Goal: Task Accomplishment & Management: Manage account settings

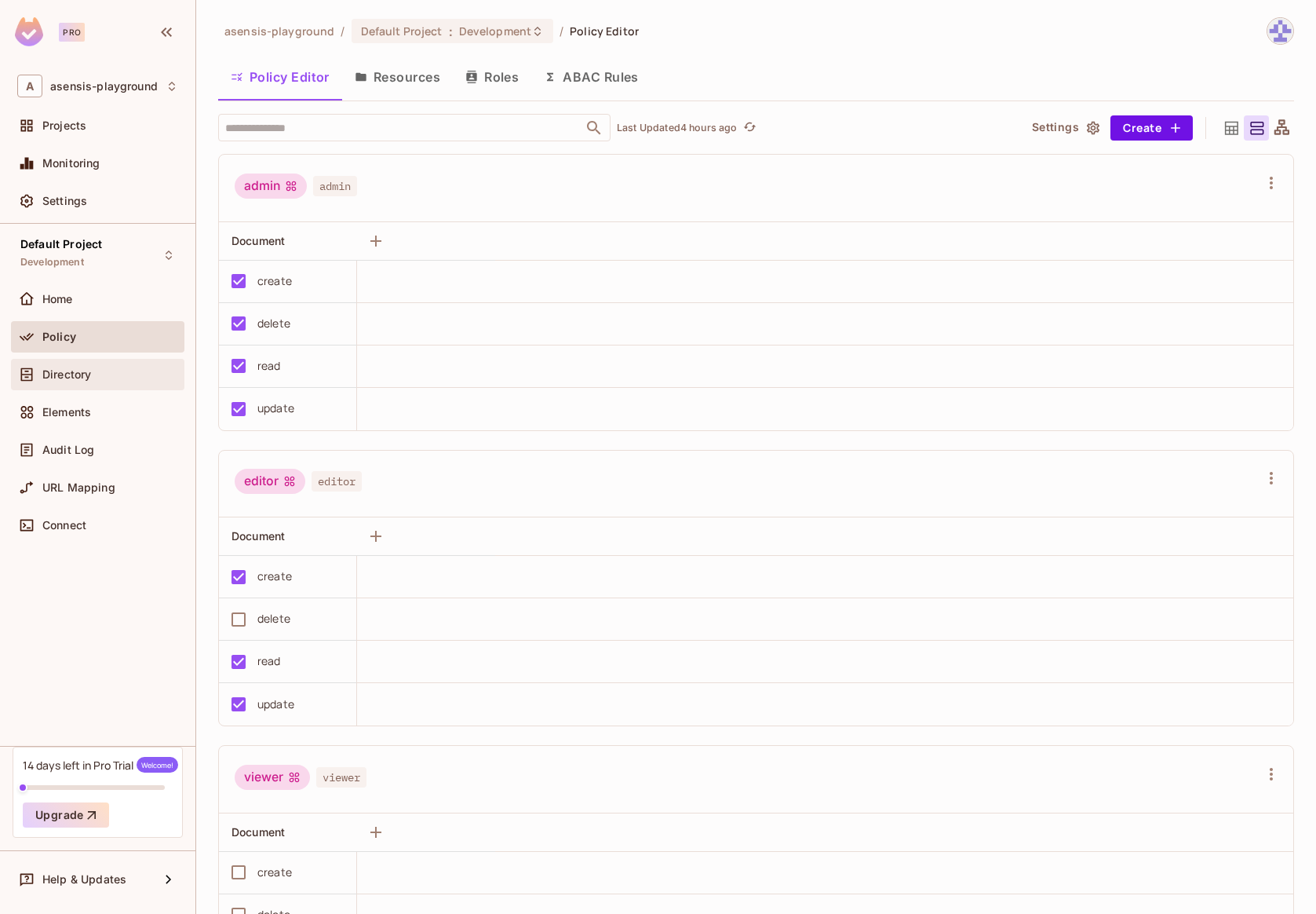
click at [70, 374] on span "Directory" at bounding box center [66, 374] width 49 height 12
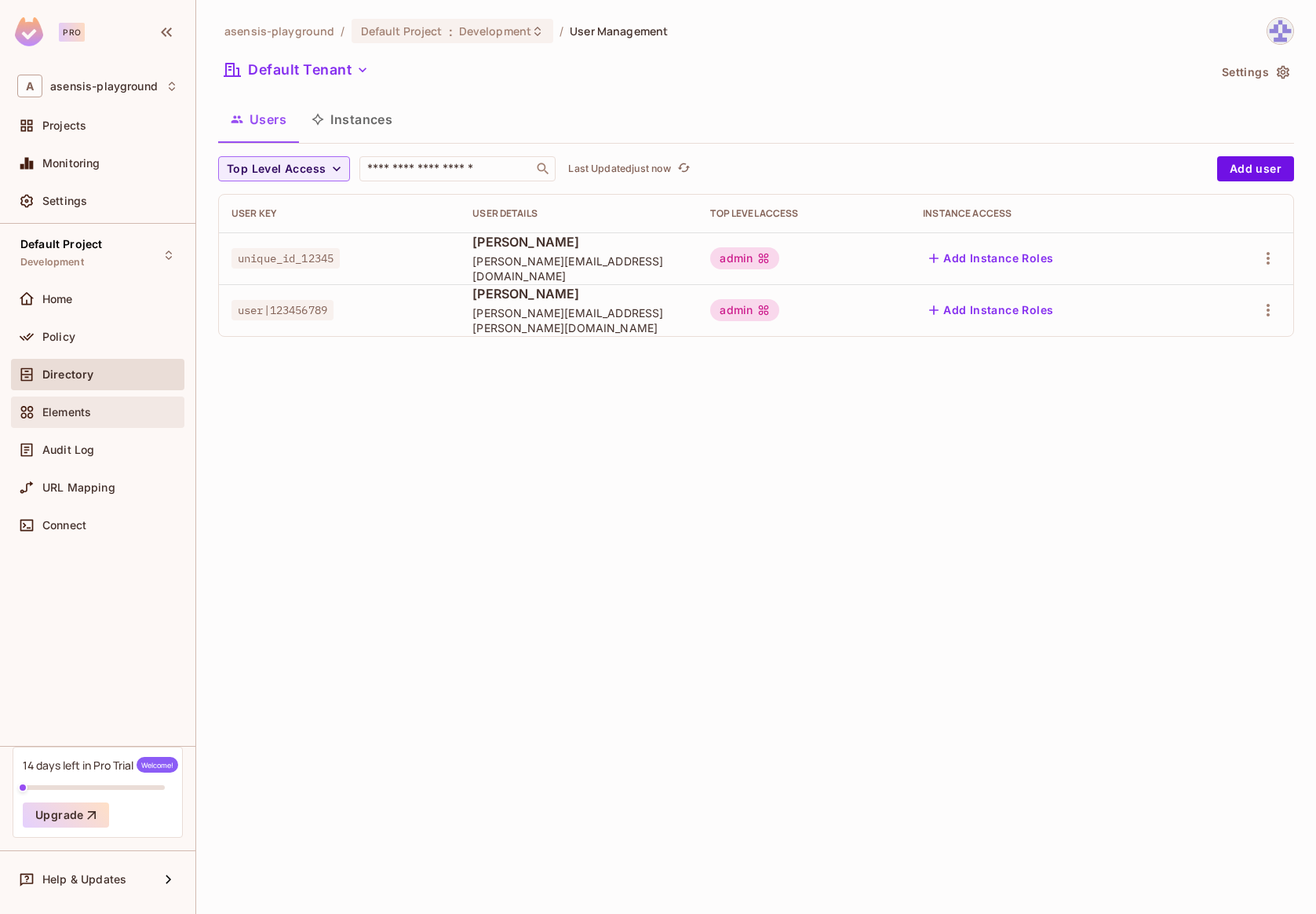
click at [76, 413] on span "Elements" at bounding box center [66, 412] width 49 height 12
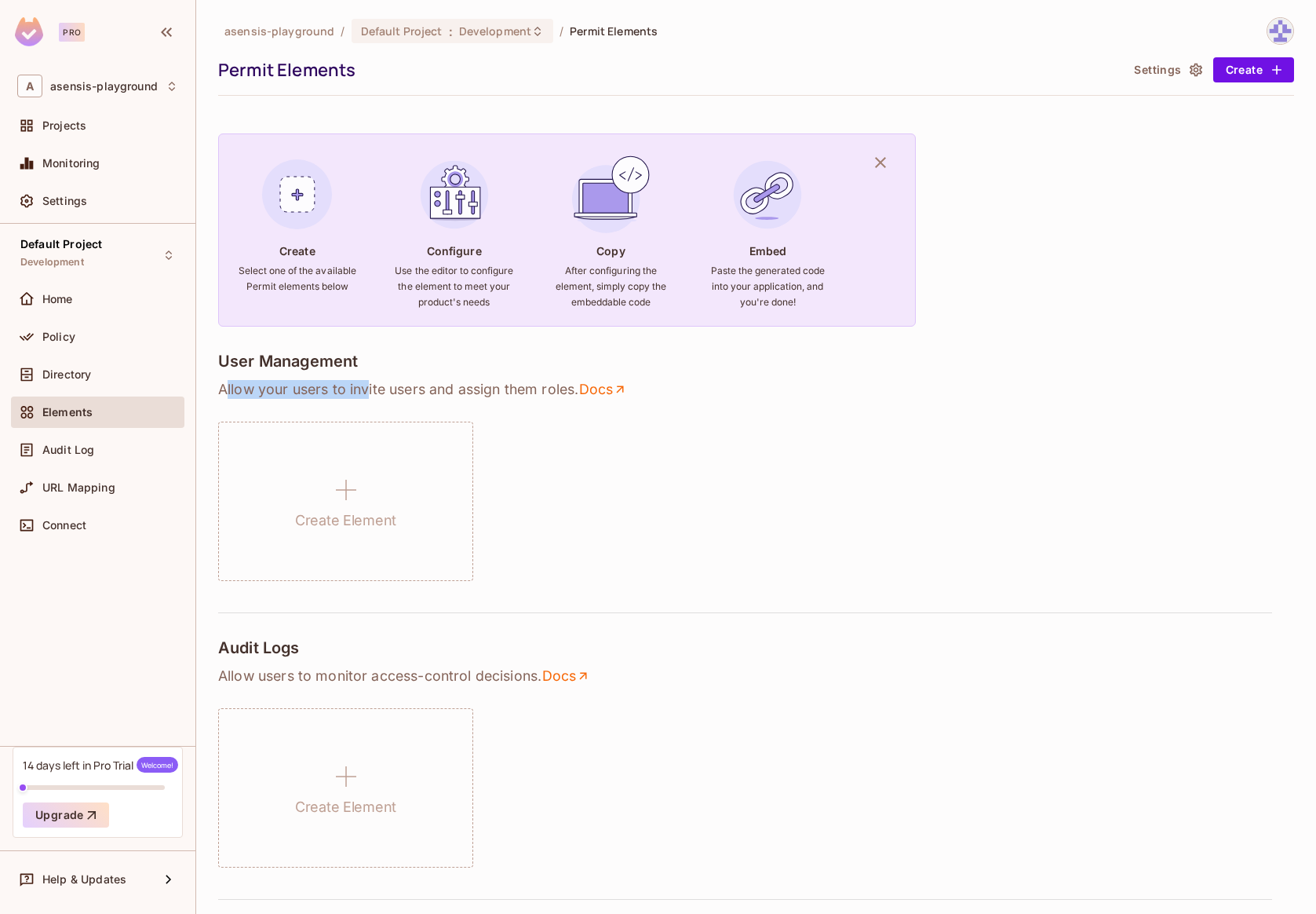
drag, startPoint x: 225, startPoint y: 388, endPoint x: 372, endPoint y: 388, distance: 147.0
click at [372, 388] on p "Allow your users to invite users and assign them roles . Docs" at bounding box center [756, 389] width 1076 height 19
click at [411, 389] on p "Allow your users to invite users and assign them roles . Docs" at bounding box center [756, 389] width 1076 height 19
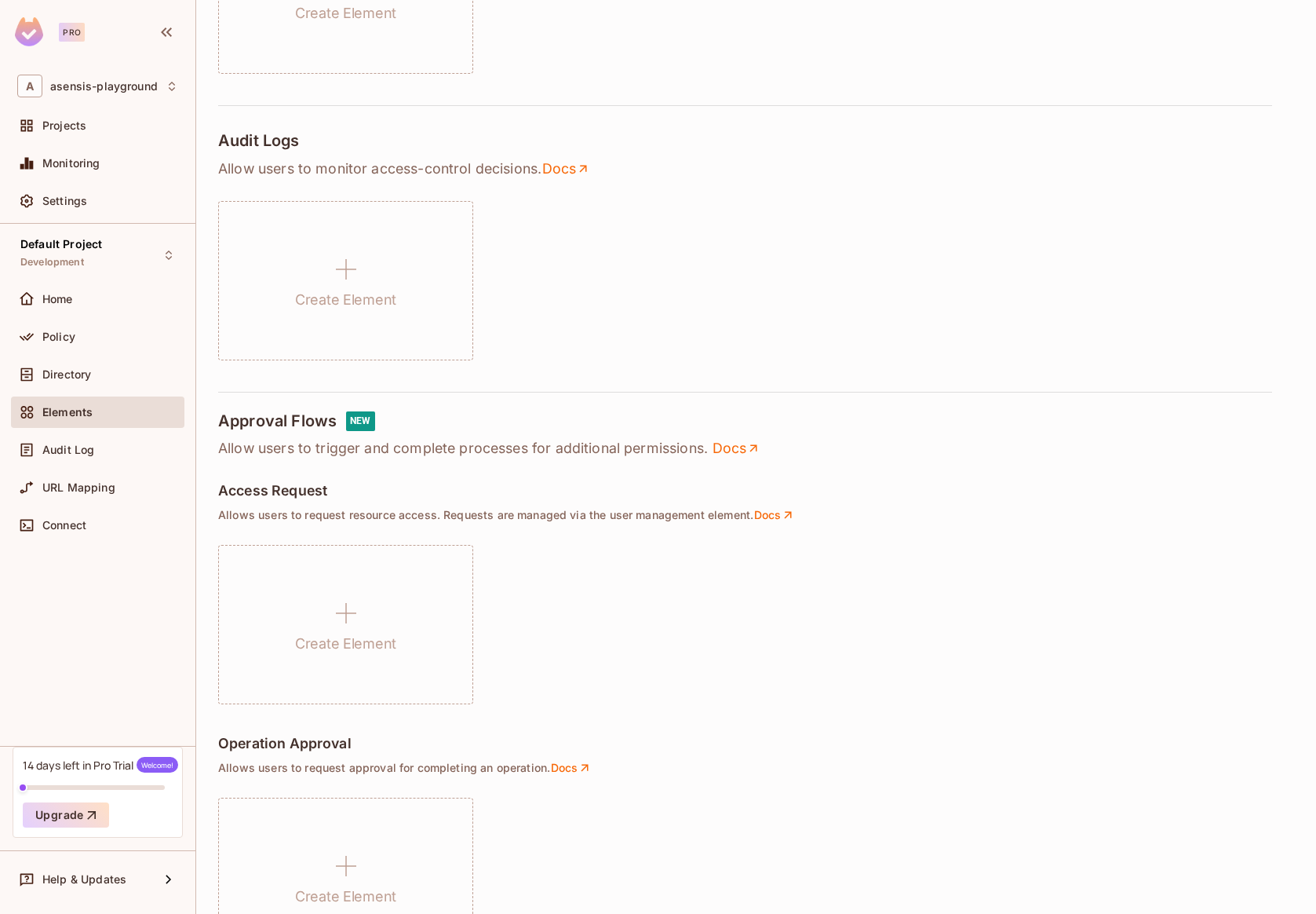
scroll to position [498, 0]
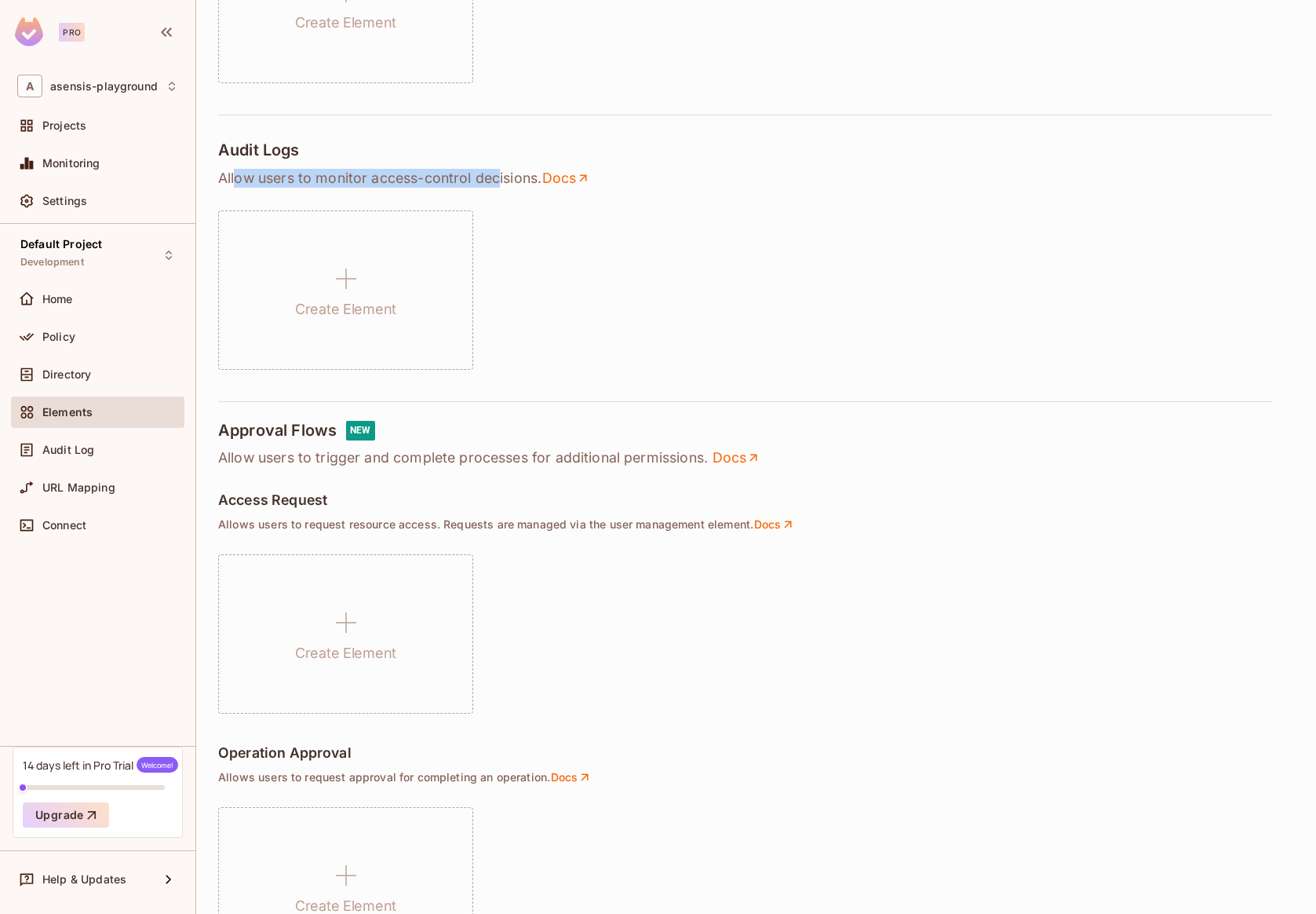
drag, startPoint x: 236, startPoint y: 174, endPoint x: 499, endPoint y: 173, distance: 263.0
click at [499, 173] on p "Allow users to monitor access-control decisions . Docs" at bounding box center [756, 178] width 1076 height 19
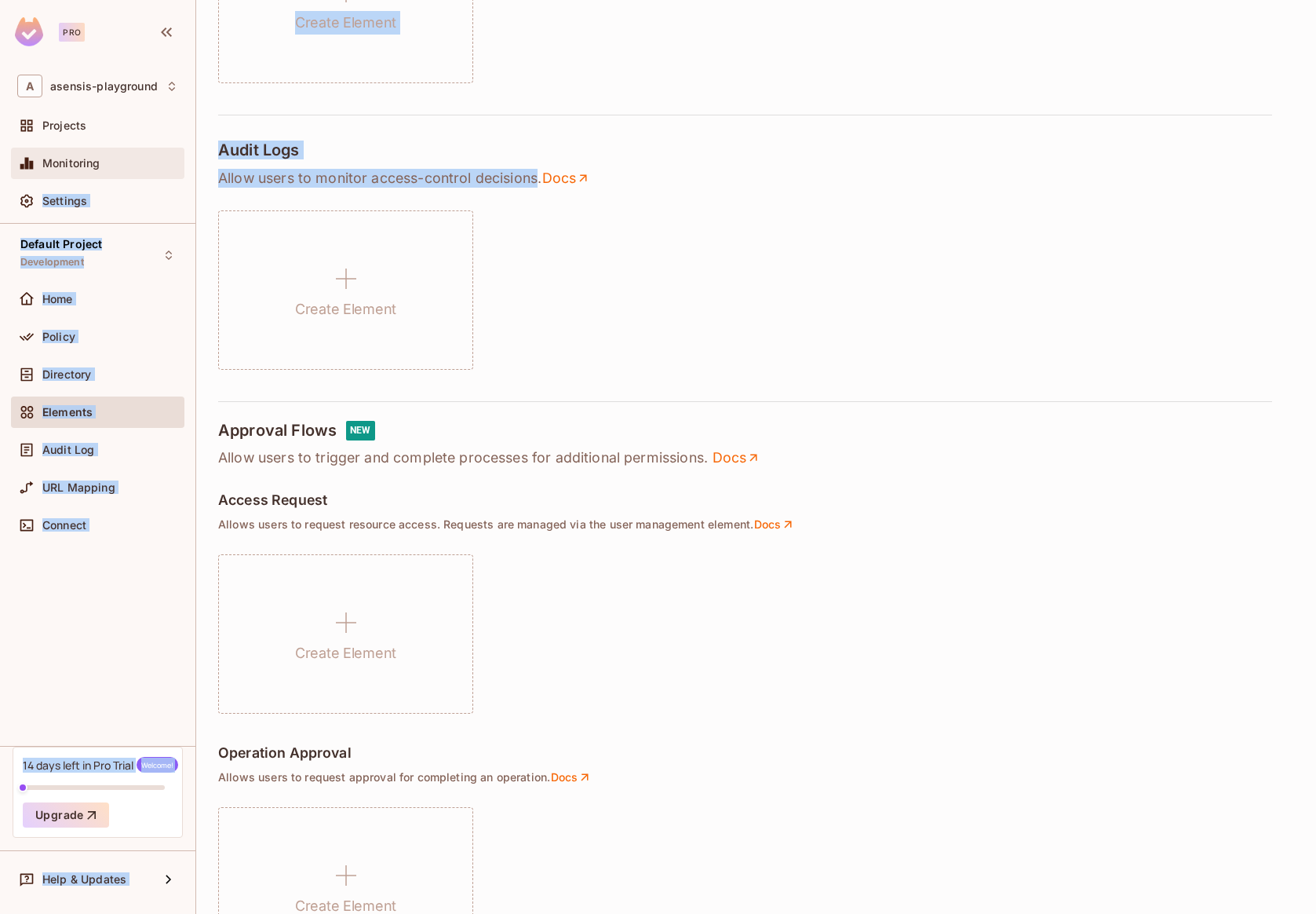
drag, startPoint x: 540, startPoint y: 179, endPoint x: 159, endPoint y: 176, distance: 381.0
click at [159, 176] on div "Pro A asensis-playground Projects Monitoring Settings Default Project Developme…" at bounding box center [658, 457] width 1316 height 914
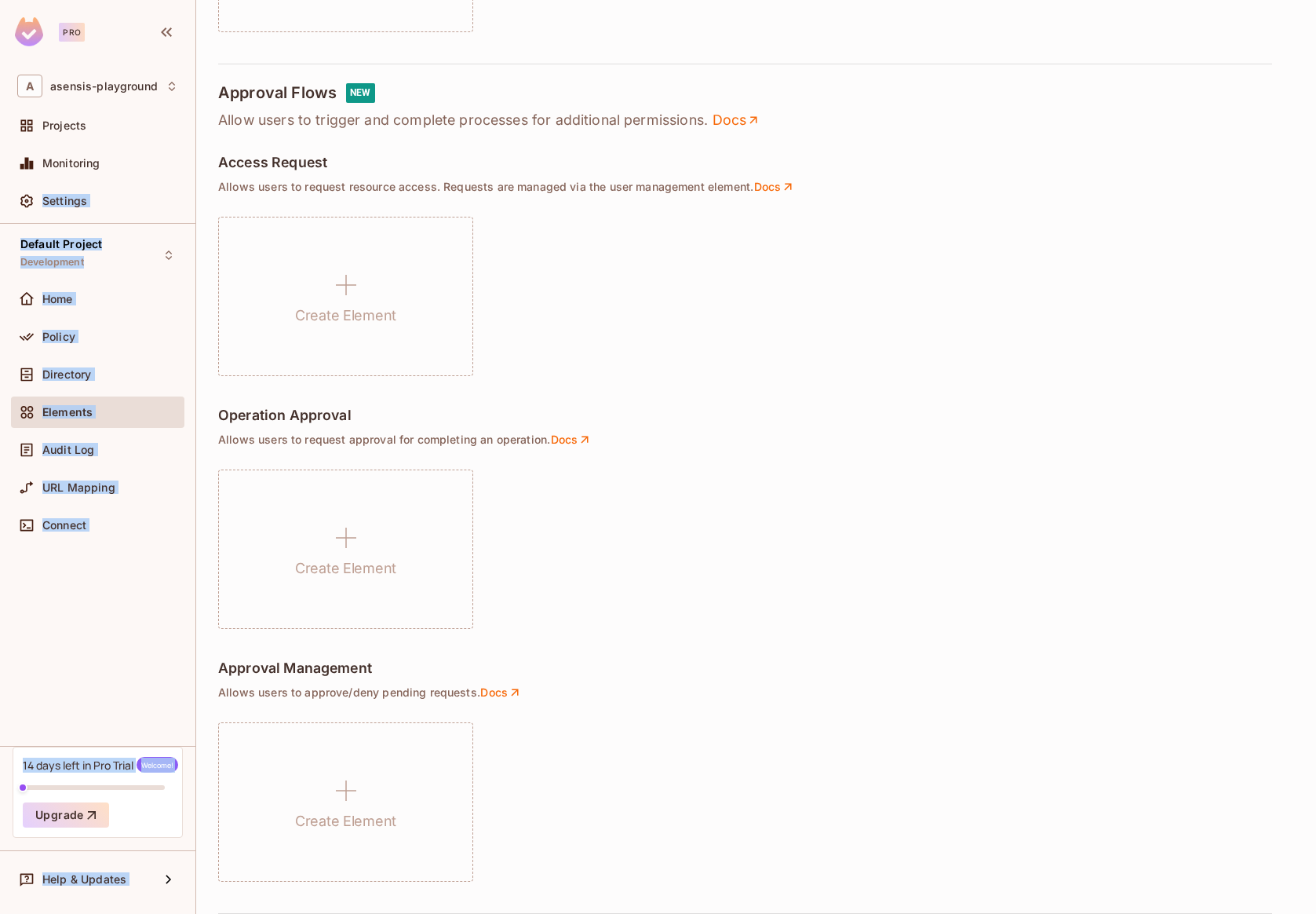
scroll to position [584, 0]
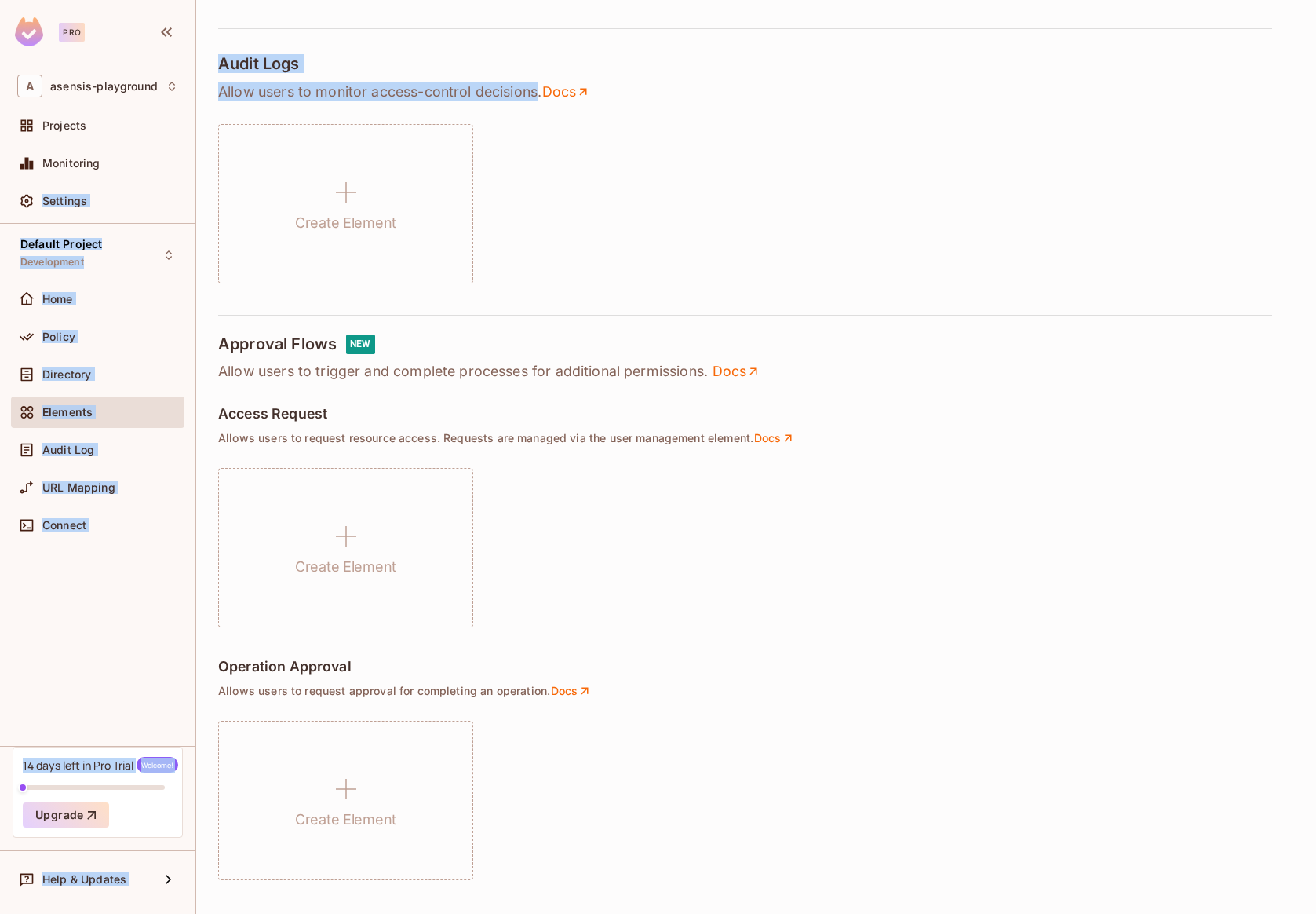
click at [75, 593] on div "Default Project Development Home Policy Directory Elements Audit Log URL Mappin…" at bounding box center [97, 484] width 195 height 522
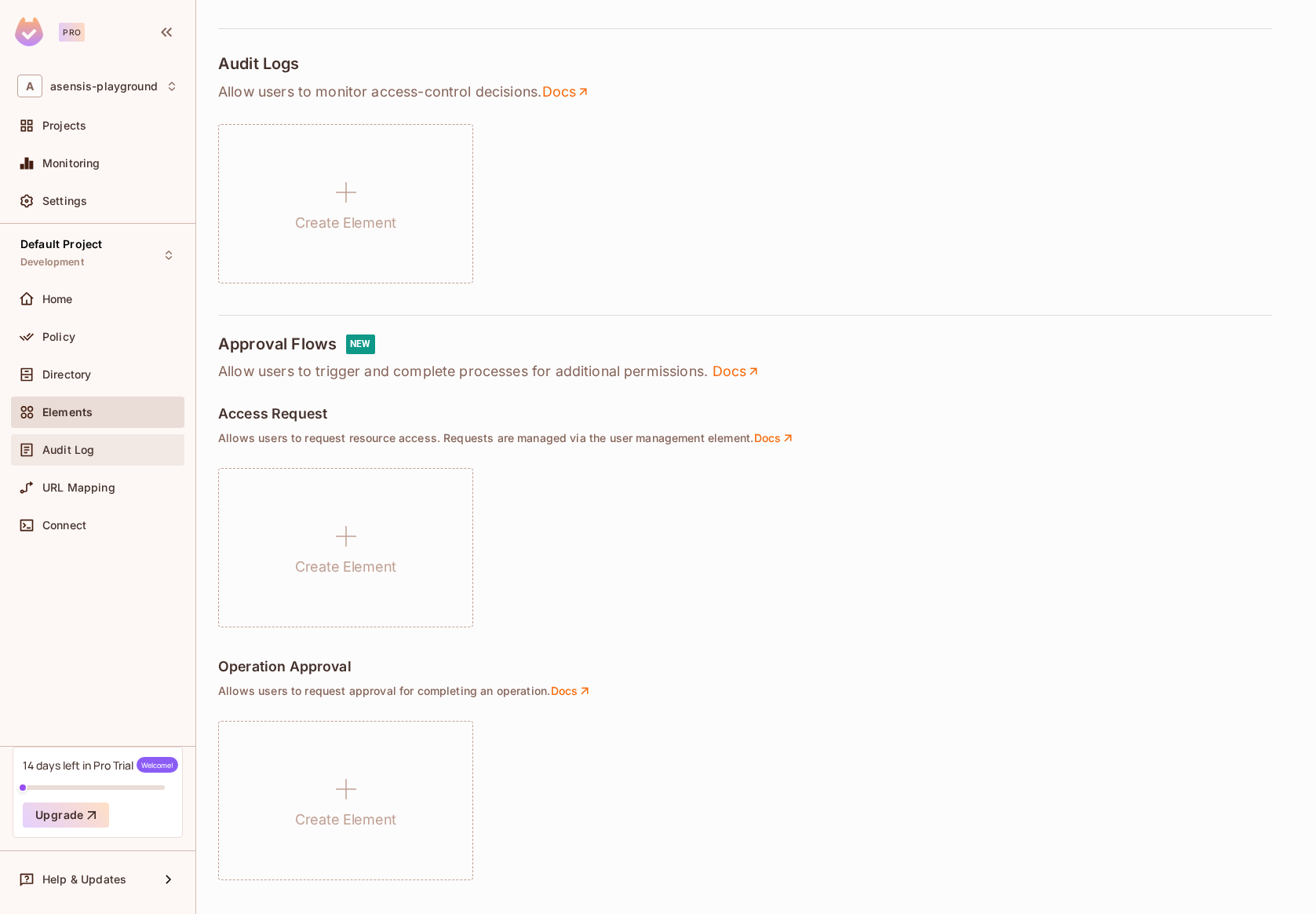
click at [67, 452] on span "Audit Log" at bounding box center [68, 449] width 52 height 12
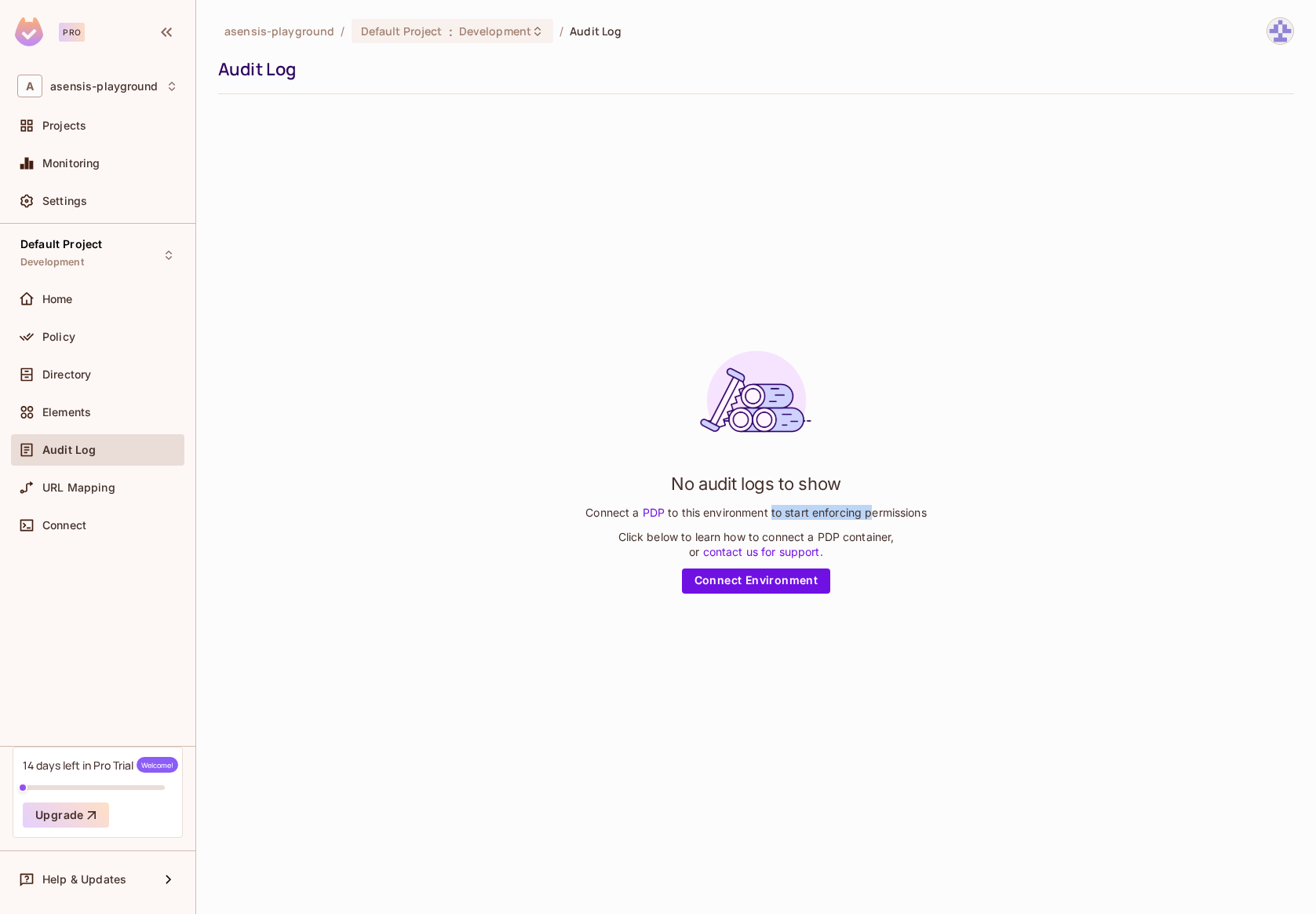
drag, startPoint x: 771, startPoint y: 511, endPoint x: 876, endPoint y: 512, distance: 105.0
click at [874, 511] on p "Connect a PDP to this environment to start enforcing permissions" at bounding box center [756, 512] width 341 height 15
click at [900, 511] on p "Connect a PDP to this environment to start enforcing permissions" at bounding box center [756, 512] width 341 height 15
drag, startPoint x: 936, startPoint y: 512, endPoint x: 688, endPoint y: 513, distance: 248.0
click at [688, 513] on div "No audit logs to show Connect a PDP to this environment to start enforcing perm…" at bounding box center [756, 465] width 1076 height 718
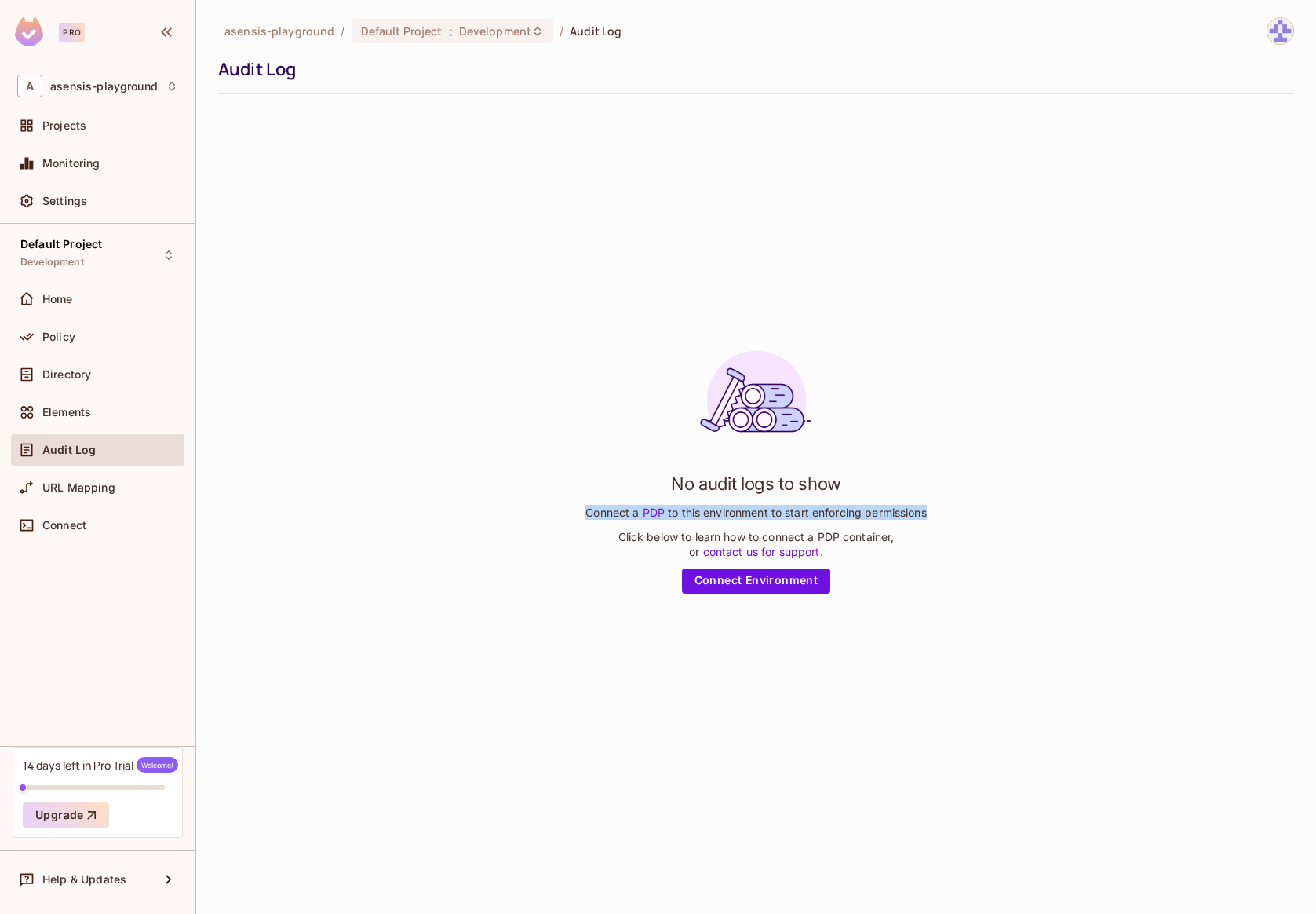
drag, startPoint x: 576, startPoint y: 513, endPoint x: 951, endPoint y: 514, distance: 375.0
click at [951, 514] on div "No audit logs to show Connect a PDP to this environment to start enforcing perm…" at bounding box center [756, 465] width 1076 height 718
click at [782, 541] on p "Click below to learn how to connect a PDP container, or contact us for support." at bounding box center [756, 544] width 276 height 30
drag, startPoint x: 636, startPoint y: 538, endPoint x: 697, endPoint y: 538, distance: 61.0
click at [697, 538] on p "Click below to learn how to connect a PDP container, or contact us for support." at bounding box center [756, 544] width 276 height 30
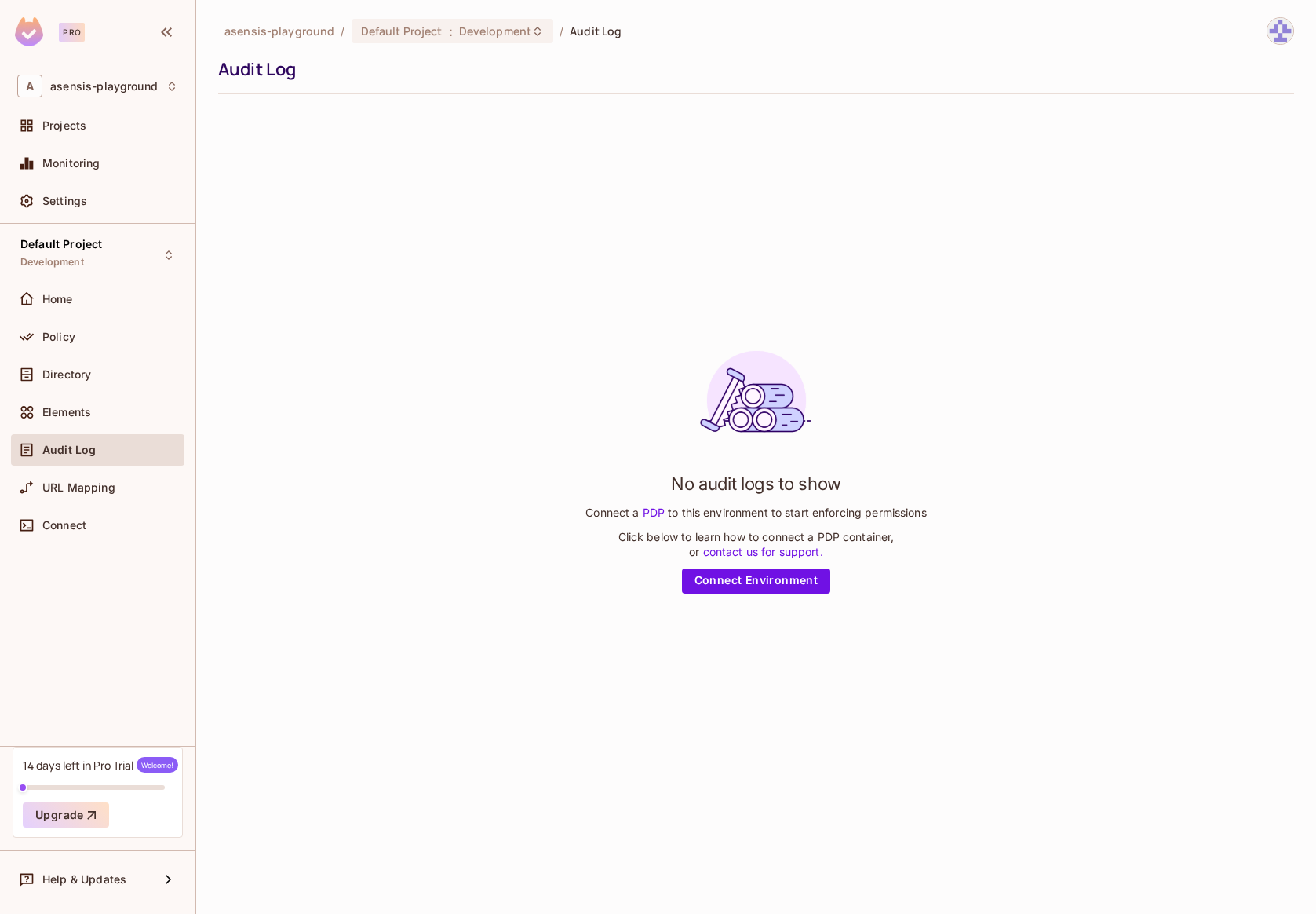
click at [735, 537] on p "Click below to learn how to connect a PDP container, or contact us for support." at bounding box center [756, 544] width 276 height 30
drag, startPoint x: 614, startPoint y: 537, endPoint x: 889, endPoint y: 540, distance: 275.0
click at [889, 540] on div "No audit logs to show Connect a PDP to this environment to start enforcing perm…" at bounding box center [756, 465] width 341 height 255
click at [895, 540] on p "Click below to learn how to connect a PDP container, or contact us for support." at bounding box center [756, 544] width 276 height 30
drag, startPoint x: 901, startPoint y: 539, endPoint x: 619, endPoint y: 535, distance: 282.0
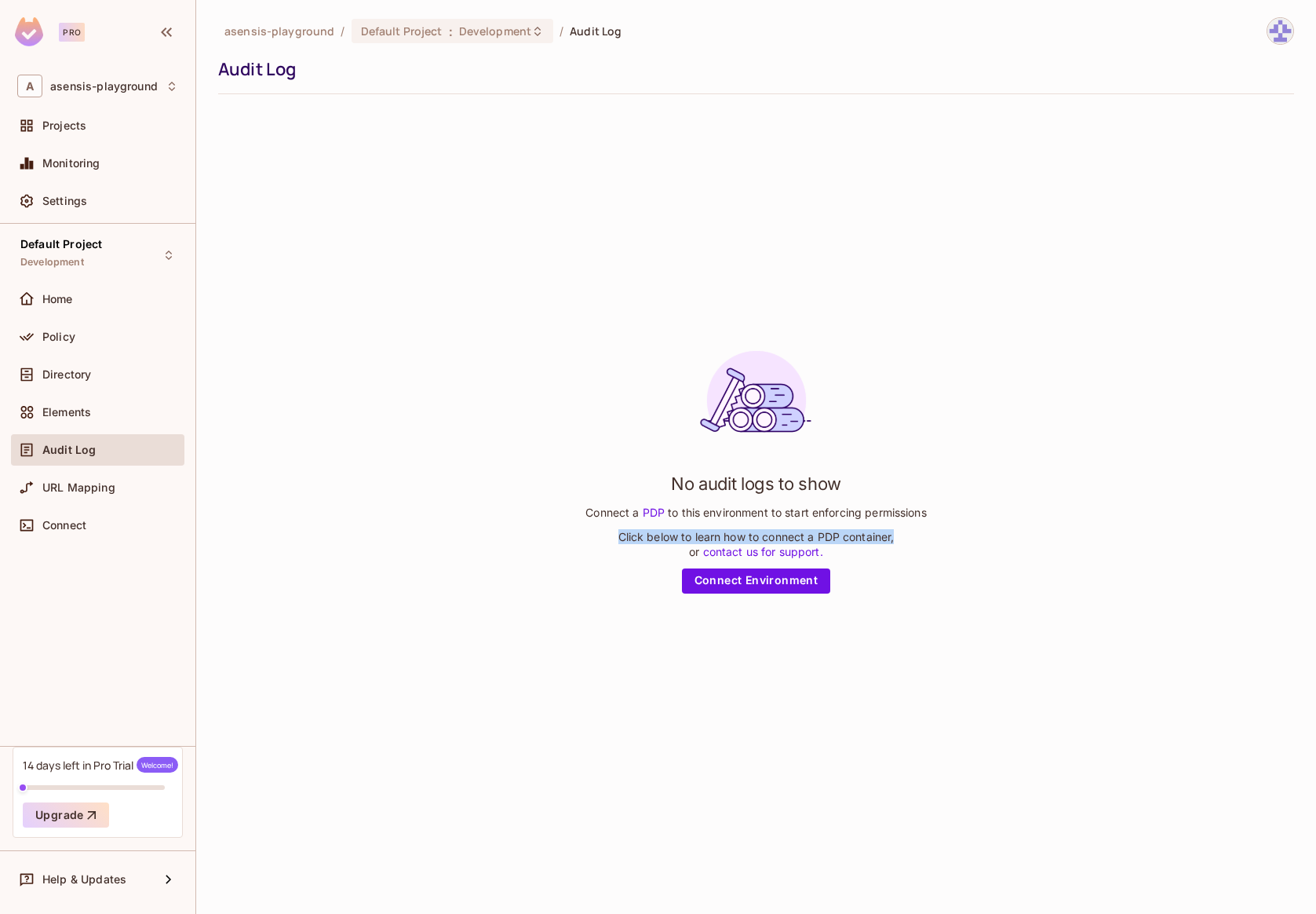
click at [619, 535] on div "No audit logs to show Connect a PDP to this environment to start enforcing perm…" at bounding box center [756, 465] width 341 height 255
click at [726, 534] on p "Click below to learn how to connect a PDP container, or contact us for support." at bounding box center [756, 544] width 276 height 30
drag, startPoint x: 763, startPoint y: 535, endPoint x: 826, endPoint y: 536, distance: 63.0
click at [801, 535] on p "Click below to learn how to connect a PDP container, or contact us for support." at bounding box center [756, 544] width 276 height 30
drag, startPoint x: 835, startPoint y: 537, endPoint x: 881, endPoint y: 537, distance: 46.0
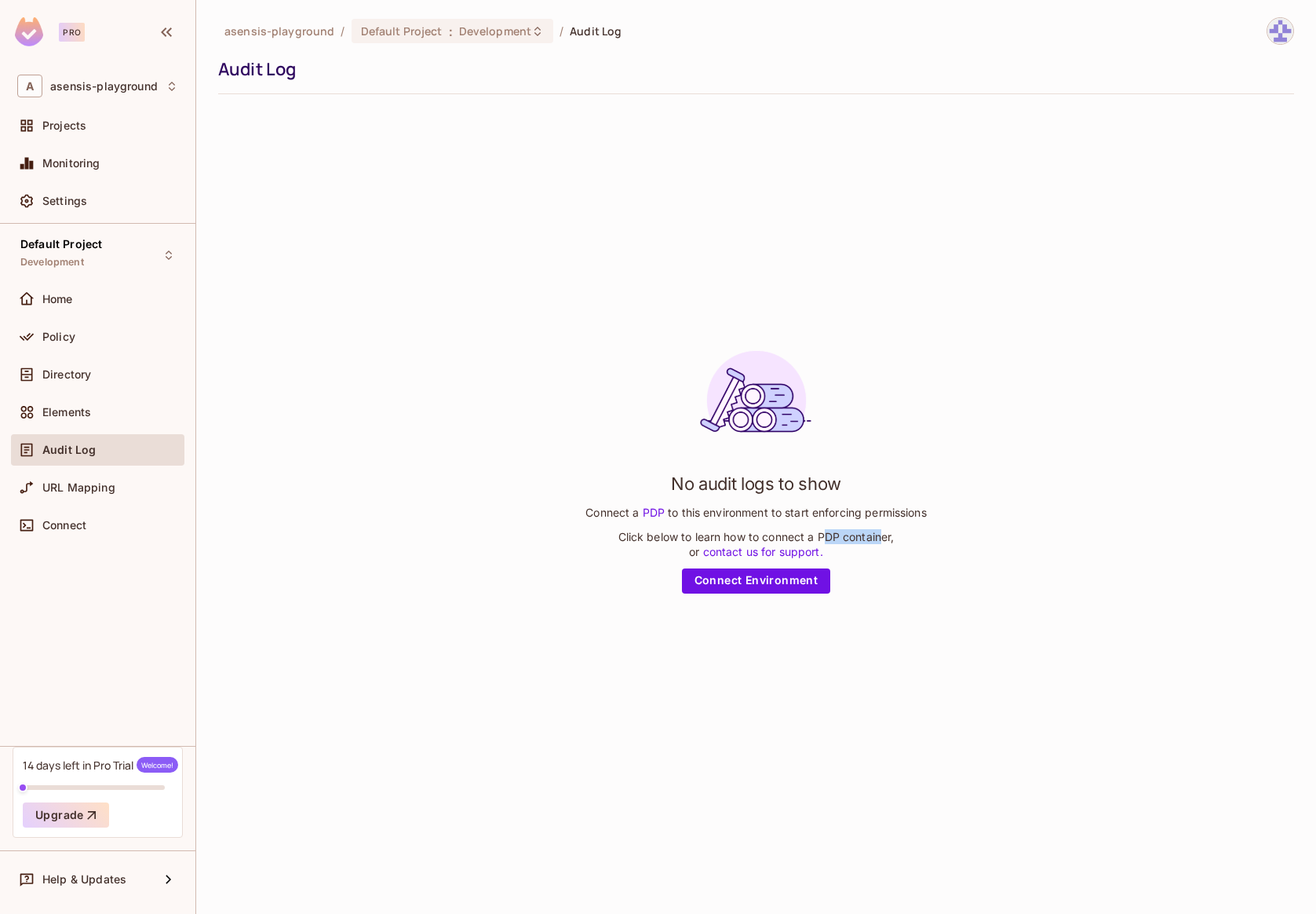
click at [881, 537] on p "Click below to learn how to connect a PDP container, or contact us for support." at bounding box center [756, 544] width 276 height 30
click at [908, 539] on div "No audit logs to show Connect a PDP to this environment to start enforcing perm…" at bounding box center [756, 465] width 341 height 255
click at [76, 487] on span "URL Mapping" at bounding box center [79, 487] width 73 height 12
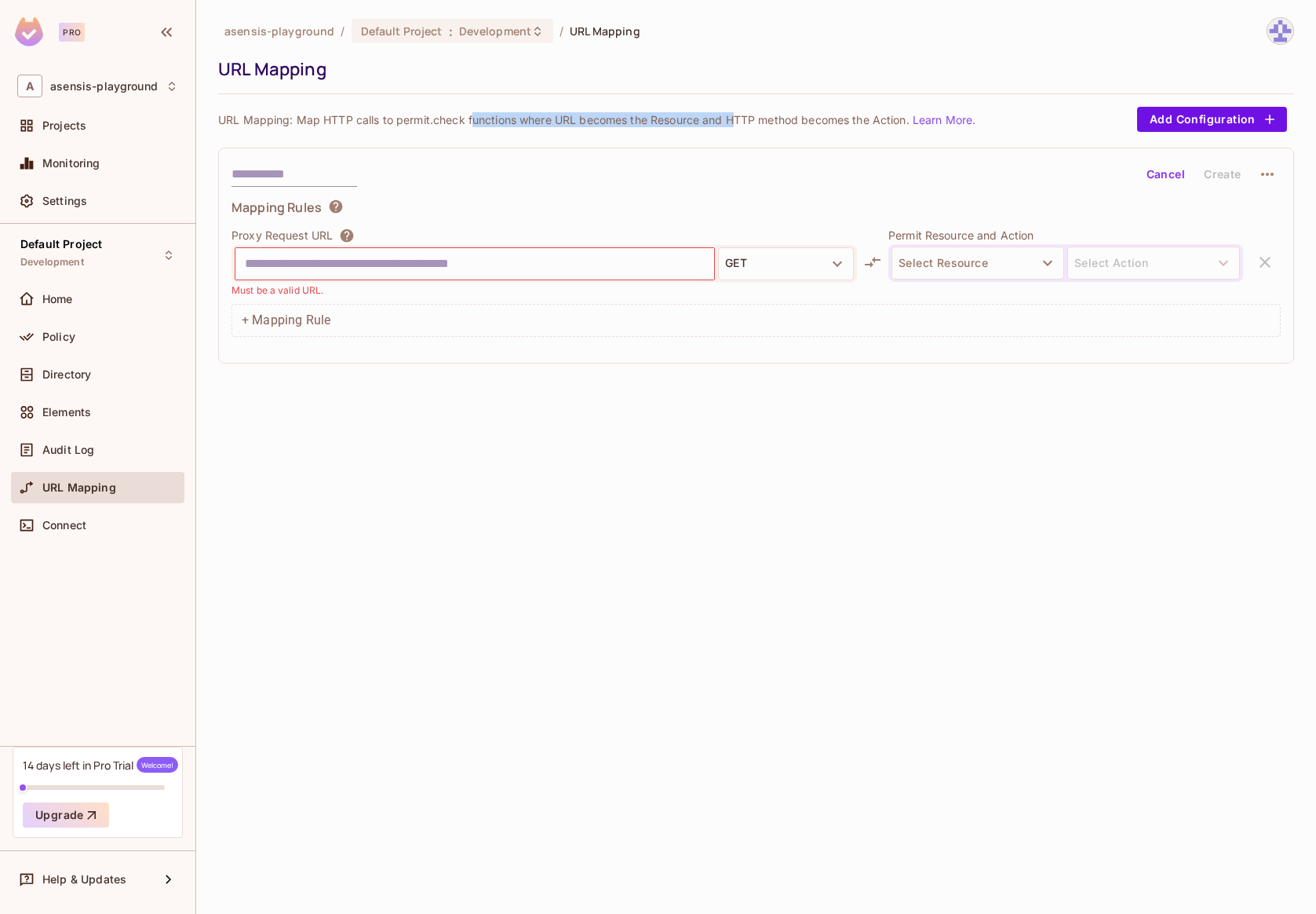
drag, startPoint x: 472, startPoint y: 121, endPoint x: 733, endPoint y: 122, distance: 261.0
click at [733, 122] on p "URL Mapping: Map HTTP calls to permit.check functions where URL becomes the Res…" at bounding box center [597, 119] width 757 height 15
click at [771, 123] on p "URL Mapping: Map HTTP calls to permit.check functions where URL becomes the Res…" at bounding box center [597, 119] width 757 height 15
drag, startPoint x: 703, startPoint y: 122, endPoint x: 852, endPoint y: 121, distance: 149.0
click at [851, 120] on p "URL Mapping: Map HTTP calls to permit.check functions where URL becomes the Res…" at bounding box center [597, 119] width 757 height 15
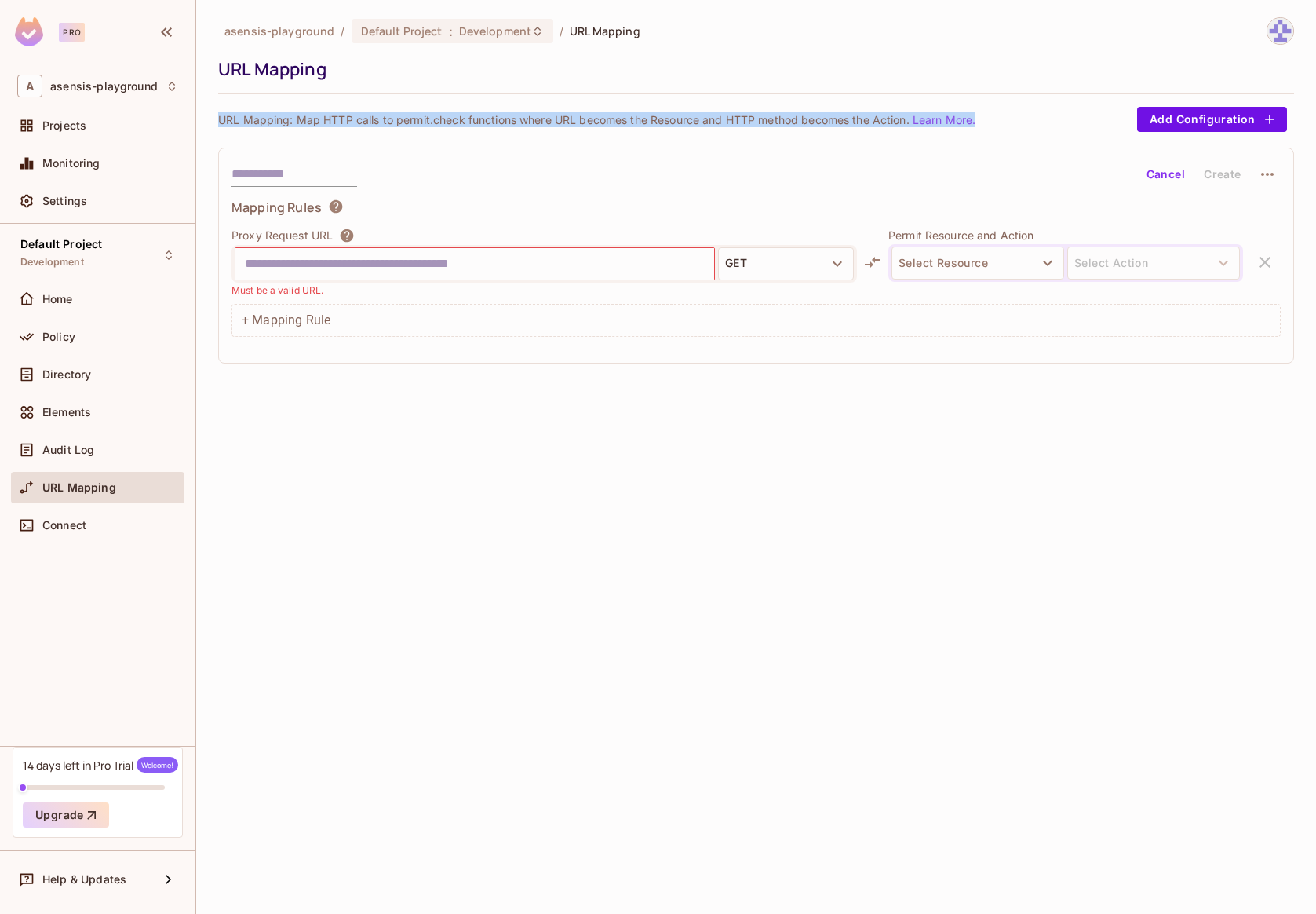
drag, startPoint x: 1012, startPoint y: 122, endPoint x: 212, endPoint y: 123, distance: 800.0
click at [212, 123] on div "asensis-playground / Default Project : Development / URL Mapping URL Mapping UR…" at bounding box center [756, 457] width 1120 height 914
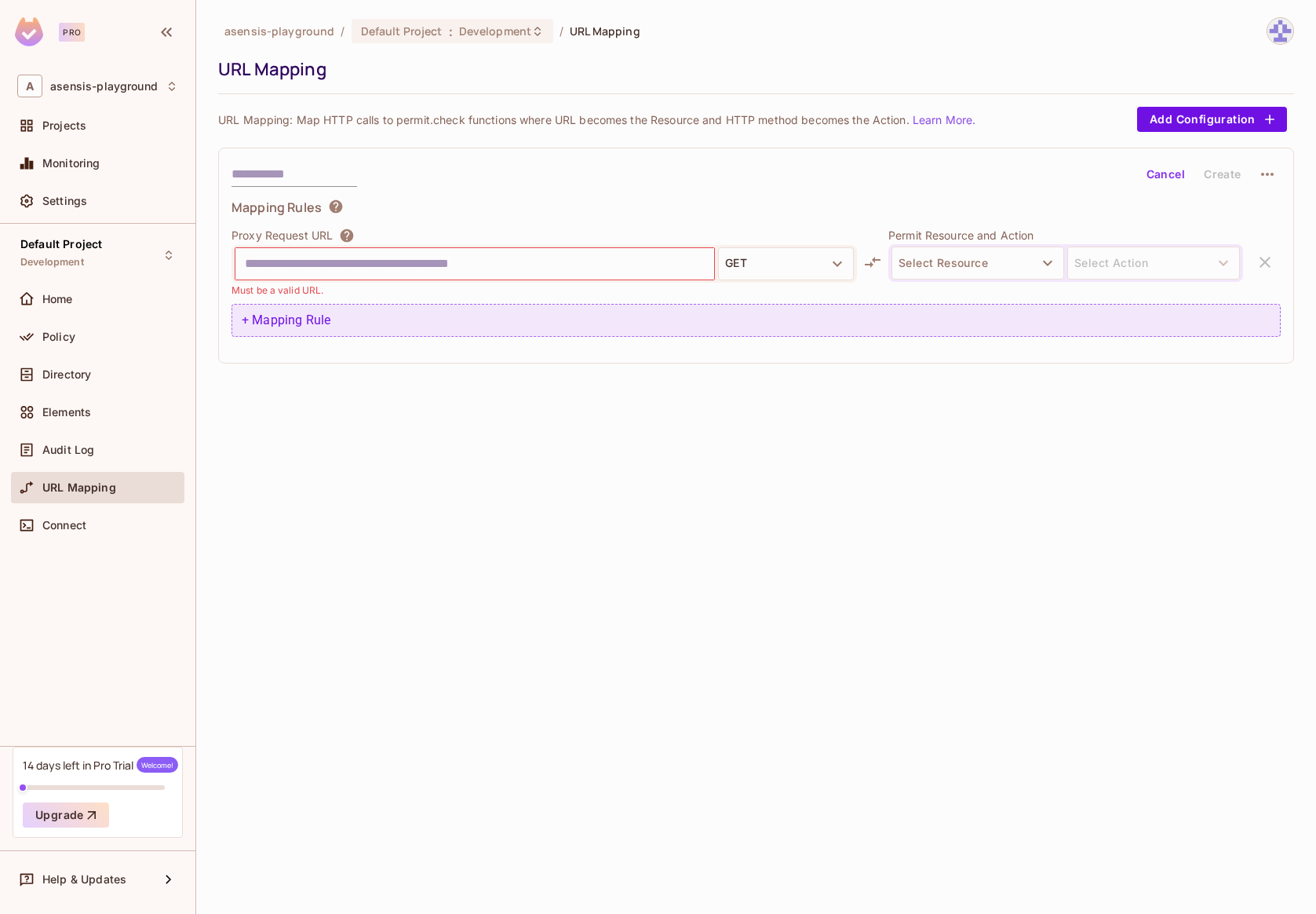
click at [316, 325] on div "+ Mapping Rule" at bounding box center [756, 320] width 1049 height 33
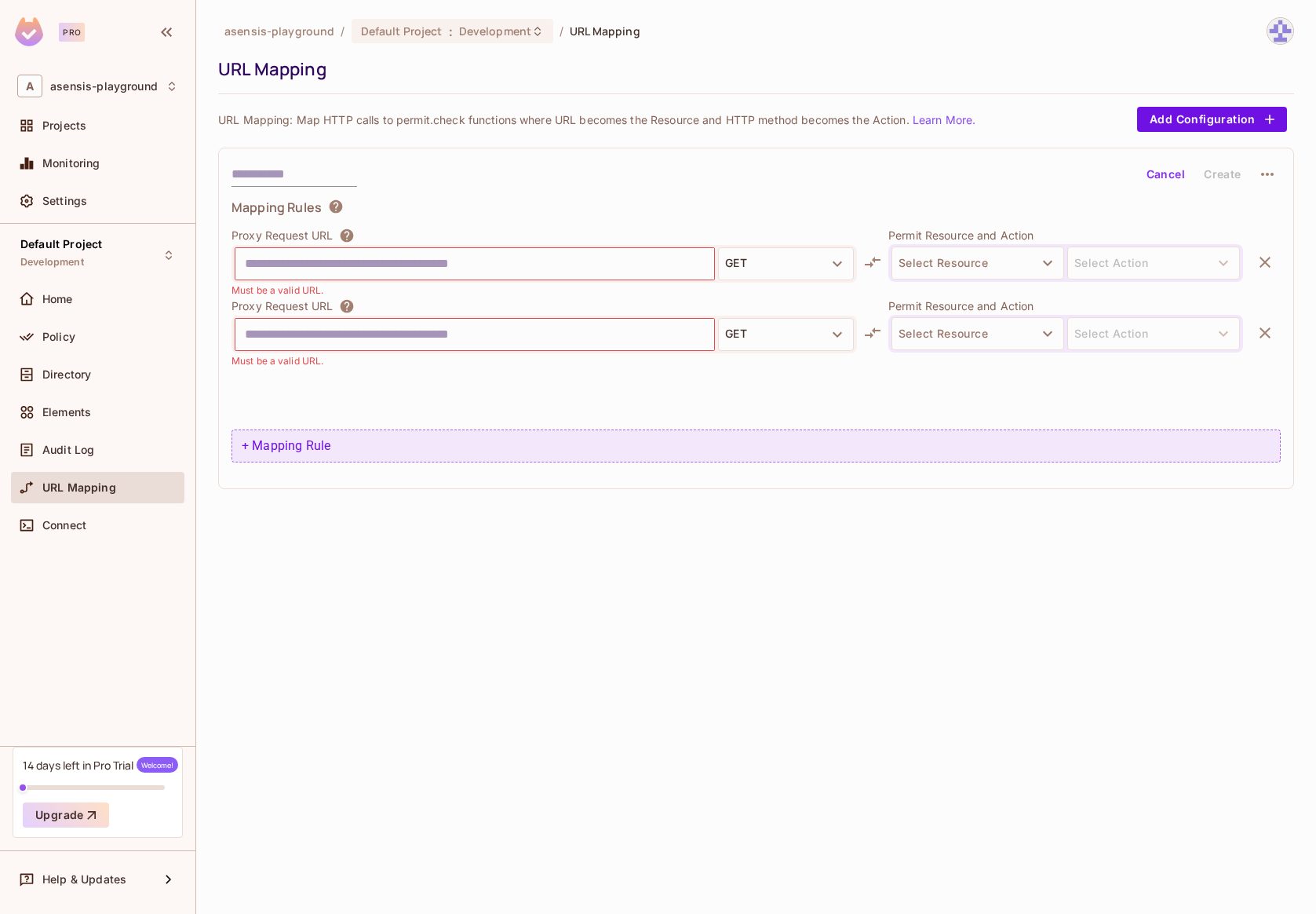
click at [308, 434] on div "+ Mapping Rule" at bounding box center [756, 445] width 1049 height 33
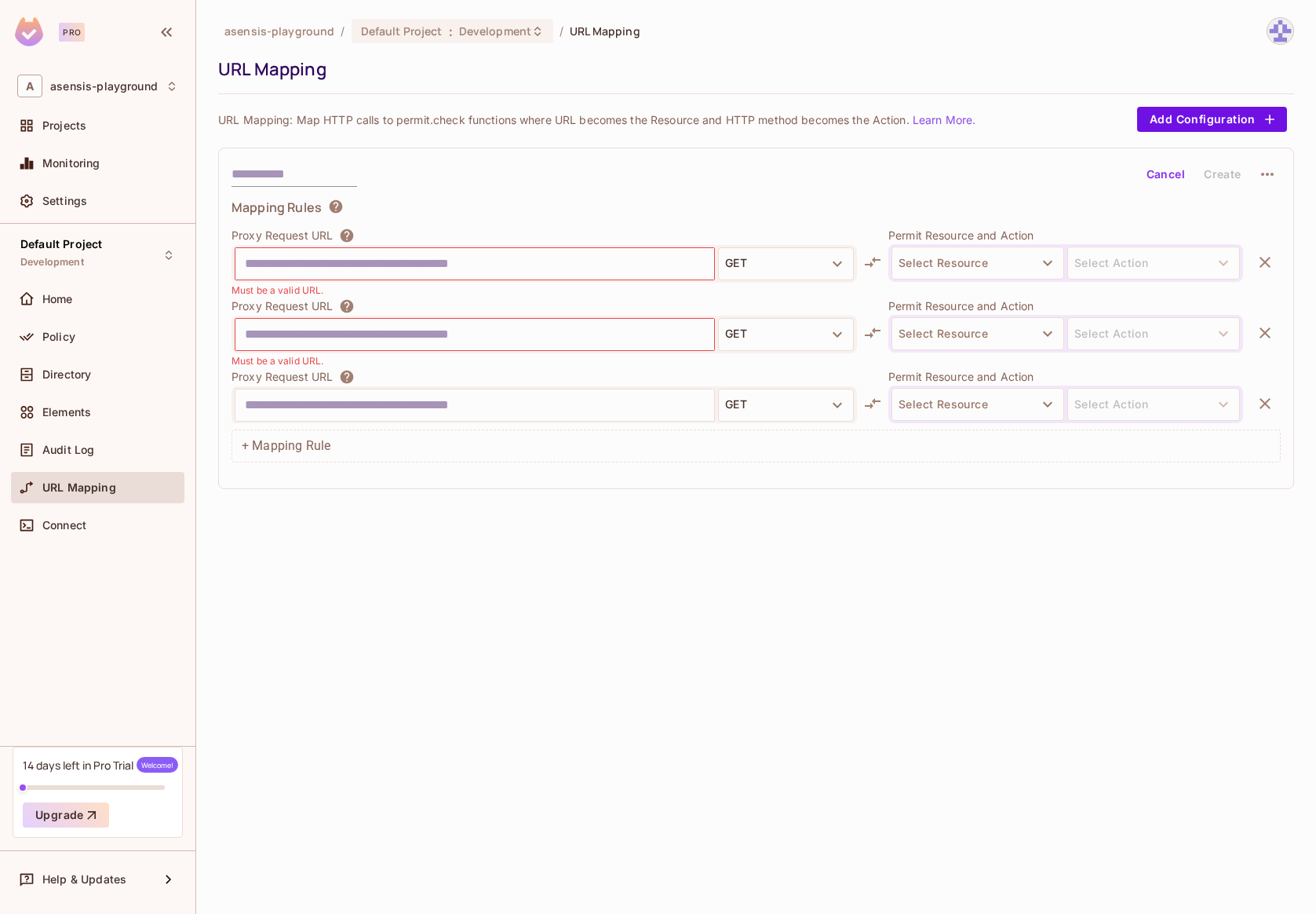
click at [1256, 329] on icon "button" at bounding box center [1265, 332] width 19 height 19
click at [1263, 330] on icon "button" at bounding box center [1265, 333] width 11 height 11
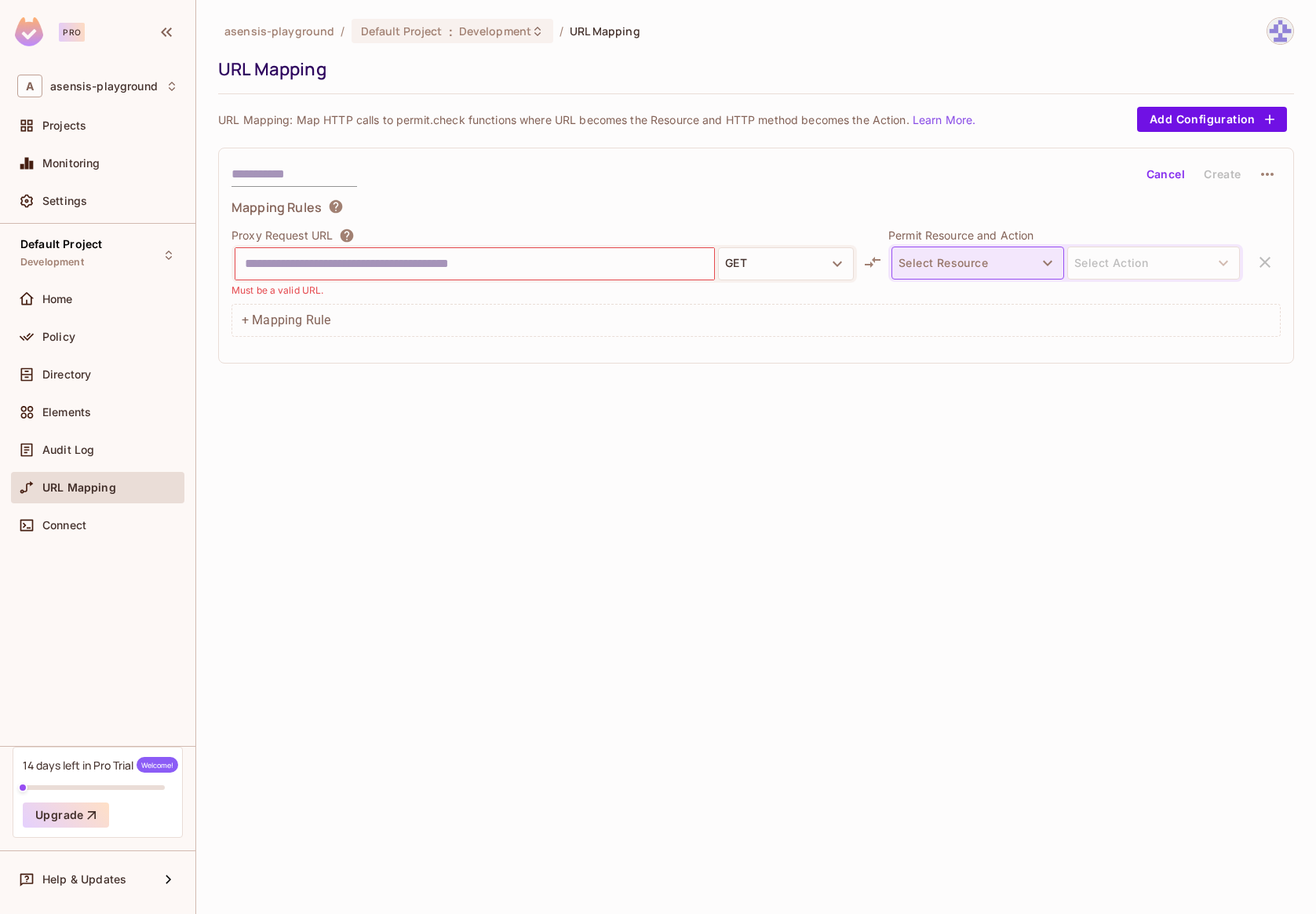
click at [947, 261] on button "Select Resource" at bounding box center [978, 262] width 173 height 33
click at [771, 315] on div at bounding box center [658, 457] width 1316 height 914
click at [869, 261] on icon at bounding box center [872, 261] width 19 height 19
click at [1028, 268] on button "Select Resource" at bounding box center [978, 262] width 173 height 33
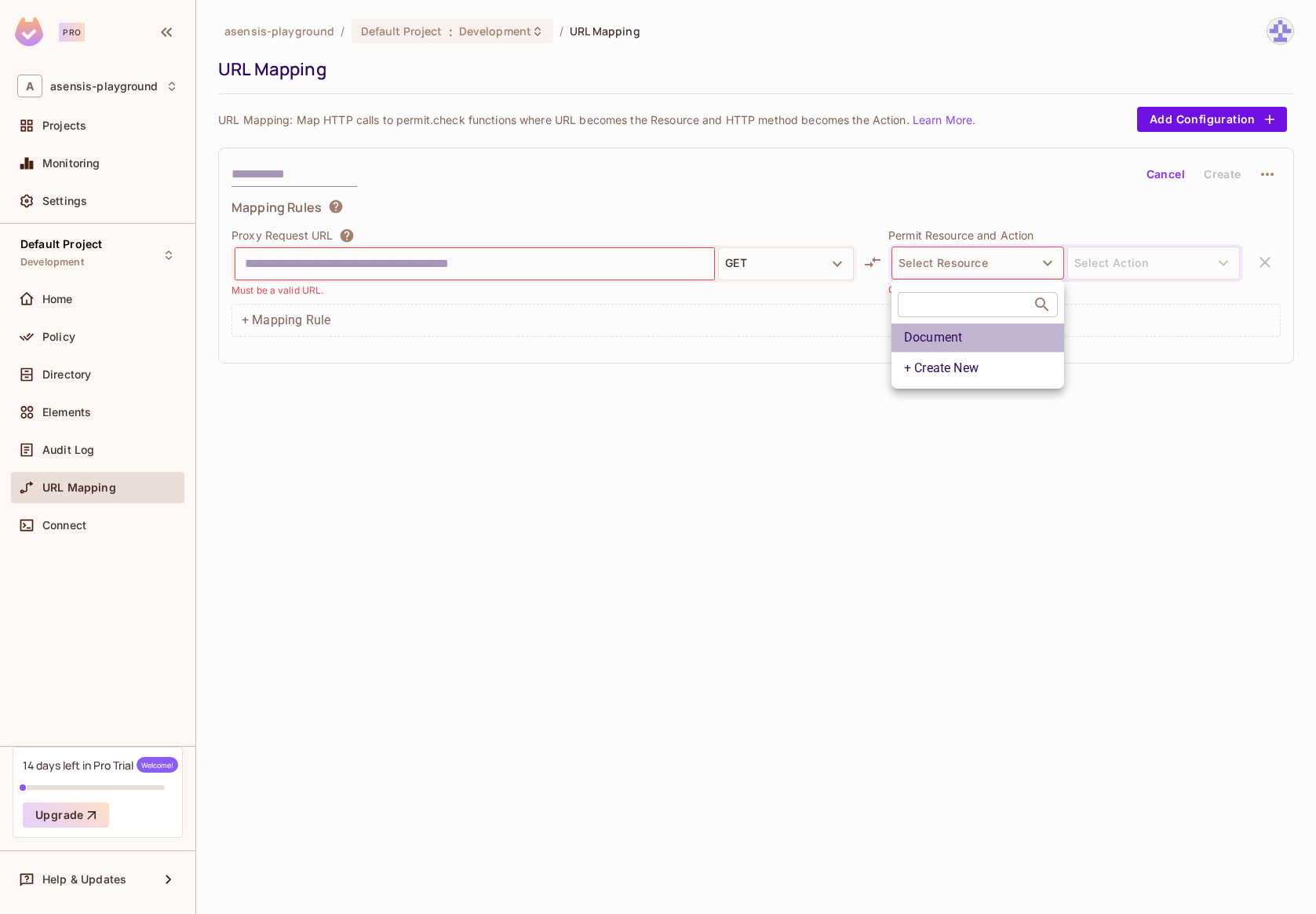
drag, startPoint x: 994, startPoint y: 331, endPoint x: 1106, endPoint y: 281, distance: 122.7
click at [994, 331] on li "Document" at bounding box center [978, 337] width 173 height 28
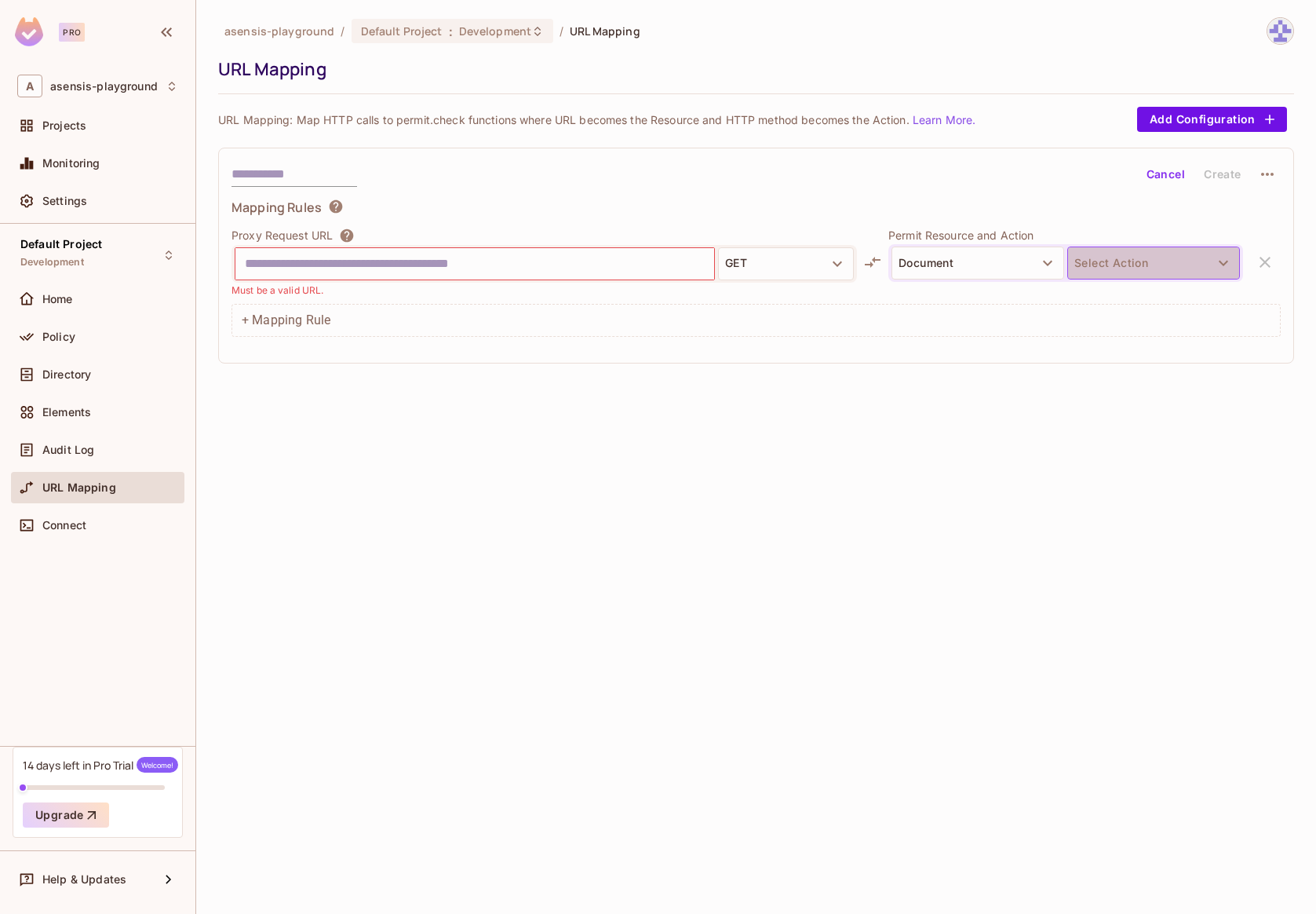
click at [1127, 266] on button "Select Action" at bounding box center [1154, 262] width 173 height 33
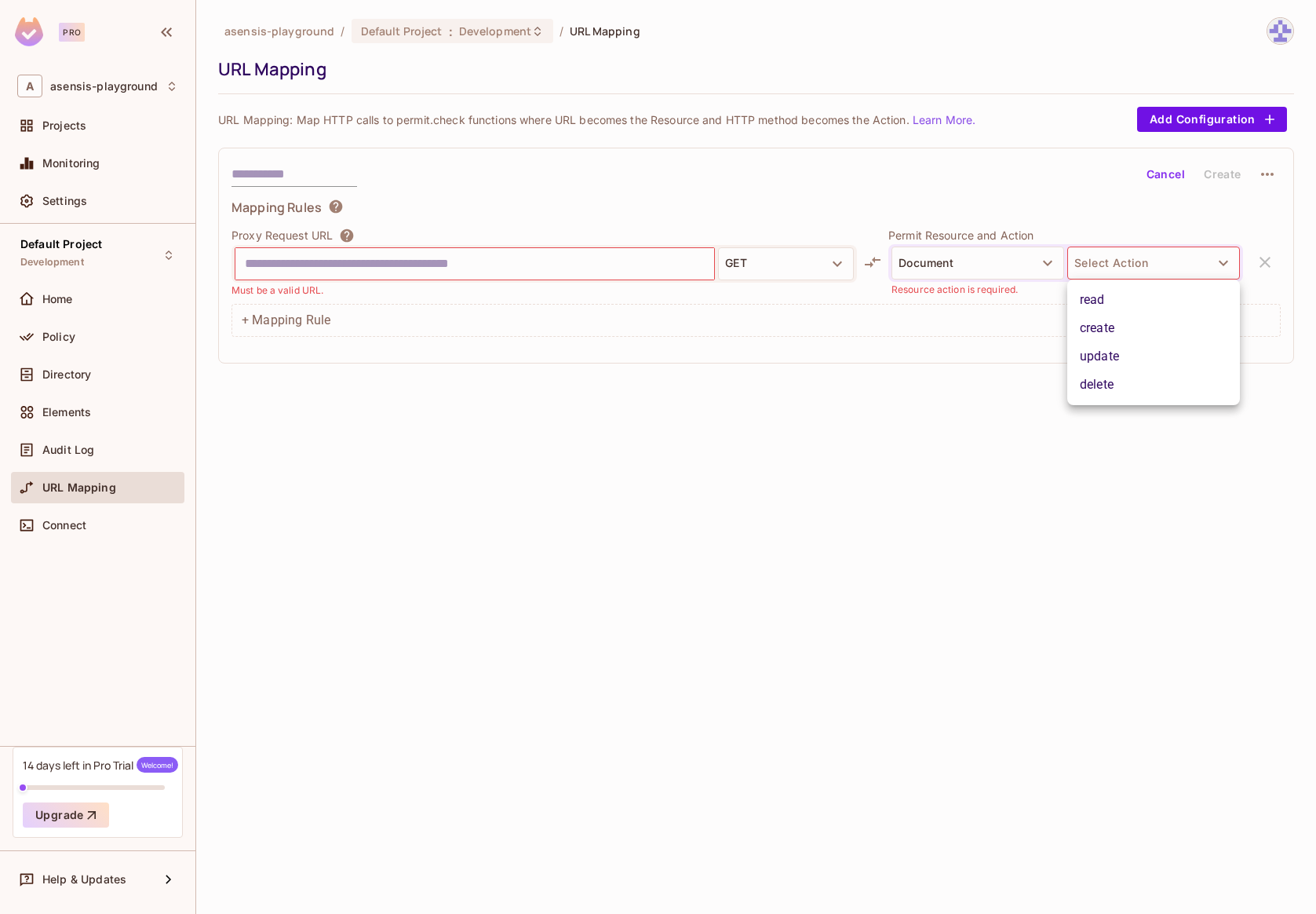
click at [1126, 301] on li "read" at bounding box center [1154, 300] width 173 height 28
click at [1263, 173] on icon "button" at bounding box center [1267, 175] width 12 height 4
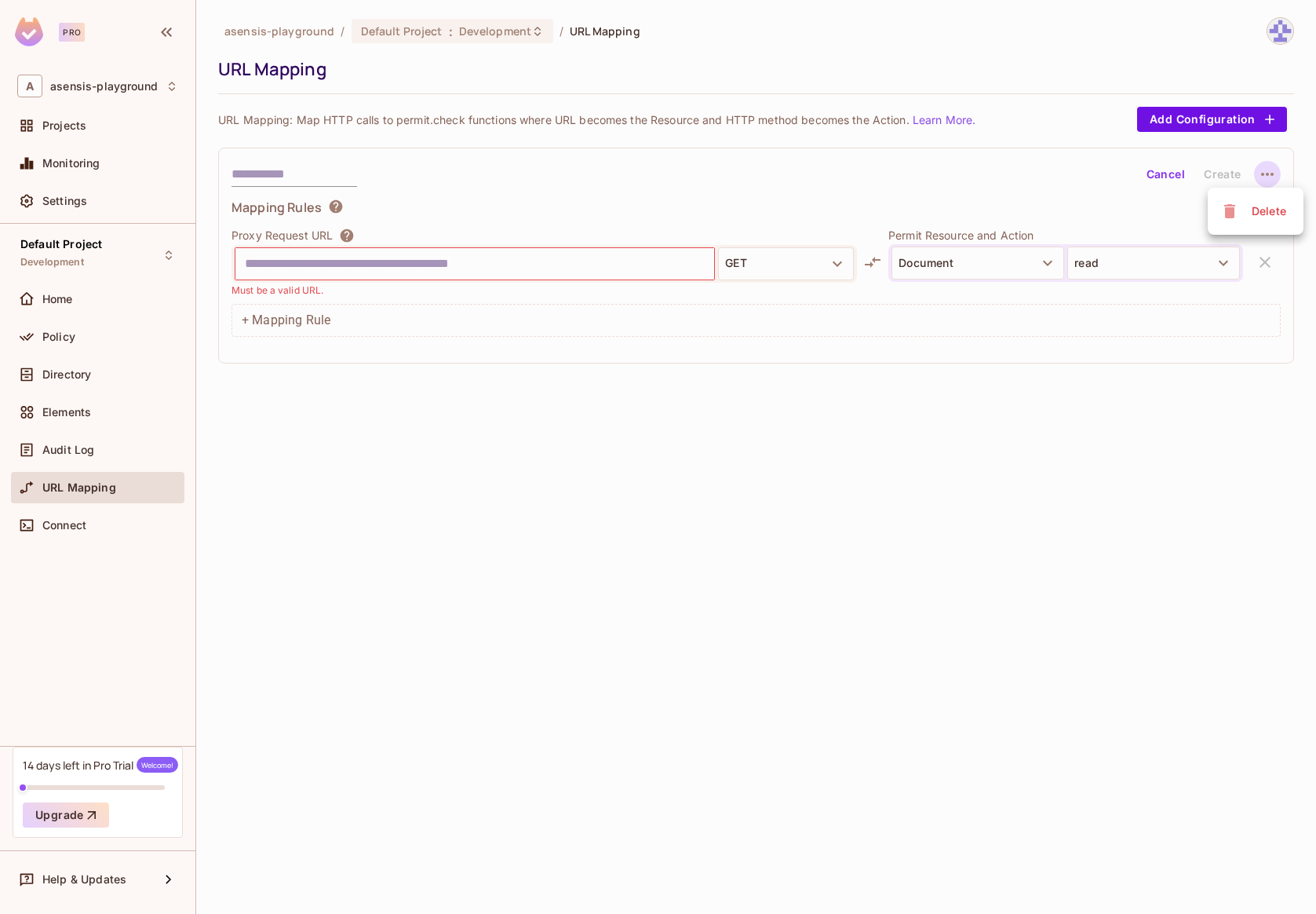
click at [1141, 346] on div at bounding box center [658, 457] width 1316 height 914
click at [253, 174] on input "text" at bounding box center [294, 174] width 125 height 25
click at [86, 533] on div "Connect" at bounding box center [98, 525] width 161 height 19
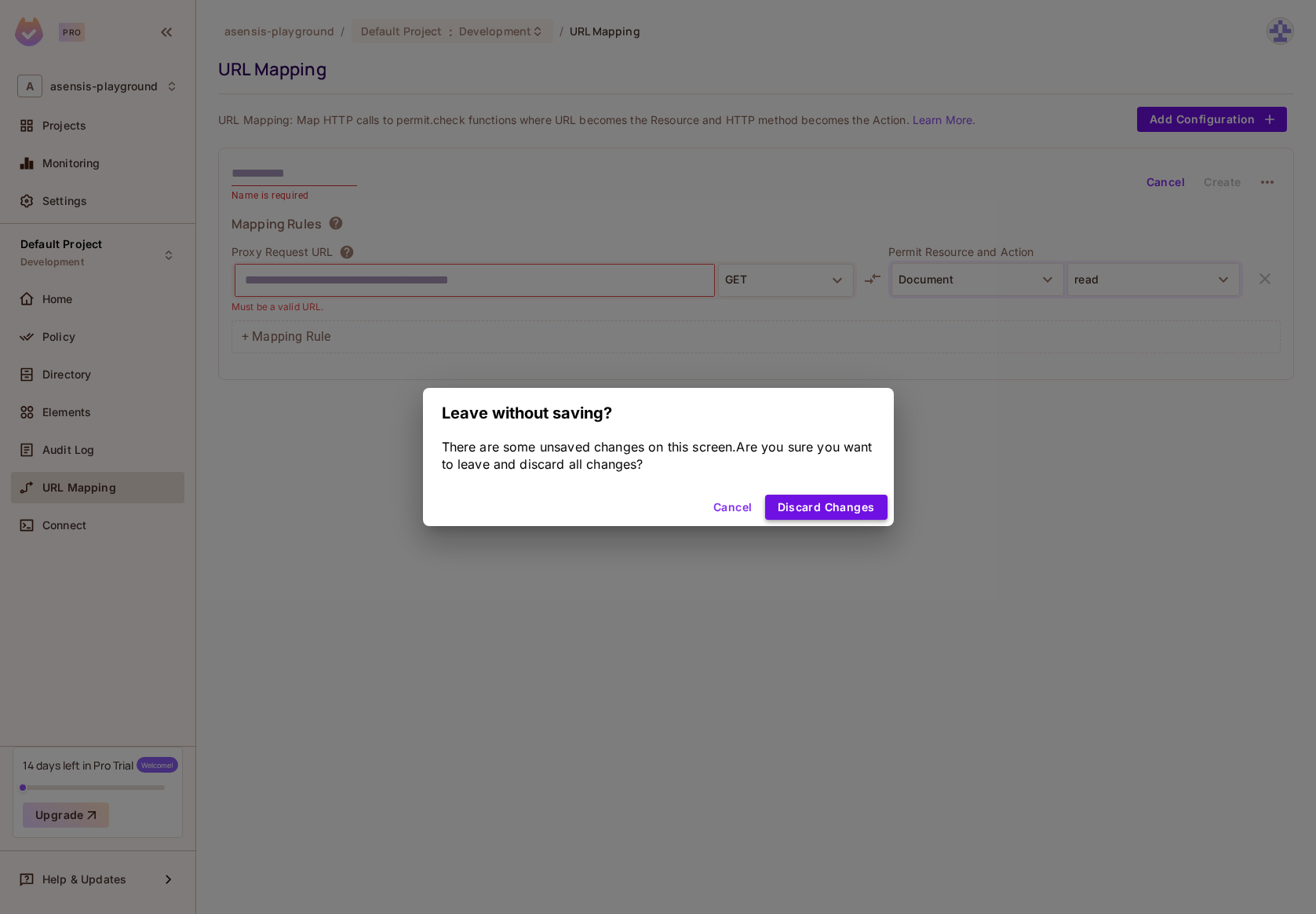
click at [826, 512] on button "Discard Changes" at bounding box center [826, 507] width 123 height 25
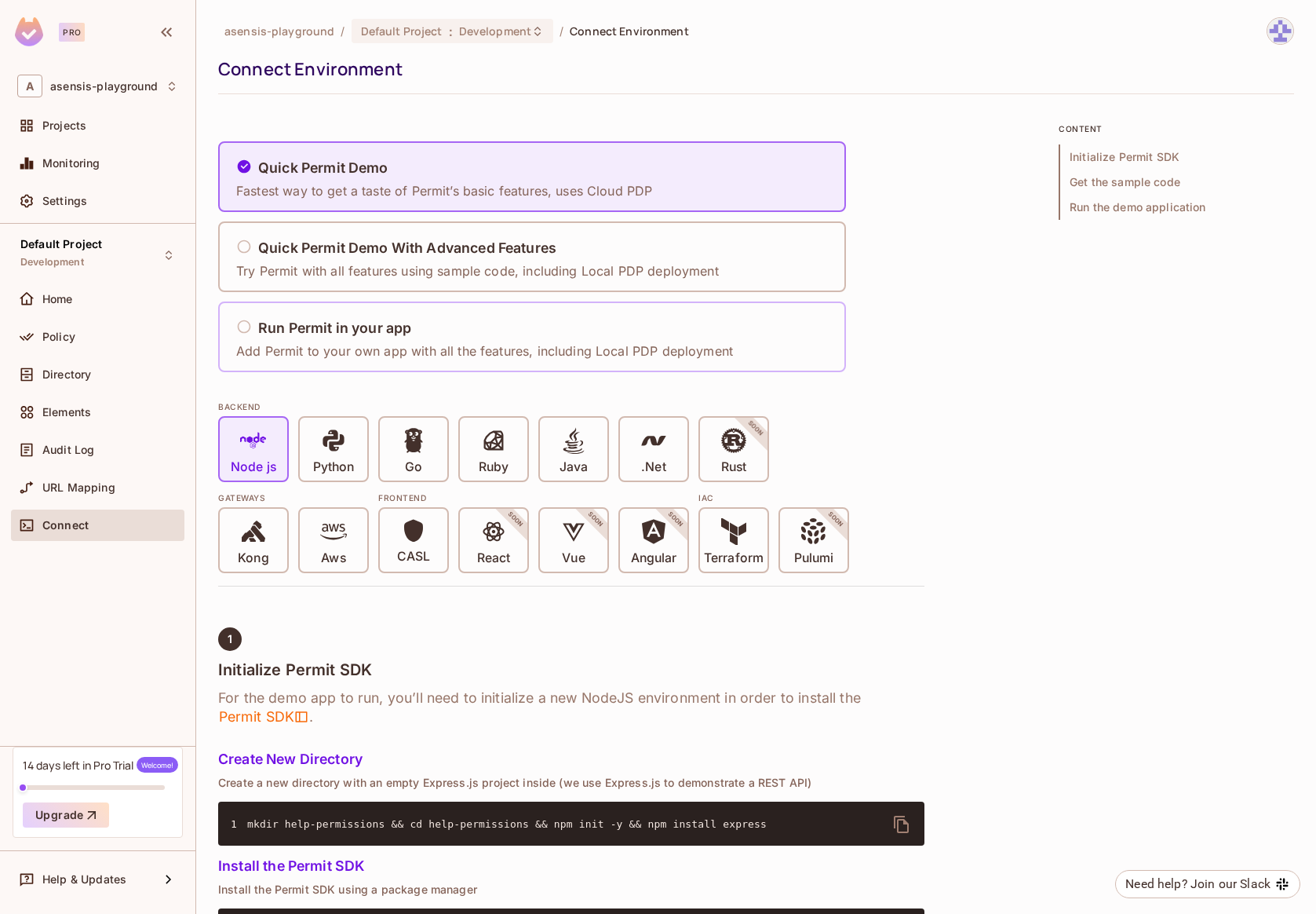
click at [279, 329] on h5 "Run Permit in your app" at bounding box center [335, 329] width 153 height 16
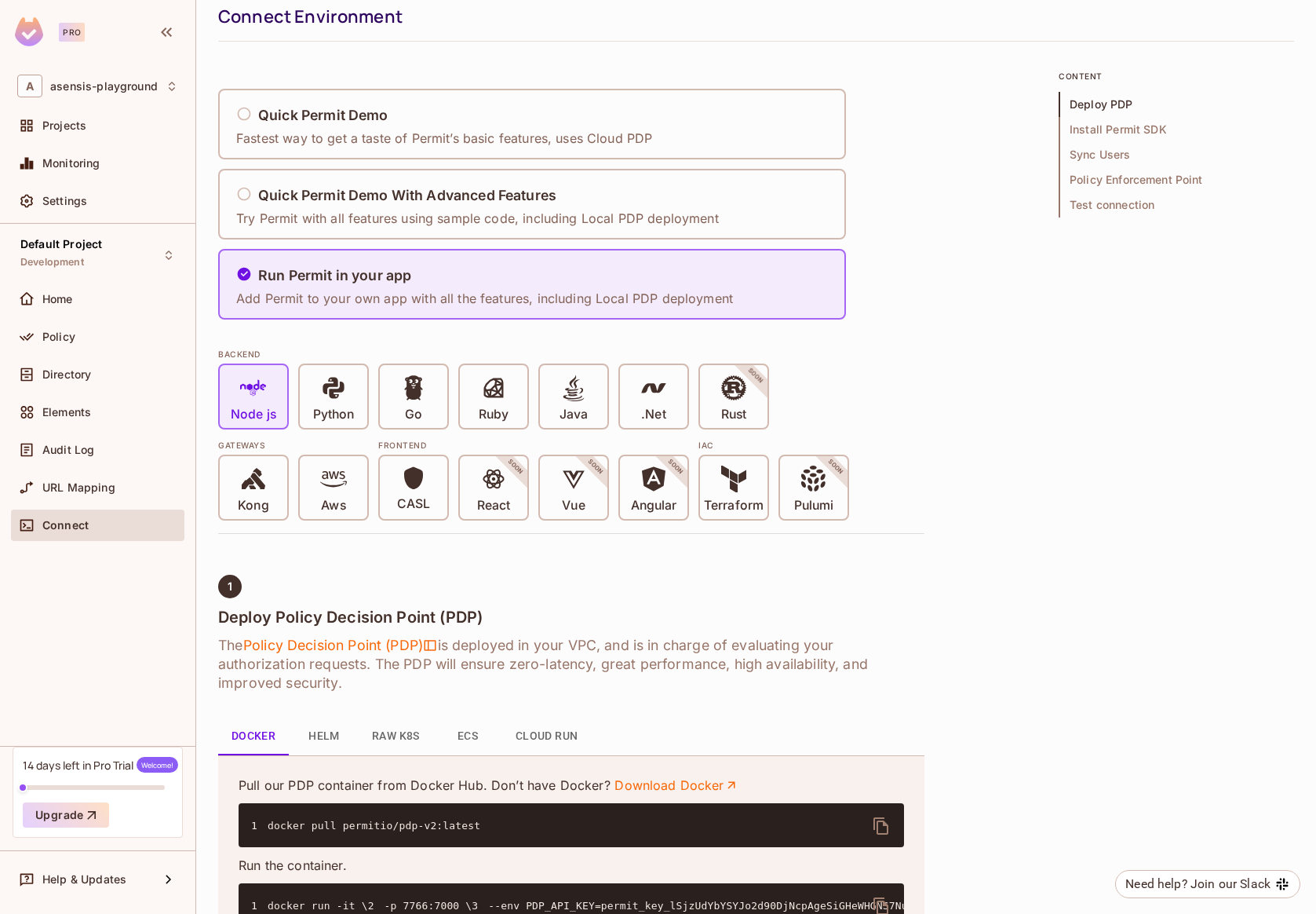
scroll to position [63, 0]
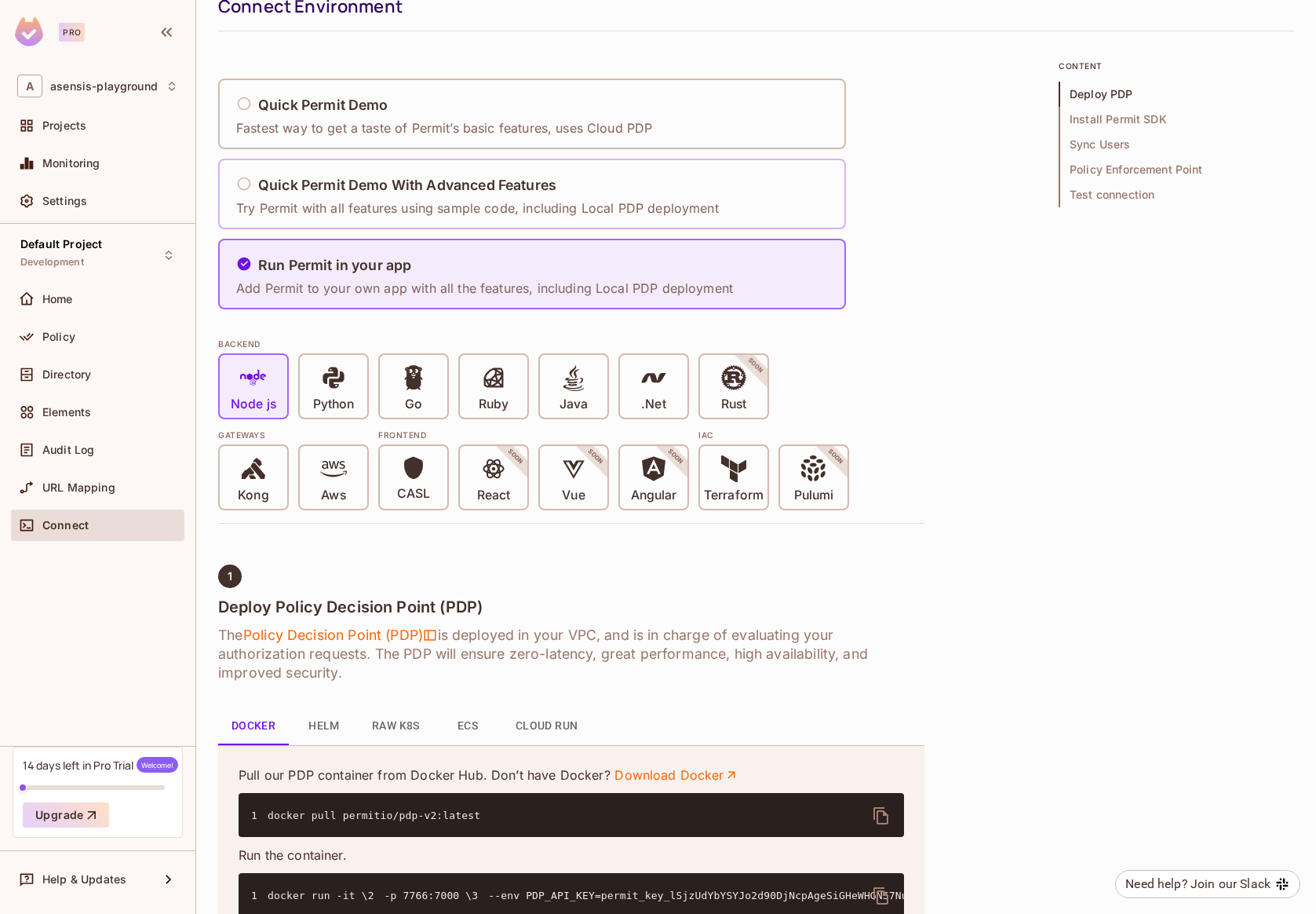
click at [525, 171] on div "Quick Permit Demo With Advanced Features Try Permit with all features using sam…" at bounding box center [478, 194] width 483 height 46
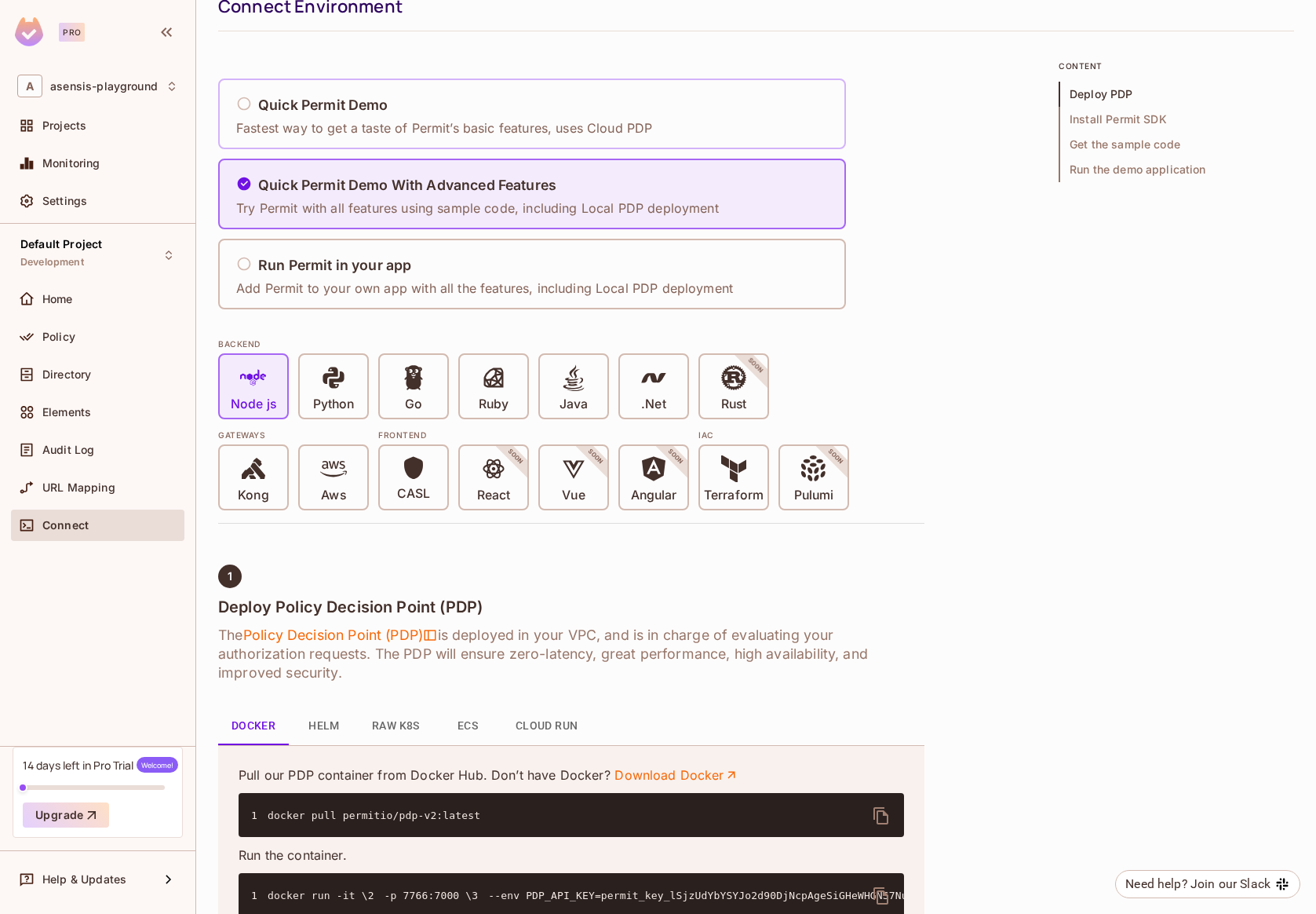
click at [511, 121] on p "Fastest way to get a taste of Permit’s basic features, uses Cloud PDP" at bounding box center [444, 128] width 416 height 18
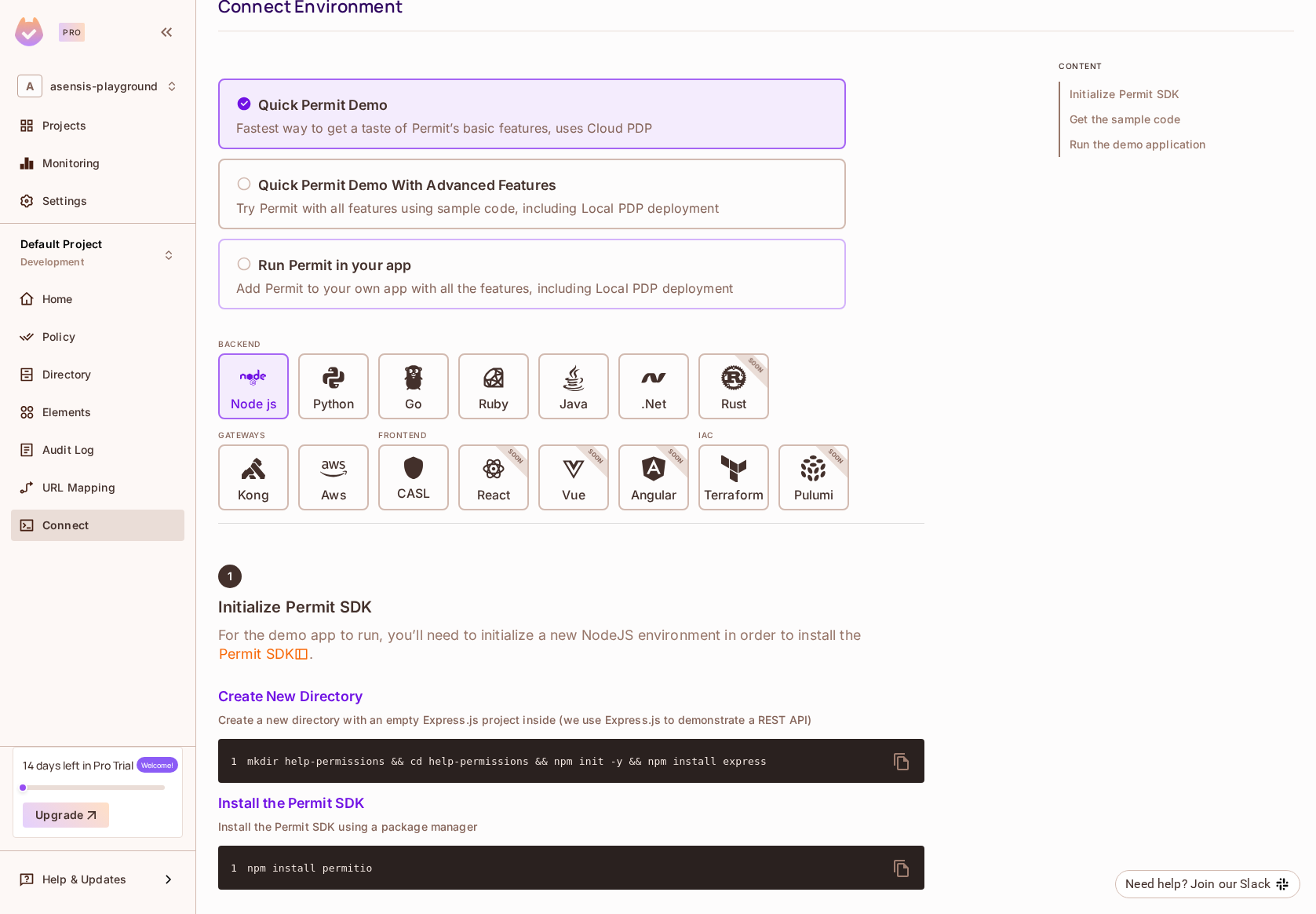
click at [493, 256] on div "Run Permit in your app" at bounding box center [485, 266] width 497 height 19
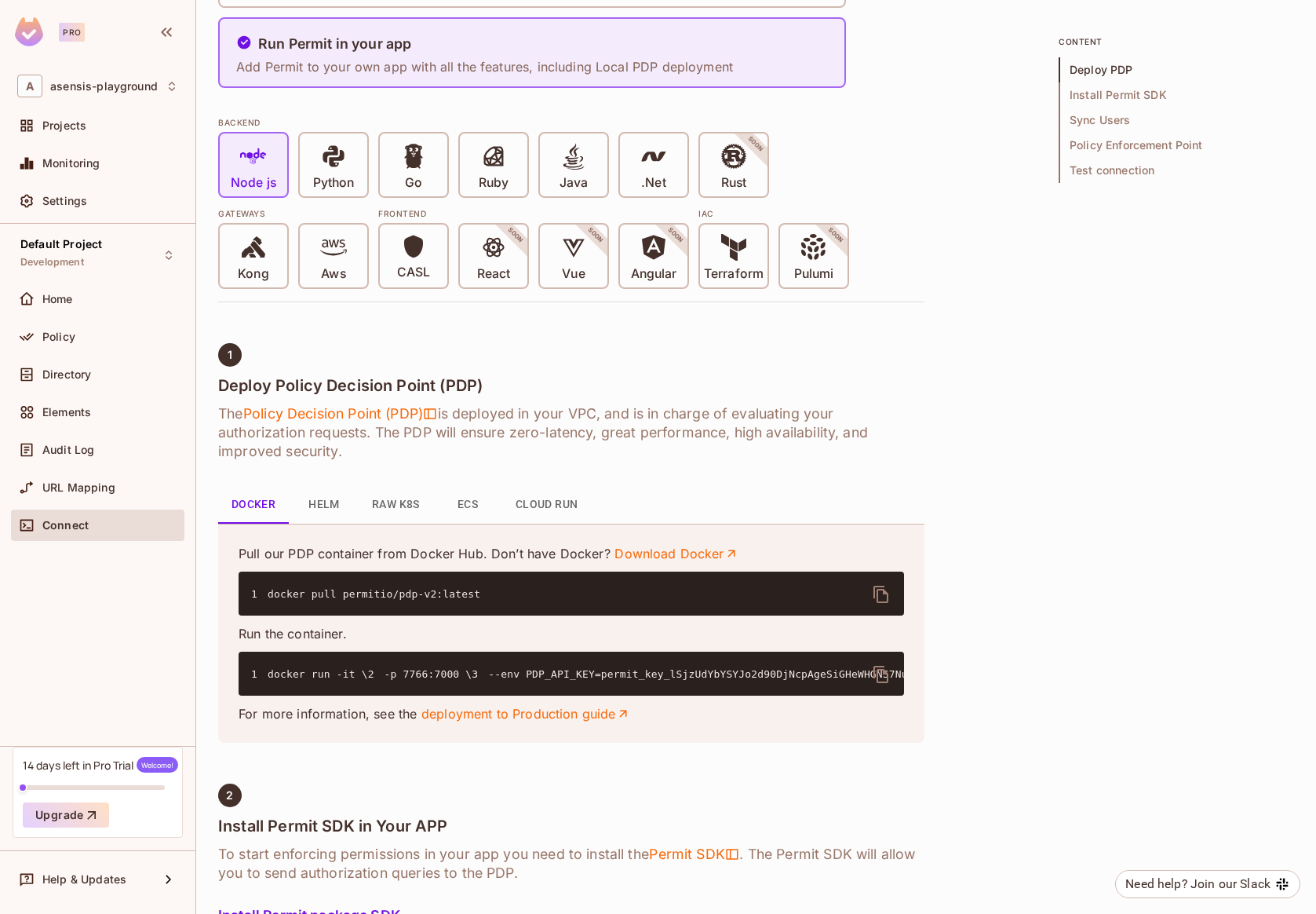
scroll to position [351, 0]
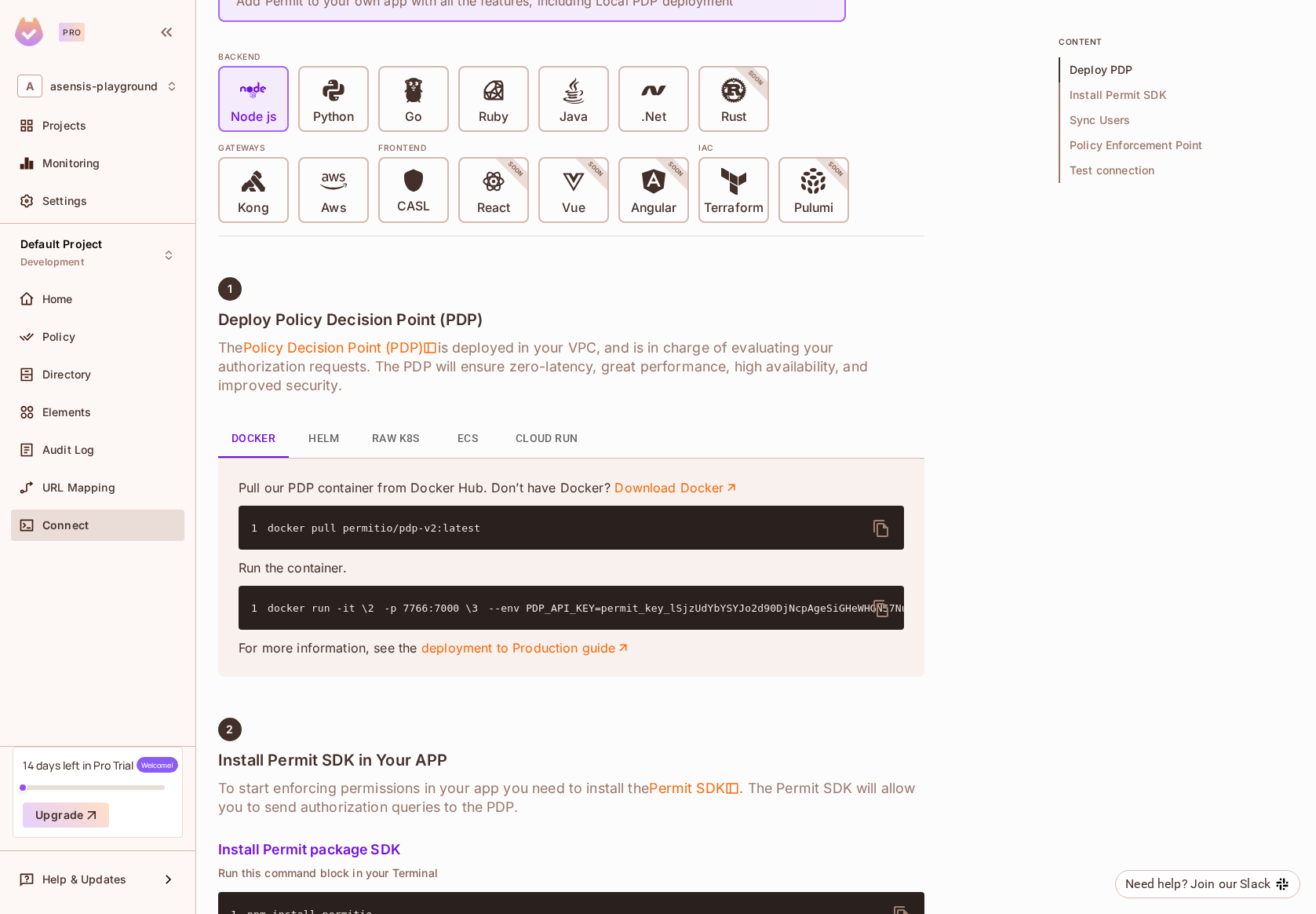
click at [410, 442] on button "Raw K8s" at bounding box center [395, 439] width 73 height 38
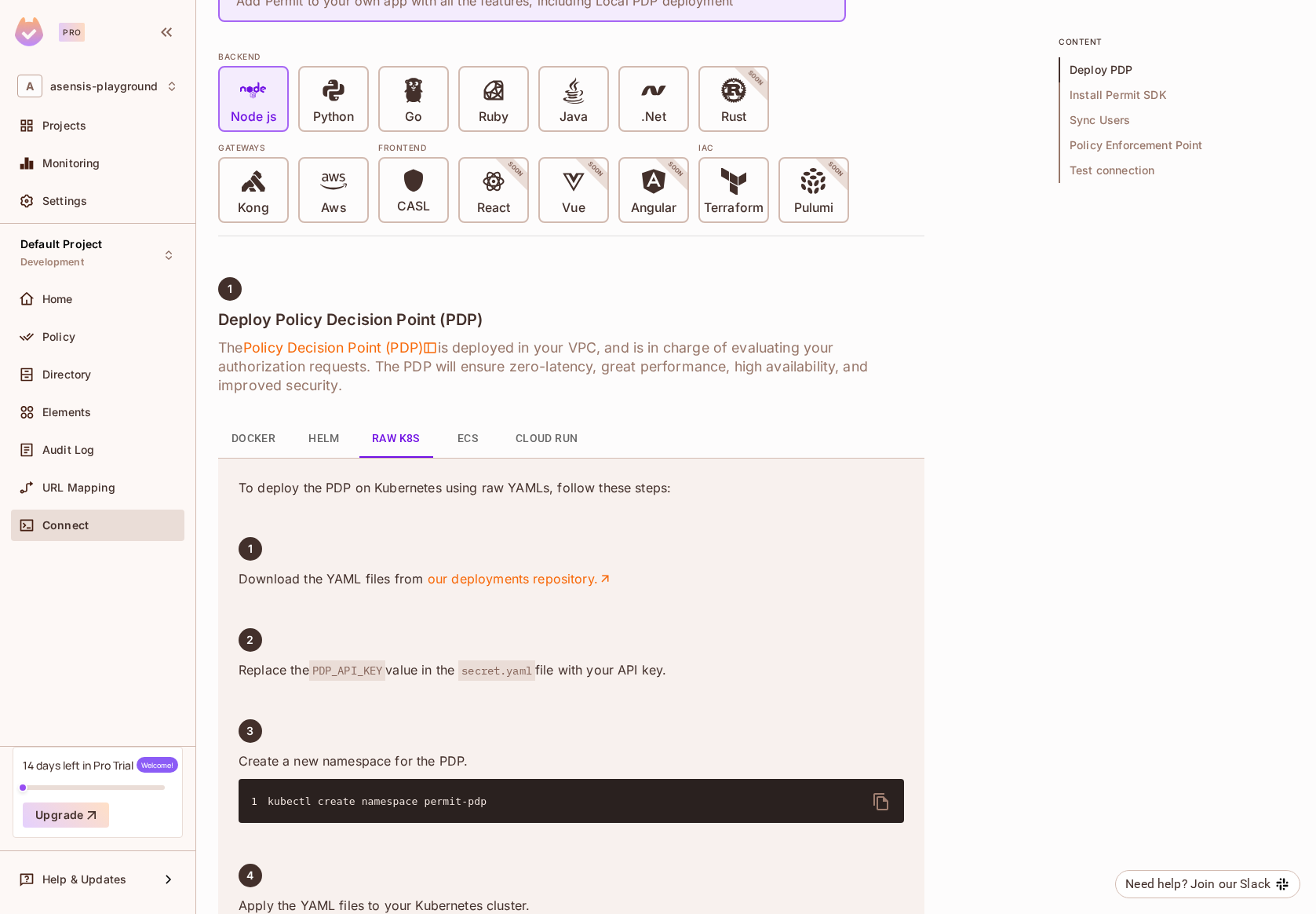
drag, startPoint x: 240, startPoint y: 671, endPoint x: 733, endPoint y: 669, distance: 493.0
click at [733, 669] on p "Replace the PDP_API_KEY value in the secret.yaml file with your API key." at bounding box center [571, 670] width 666 height 18
click at [673, 676] on p "Replace the PDP_API_KEY value in the secret.yaml file with your API key." at bounding box center [571, 670] width 666 height 18
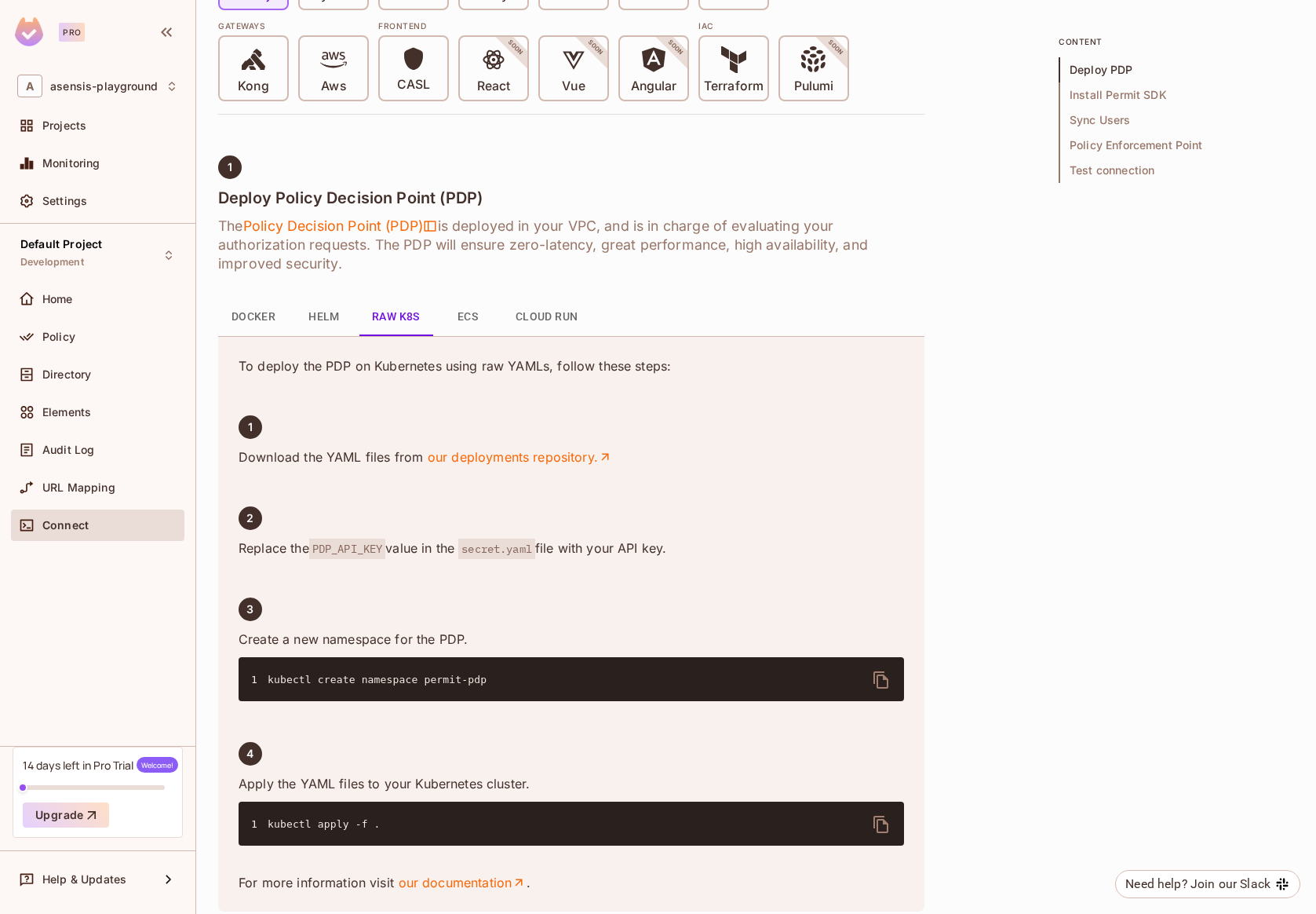
drag, startPoint x: 240, startPoint y: 366, endPoint x: 838, endPoint y: 355, distance: 598.1
click at [838, 355] on div "To deploy the PDP on Kubernetes using raw YAMLs, follow these steps: 1 Download…" at bounding box center [571, 624] width 706 height 576
drag, startPoint x: 689, startPoint y: 366, endPoint x: 274, endPoint y: 370, distance: 415.0
click at [274, 370] on p "To deploy the PDP on Kubernetes using raw YAMLs, follow these steps:" at bounding box center [571, 366] width 666 height 18
drag, startPoint x: 239, startPoint y: 366, endPoint x: 689, endPoint y: 364, distance: 450.0
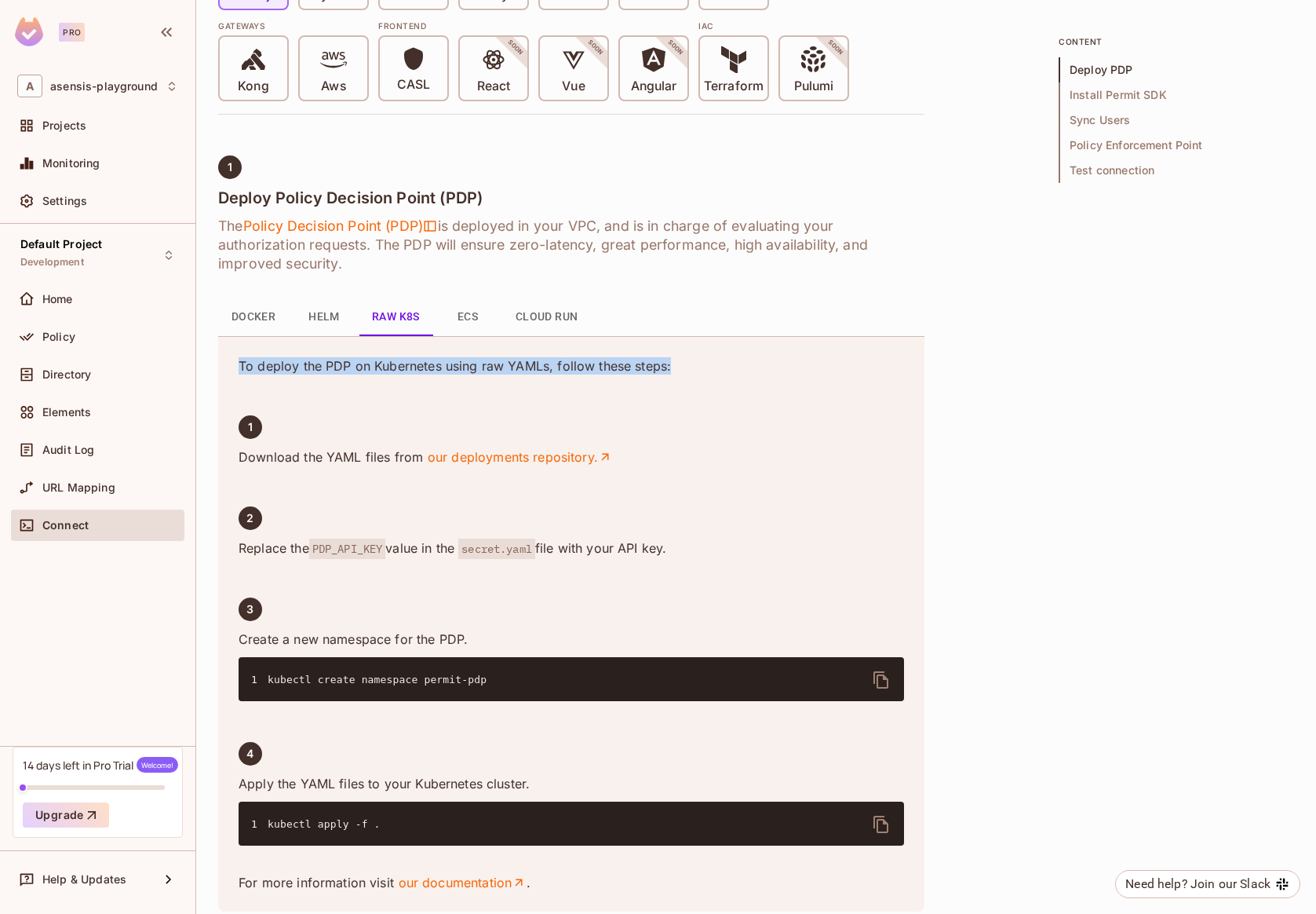
click at [689, 364] on p "To deploy the PDP on Kubernetes using raw YAMLs, follow these steps:" at bounding box center [571, 366] width 666 height 18
click at [695, 363] on p "To deploy the PDP on Kubernetes using raw YAMLs, follow these steps:" at bounding box center [571, 366] width 666 height 18
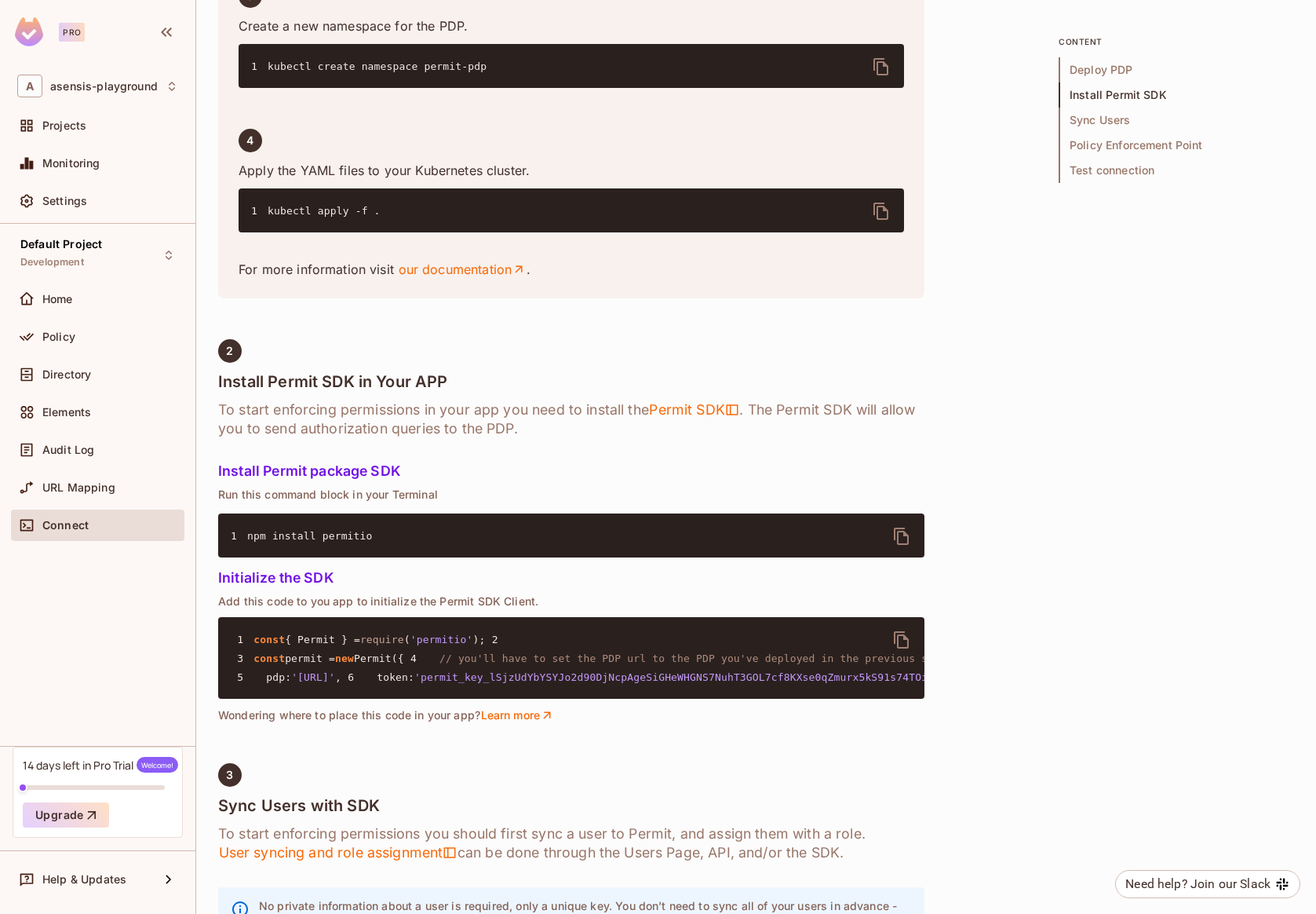
scroll to position [1165, 0]
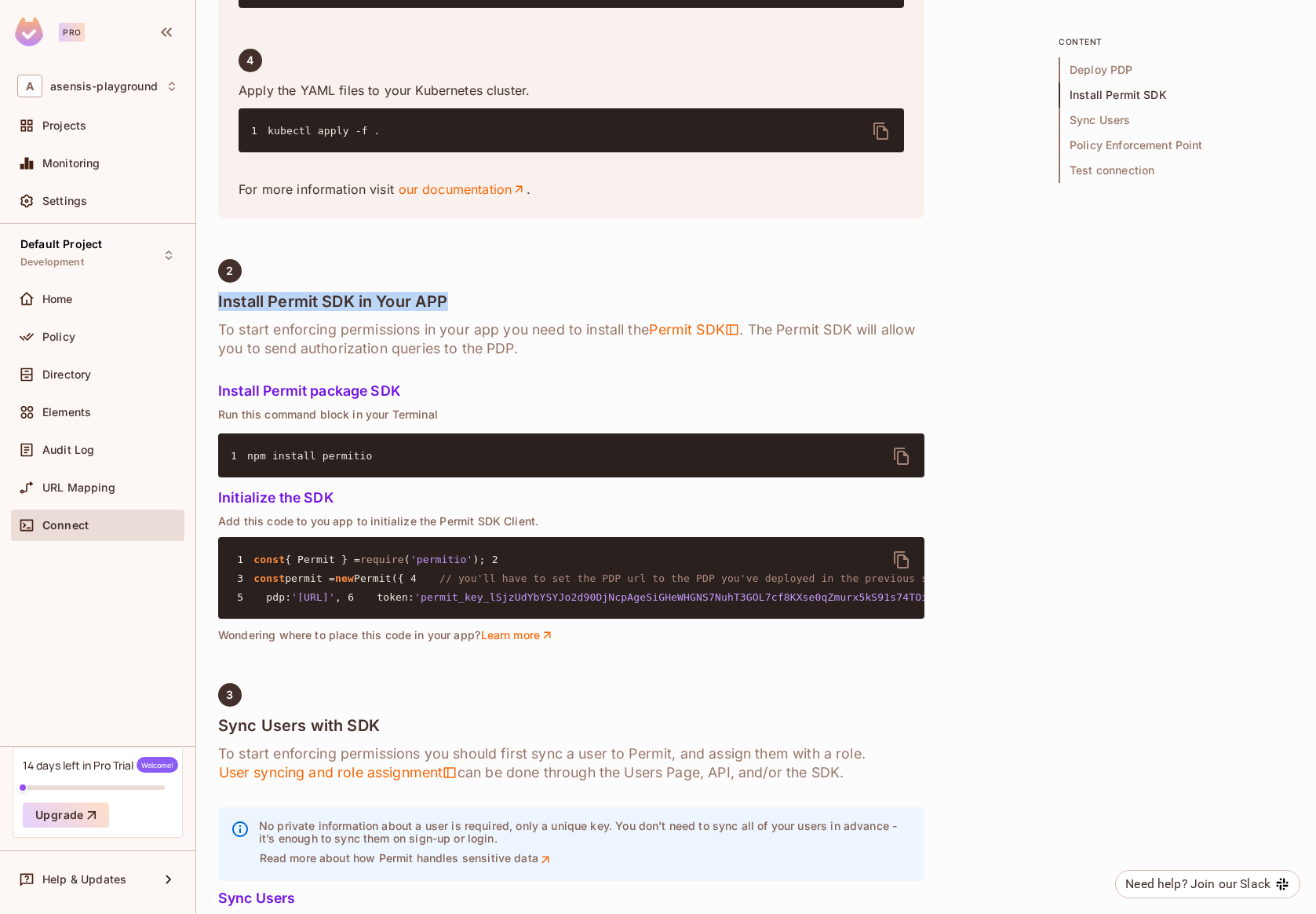
drag, startPoint x: 216, startPoint y: 301, endPoint x: 479, endPoint y: 298, distance: 263.0
click at [479, 298] on div "asensis-playground / Default Project : Development / Connect Environment Connec…" at bounding box center [756, 457] width 1120 height 914
drag, startPoint x: 217, startPoint y: 414, endPoint x: 469, endPoint y: 404, distance: 252.2
drag, startPoint x: 210, startPoint y: 500, endPoint x: 328, endPoint y: 501, distance: 118.0
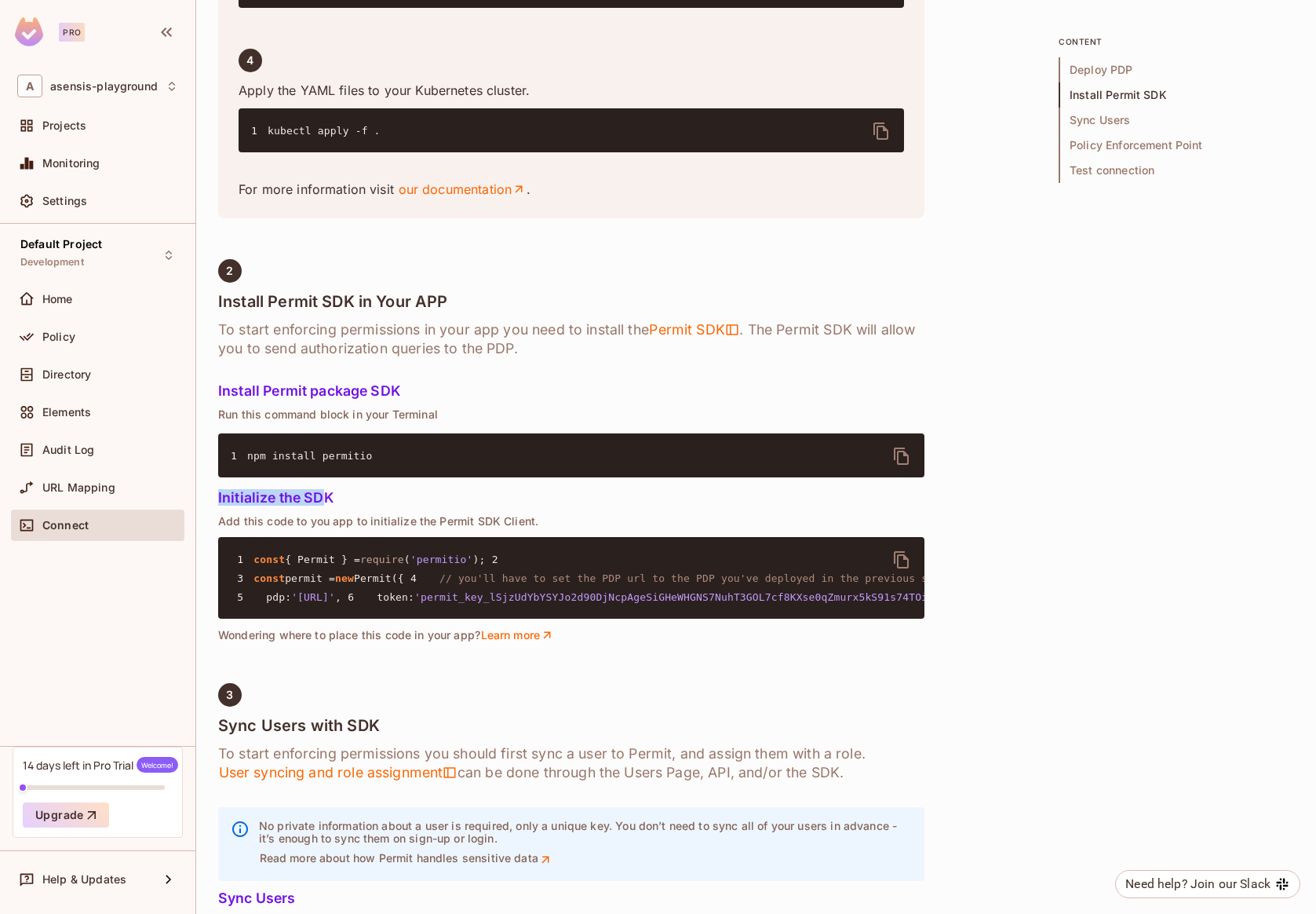
click at [328, 501] on div "asensis-playground / Default Project : Development / Connect Environment Connec…" at bounding box center [756, 457] width 1120 height 914
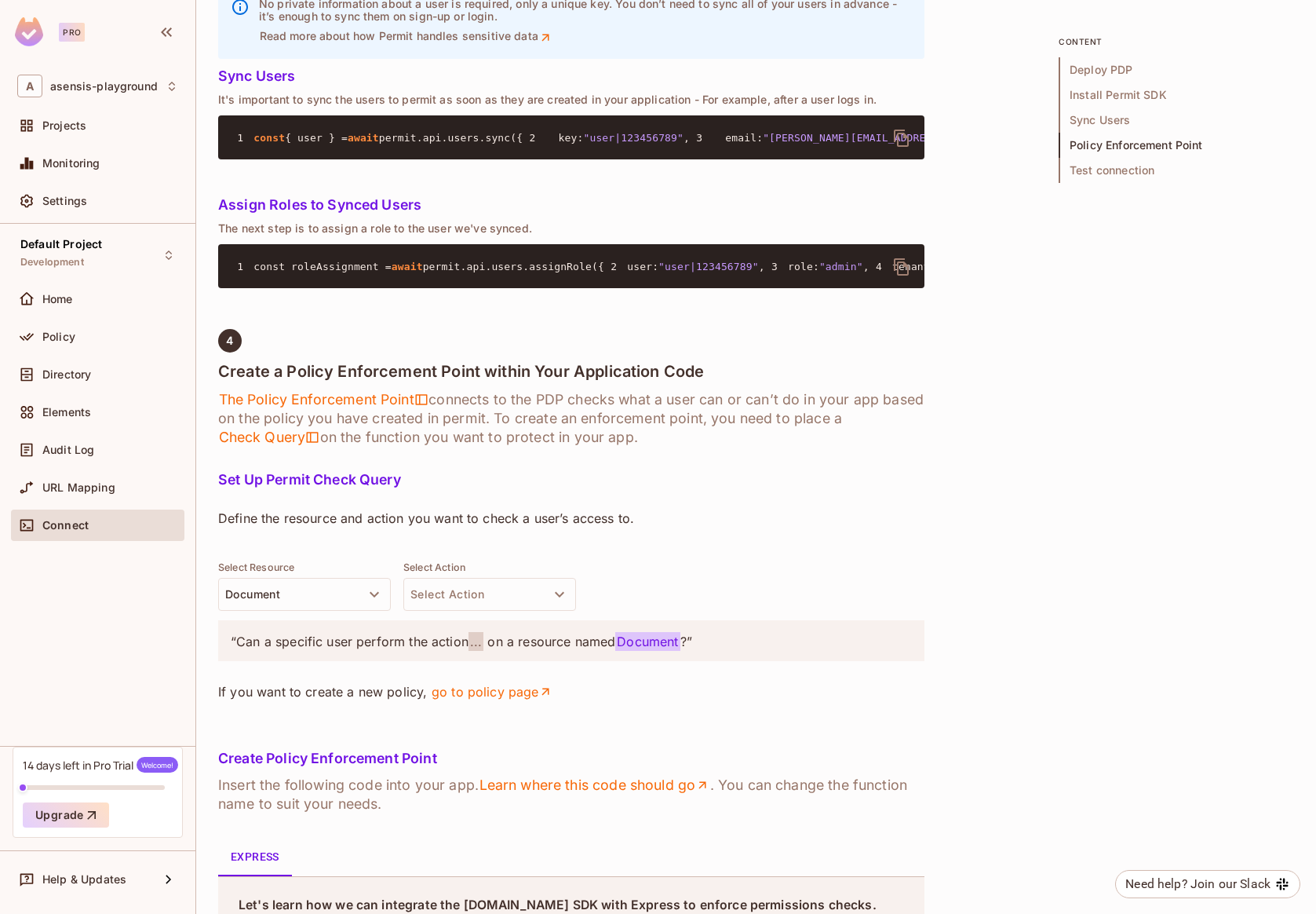
scroll to position [2067, 0]
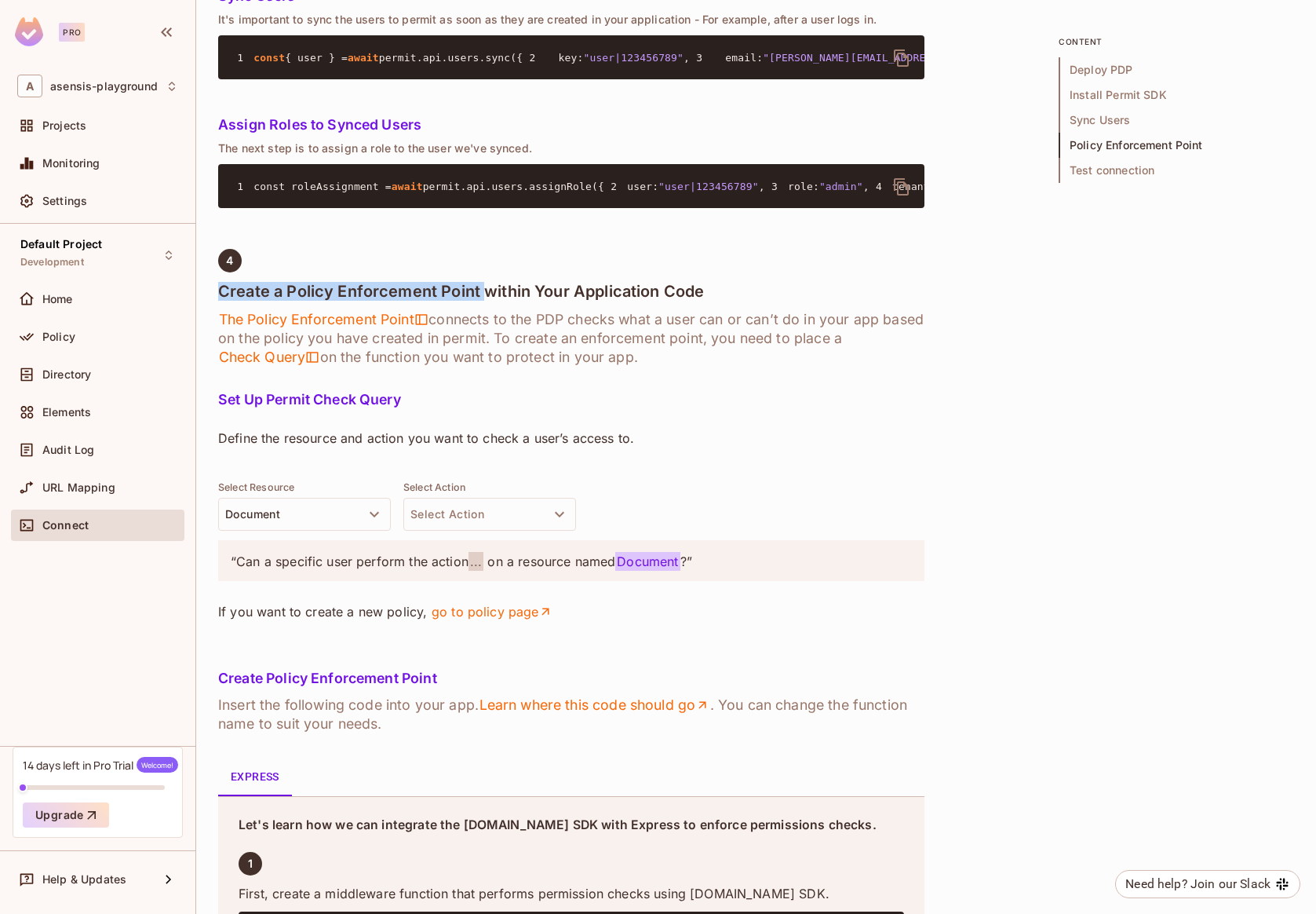
drag, startPoint x: 220, startPoint y: 548, endPoint x: 486, endPoint y: 543, distance: 266.0
click at [486, 301] on h4 "Create a Policy Enforcement Point within Your Application Code" at bounding box center [571, 291] width 706 height 19
drag, startPoint x: 478, startPoint y: 577, endPoint x: 532, endPoint y: 576, distance: 54.0
click at [532, 366] on h6 "The Policy Enforcement Point connects to the PDP checks what a user can or can’…" at bounding box center [571, 338] width 706 height 57
drag, startPoint x: 559, startPoint y: 577, endPoint x: 577, endPoint y: 576, distance: 18.0
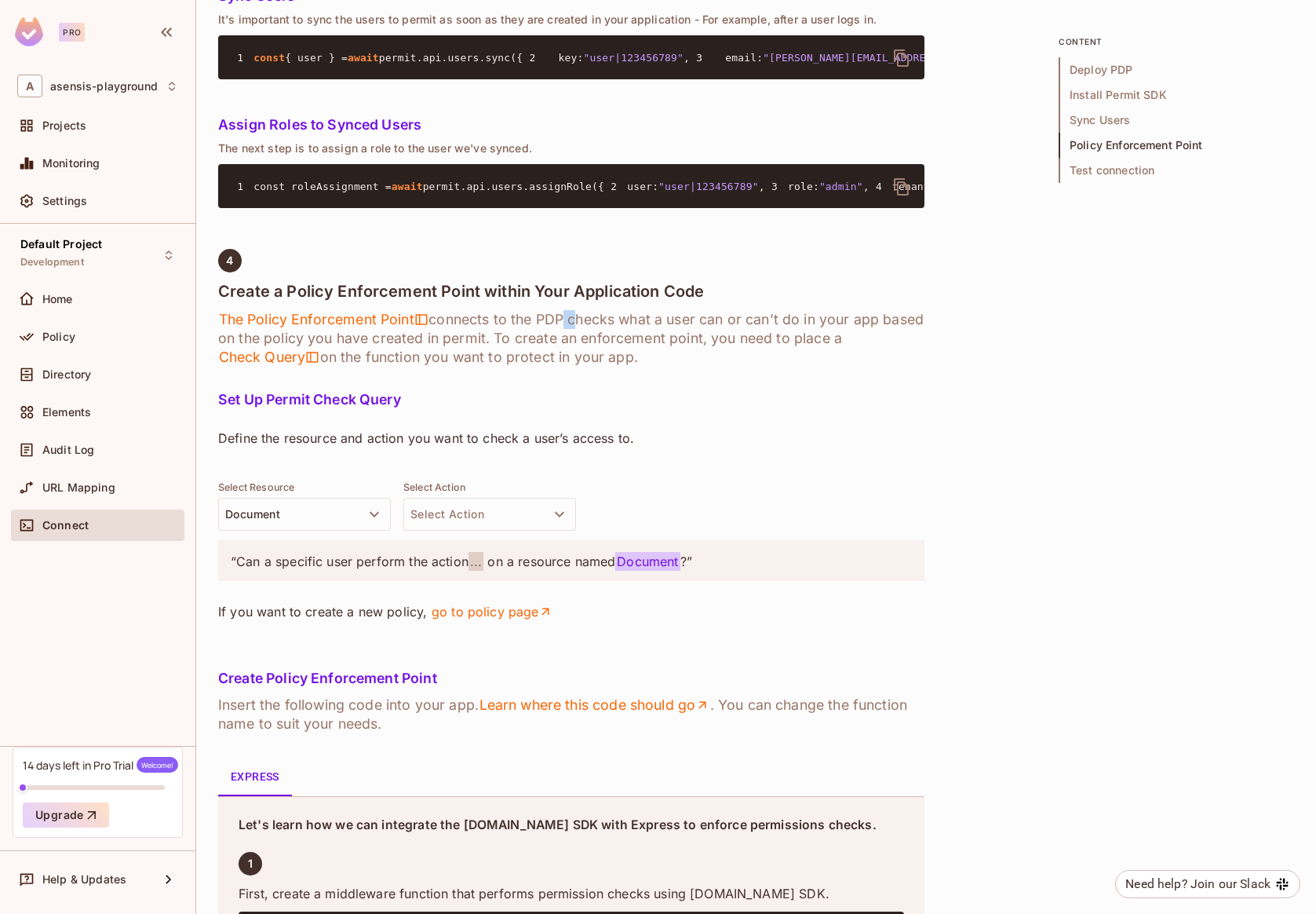
click at [577, 366] on h6 "The Policy Enforcement Point connects to the PDP checks what a user can or can’…" at bounding box center [571, 338] width 706 height 57
drag, startPoint x: 282, startPoint y: 544, endPoint x: 582, endPoint y: 544, distance: 300.0
click at [582, 301] on h4 "Create a Policy Enforcement Point within Your Application Code" at bounding box center [571, 291] width 706 height 19
drag, startPoint x: 628, startPoint y: 545, endPoint x: 681, endPoint y: 549, distance: 53.2
click at [628, 301] on h4 "Create a Policy Enforcement Point within Your Application Code" at bounding box center [571, 291] width 706 height 19
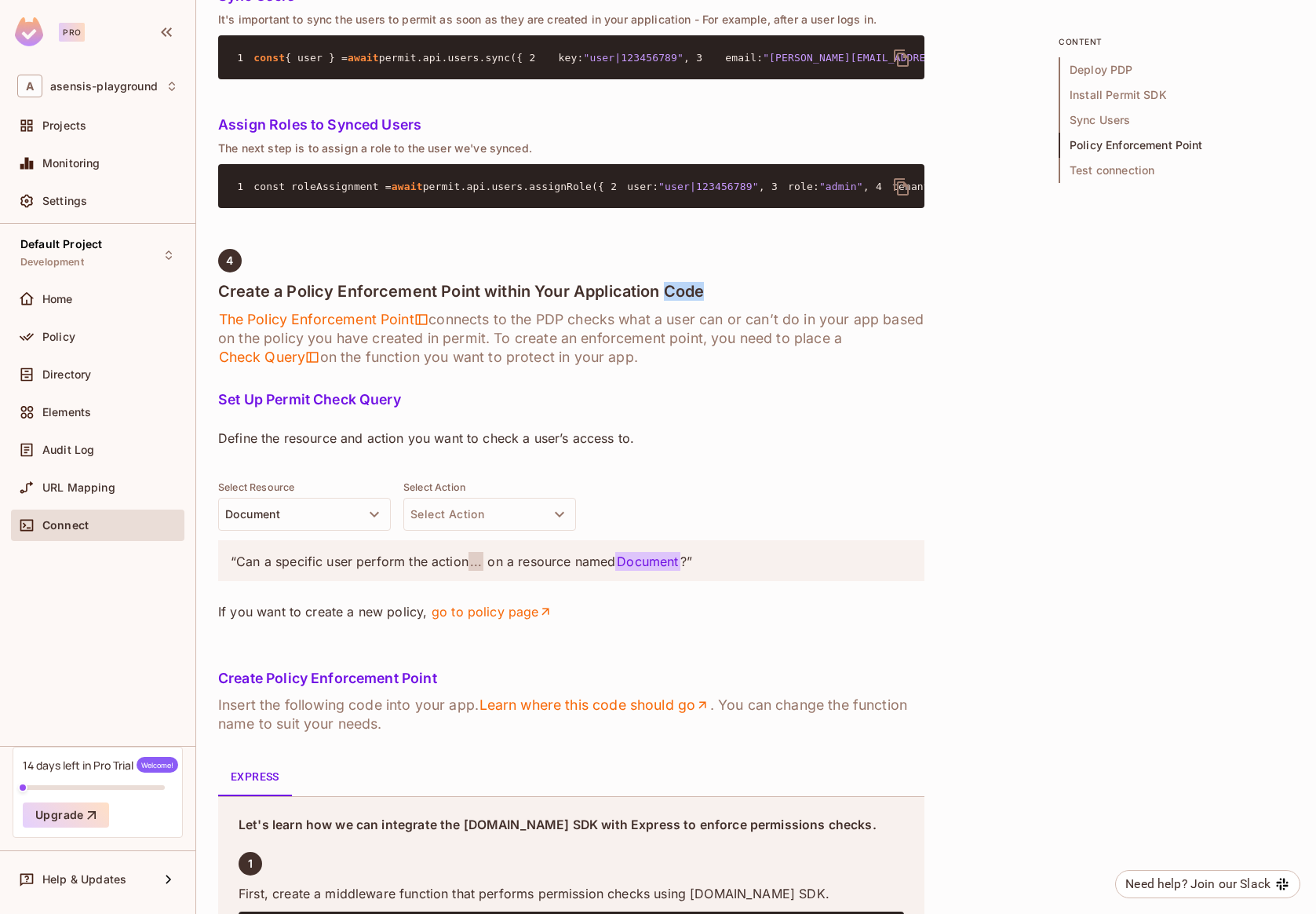
drag, startPoint x: 704, startPoint y: 549, endPoint x: 666, endPoint y: 548, distance: 38.0
click at [666, 301] on h4 "Create a Policy Enforcement Point within Your Application Code" at bounding box center [571, 291] width 706 height 19
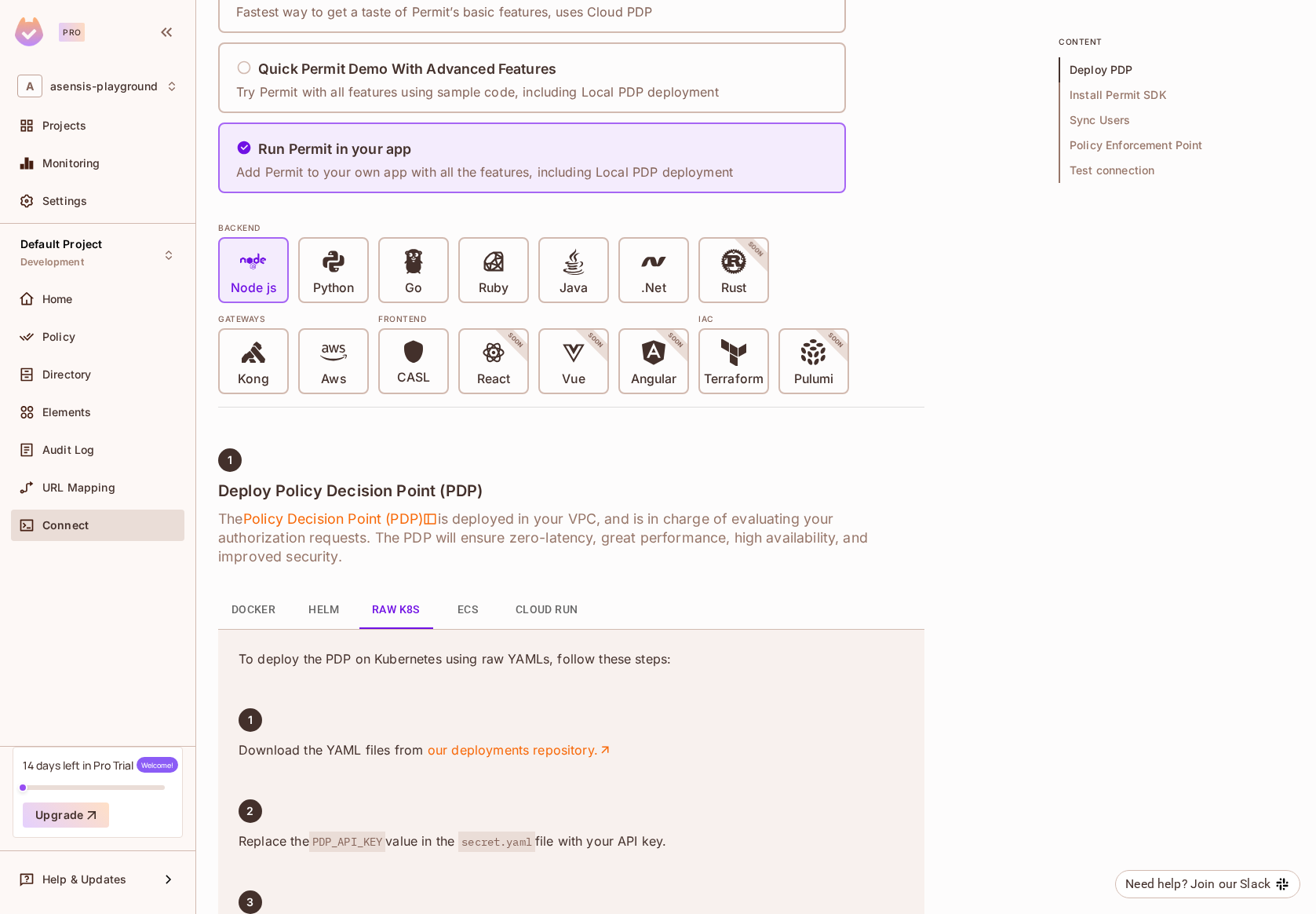
scroll to position [0, 0]
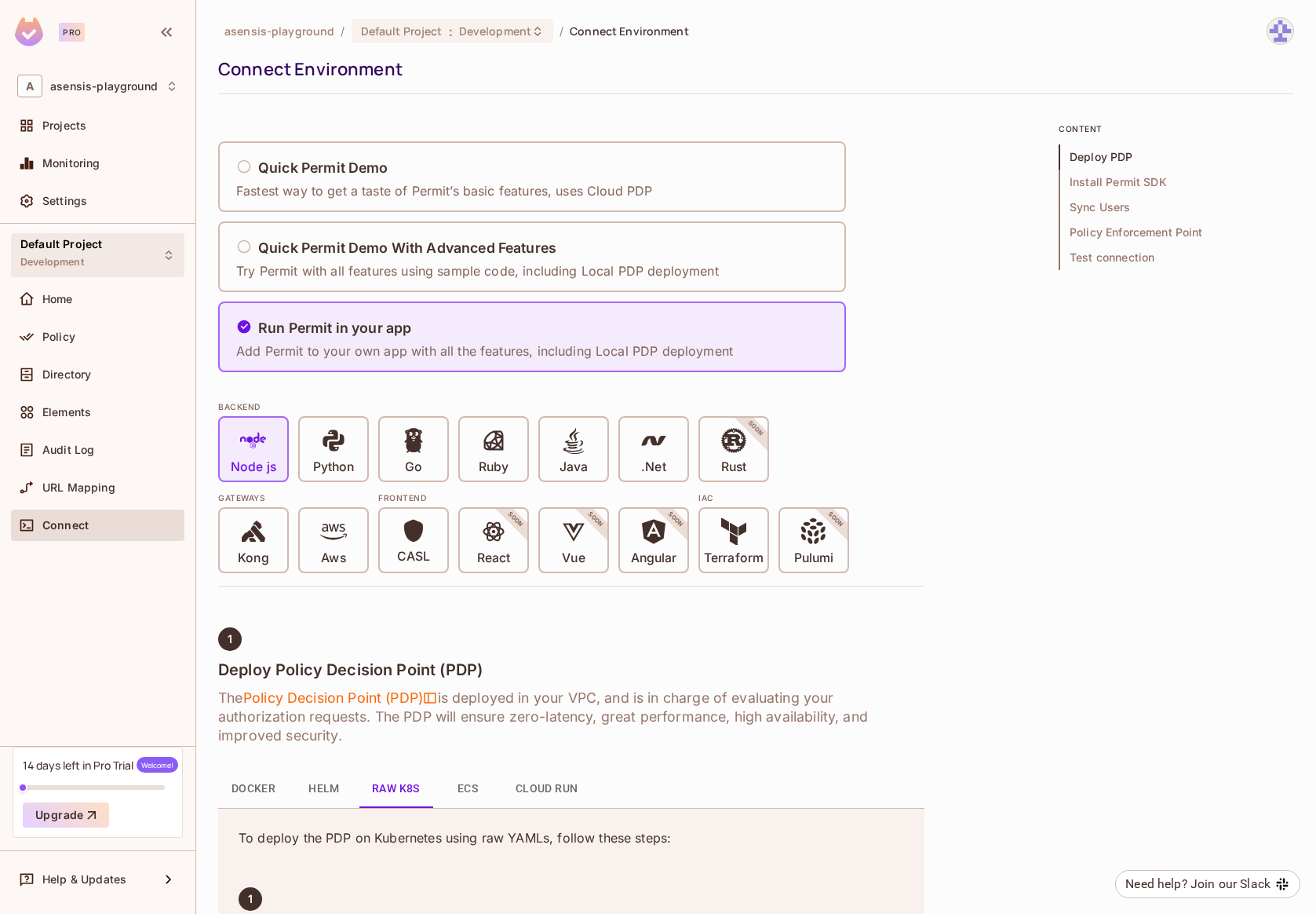
click at [88, 266] on div "Default Project Development" at bounding box center [61, 254] width 81 height 34
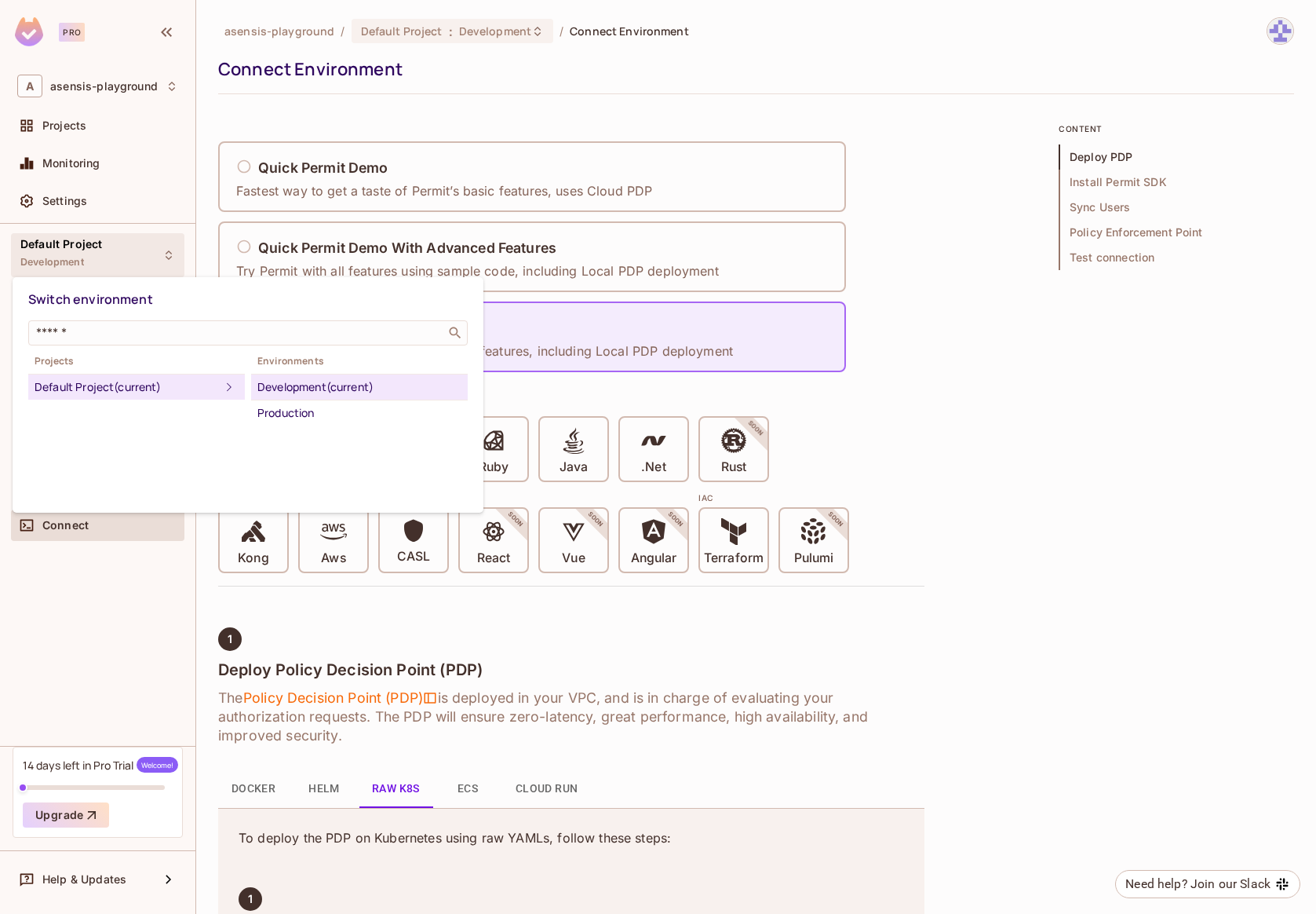
click at [51, 255] on div at bounding box center [658, 457] width 1316 height 914
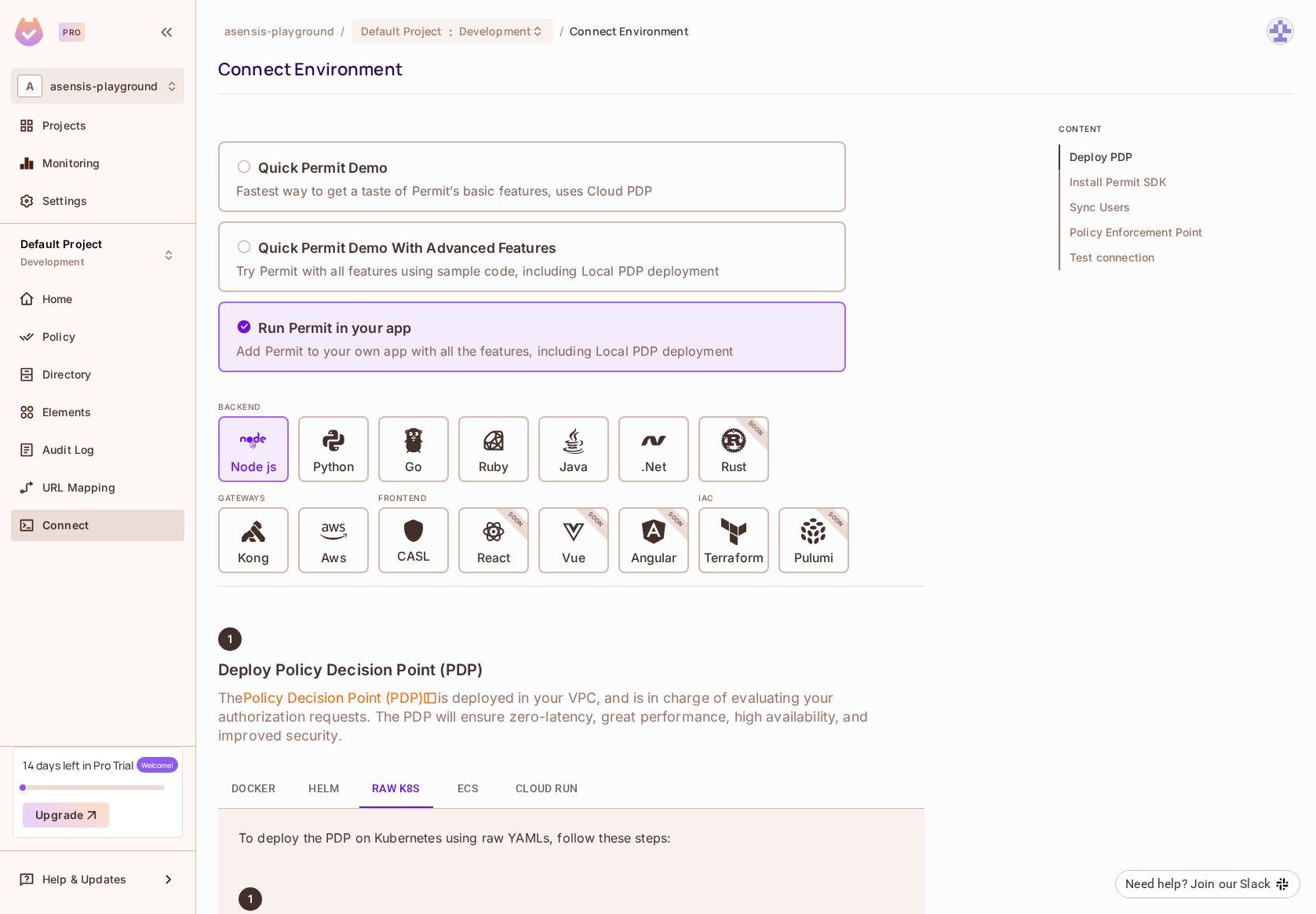
click at [147, 95] on div "A asensis-playground" at bounding box center [98, 86] width 161 height 23
click at [93, 61] on div at bounding box center [658, 457] width 1316 height 914
click at [75, 368] on span "Directory" at bounding box center [66, 374] width 49 height 12
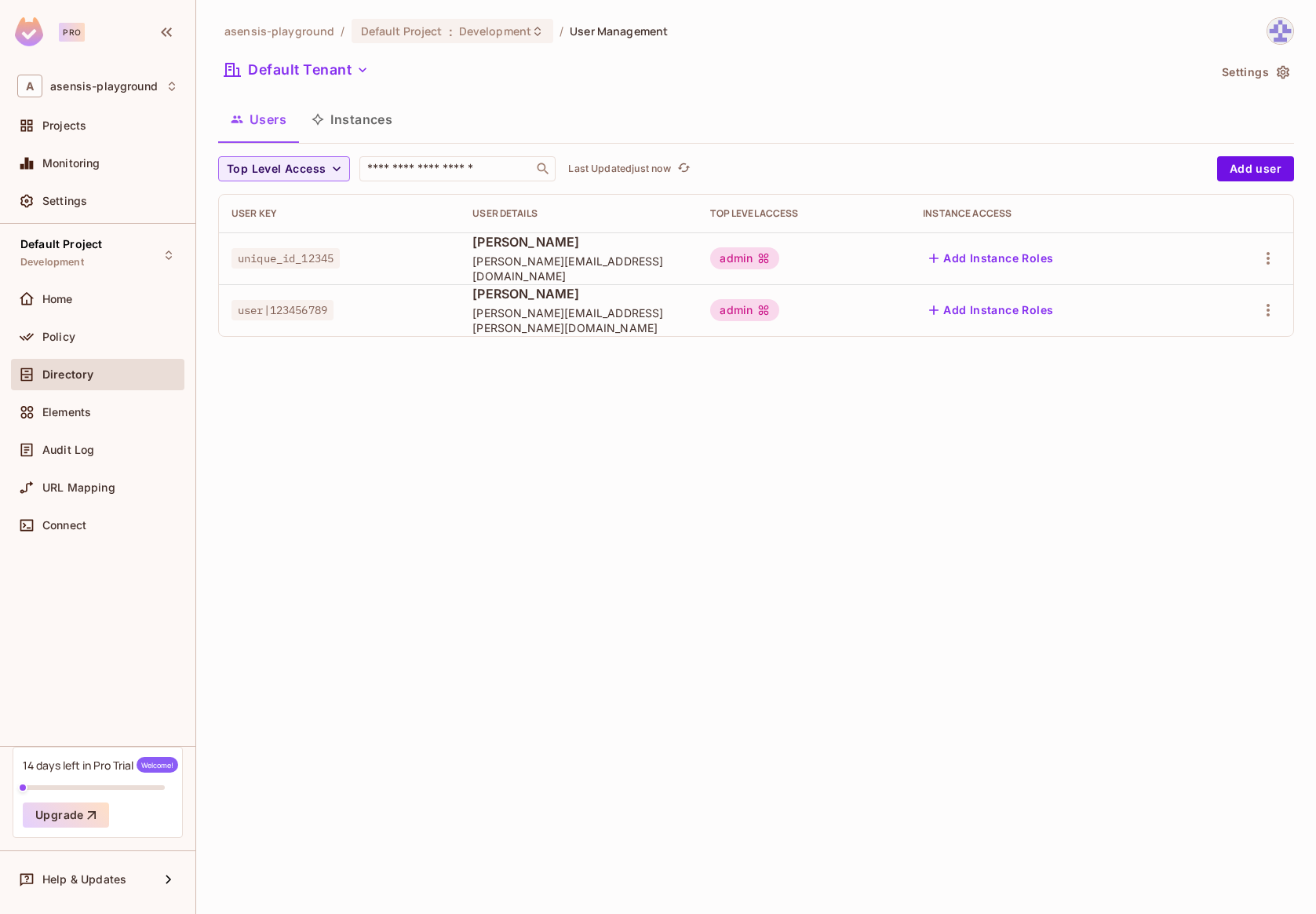
click at [367, 123] on button "Instances" at bounding box center [352, 119] width 106 height 39
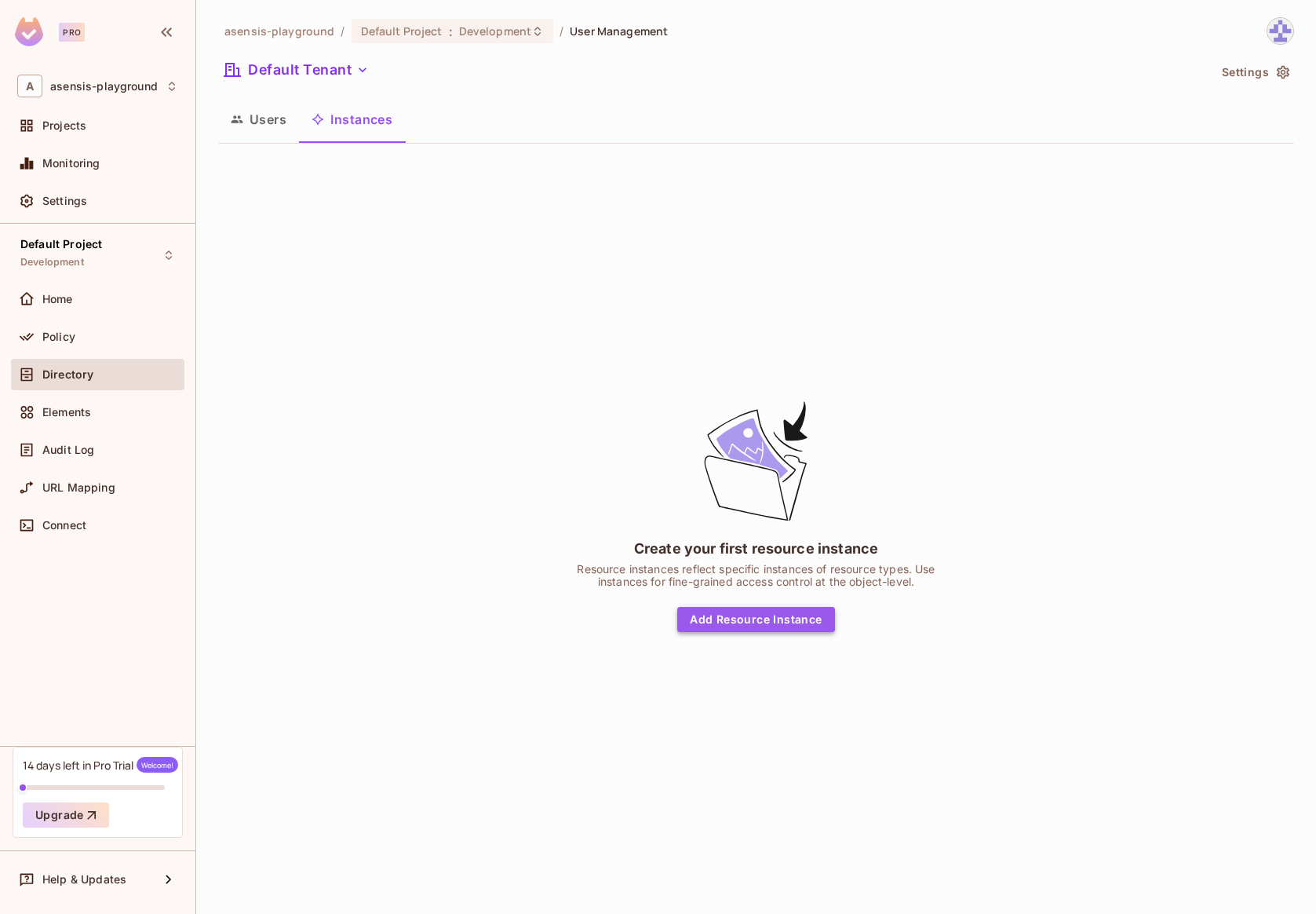
click at [788, 623] on button "Add Resource Instance" at bounding box center [756, 619] width 157 height 25
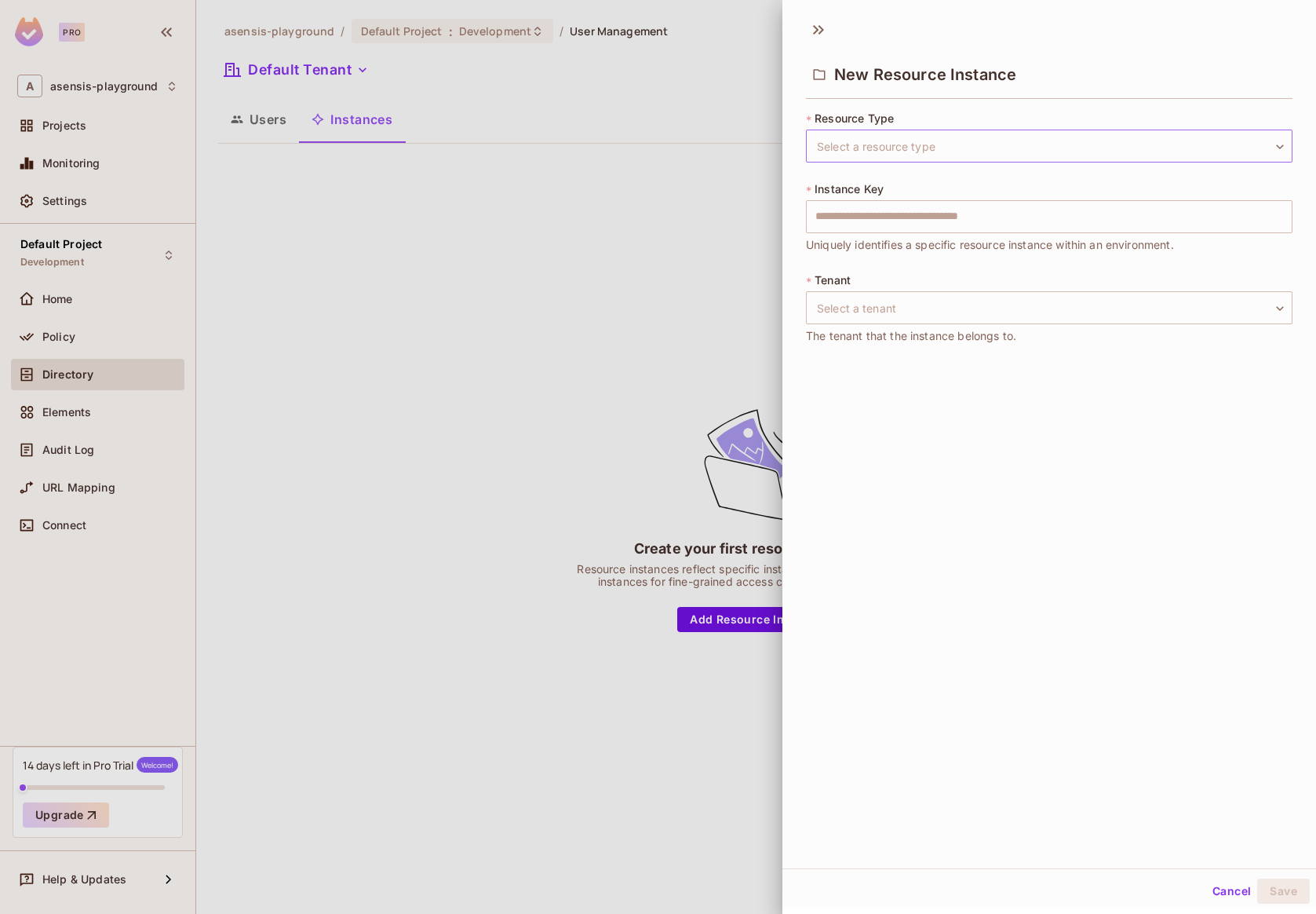
click at [930, 145] on body "Pro A asensis-playground Projects Monitoring Settings Default Project Developme…" at bounding box center [658, 457] width 1316 height 914
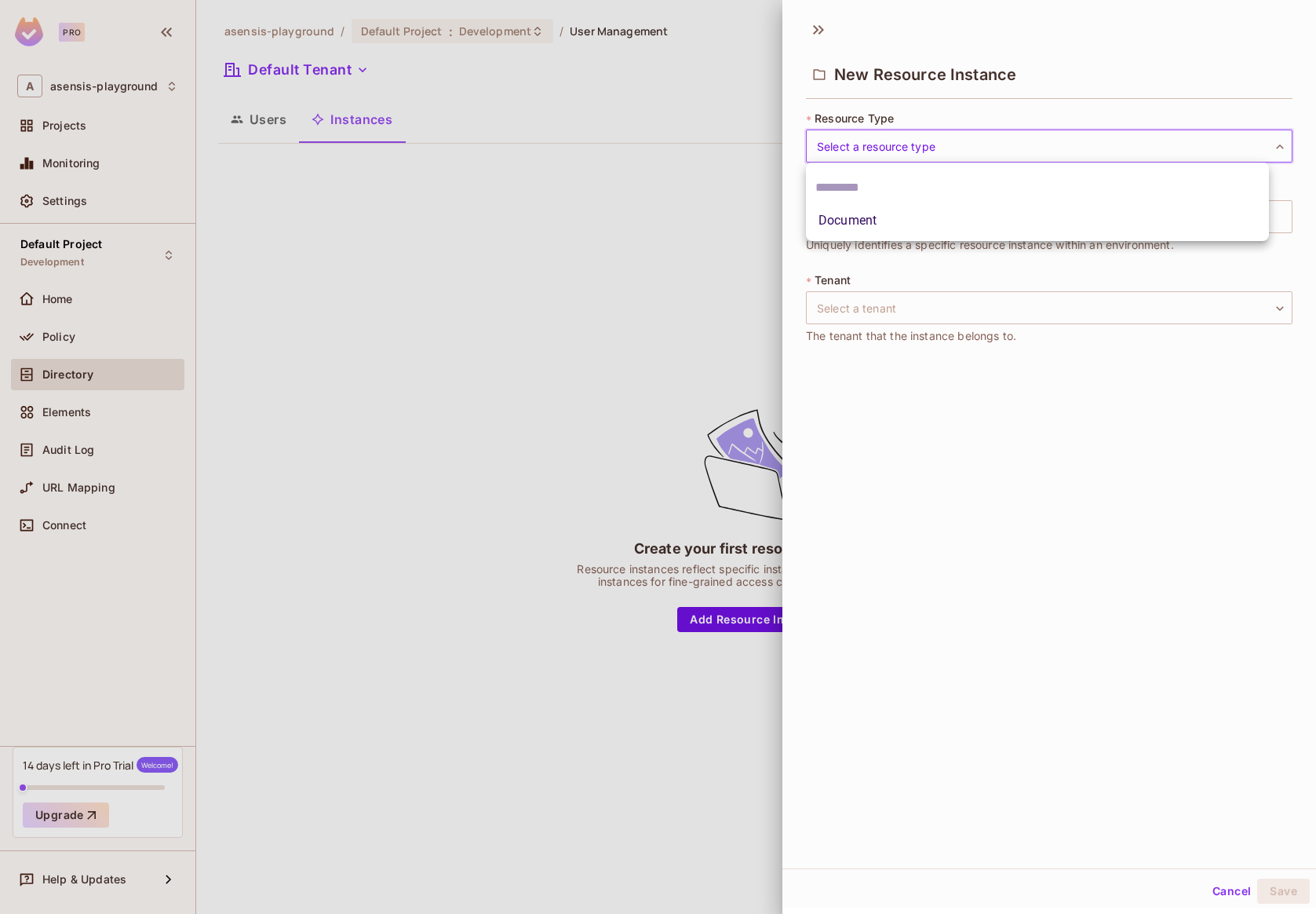
click at [906, 218] on li "Document" at bounding box center [1037, 221] width 463 height 28
type input "********"
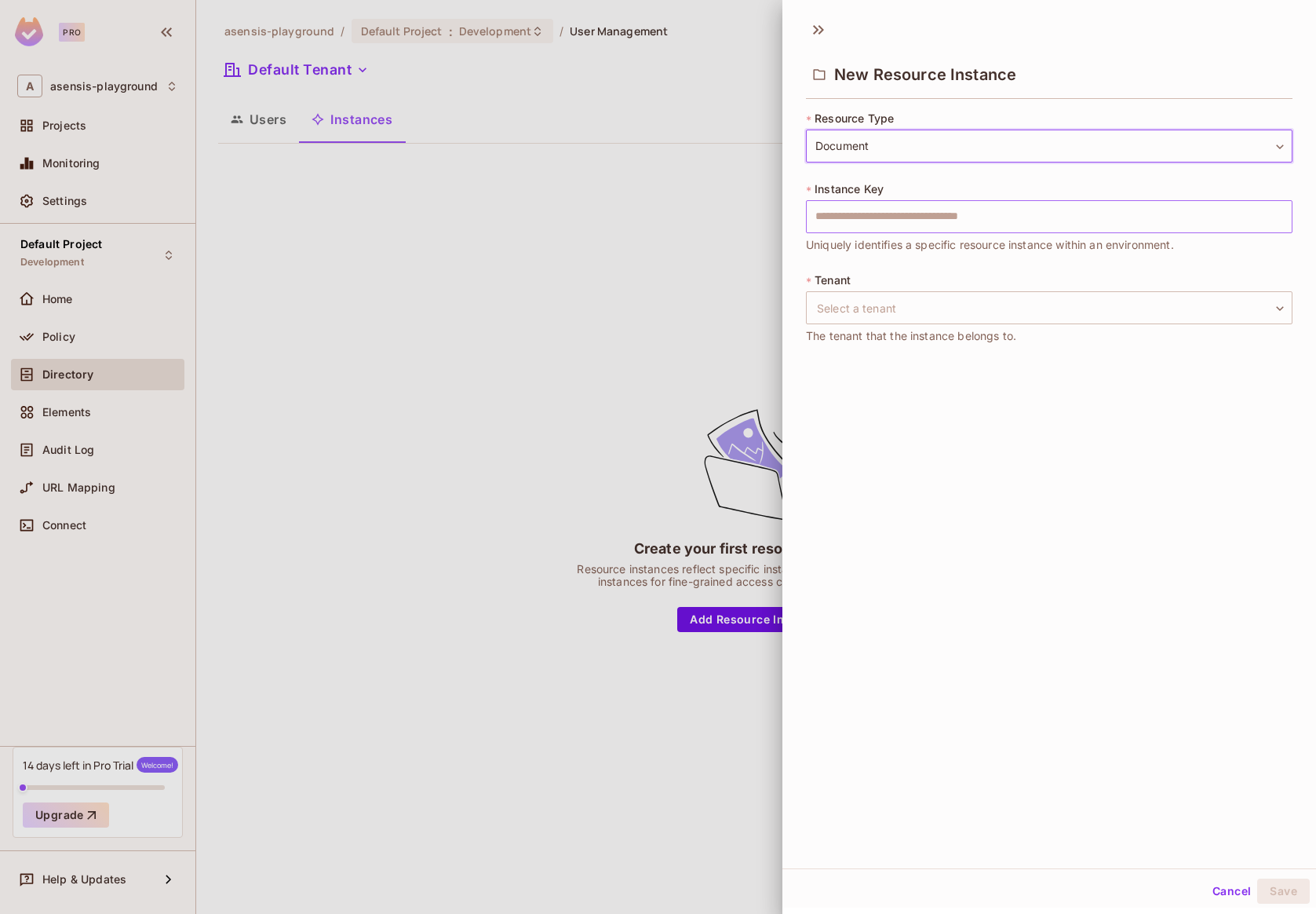
click at [938, 221] on input "text" at bounding box center [1049, 216] width 486 height 33
type input "*"
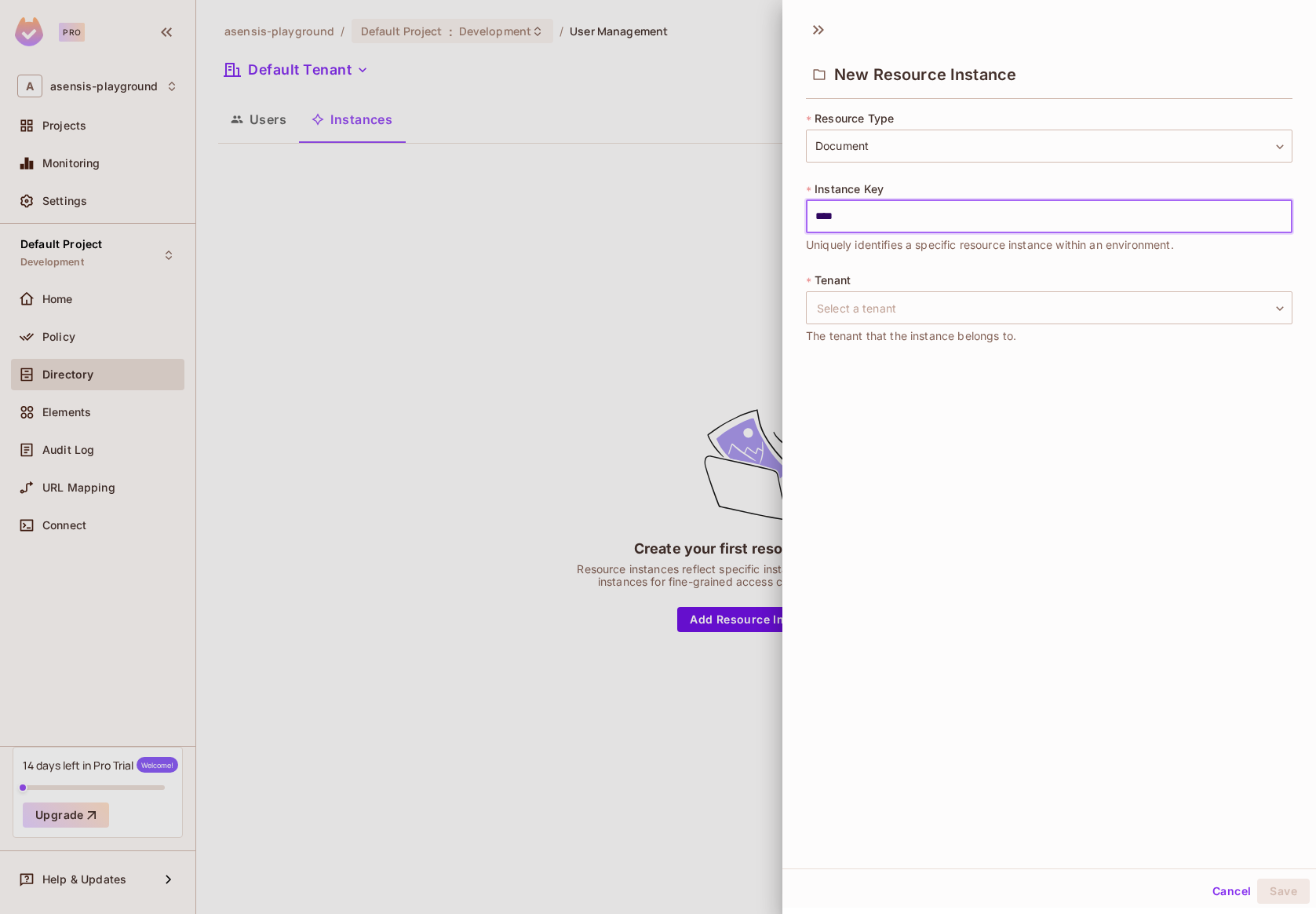
type input "****"
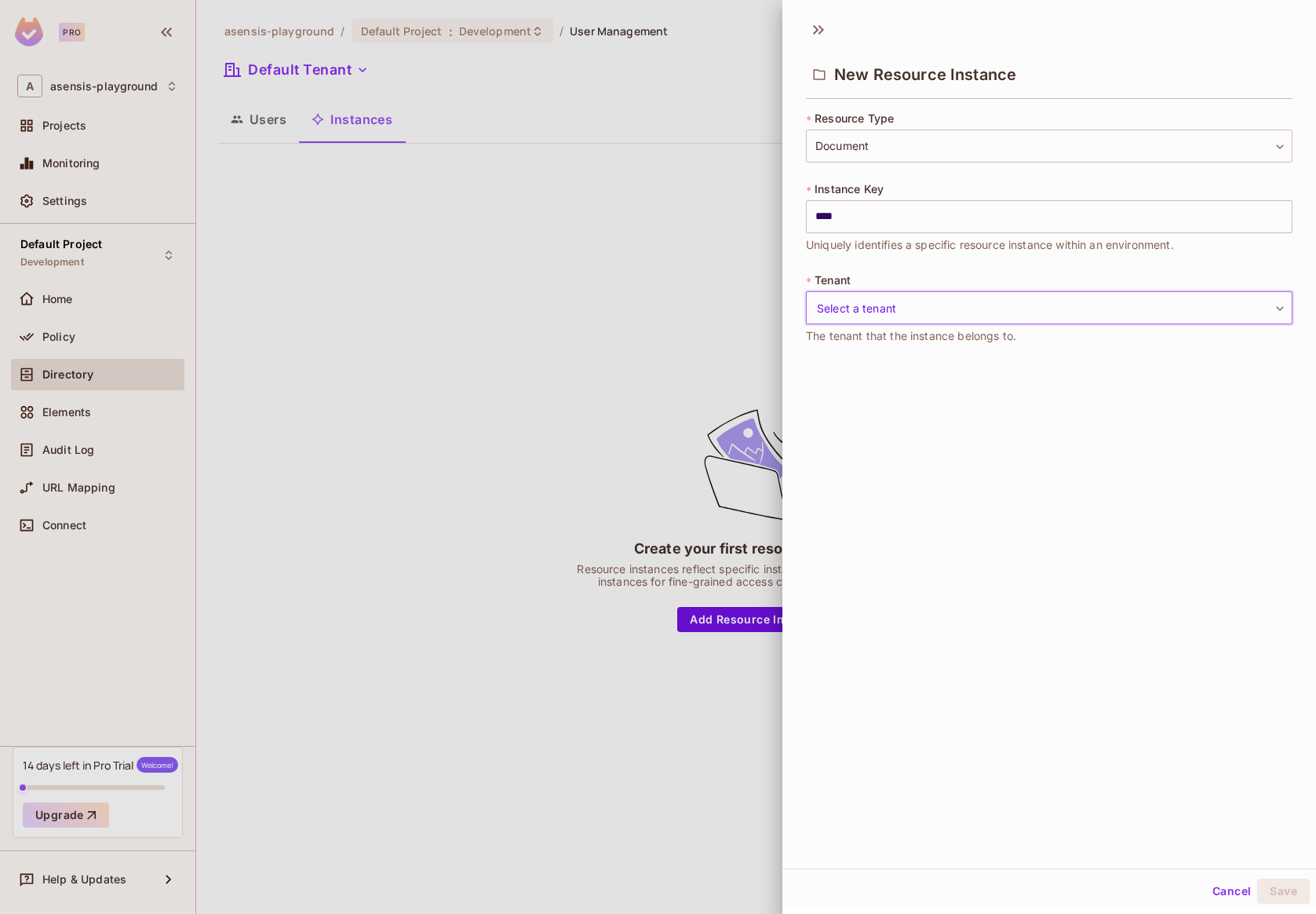
click at [919, 291] on body "Pro A asensis-playground Projects Monitoring Settings Default Project Developme…" at bounding box center [658, 457] width 1316 height 914
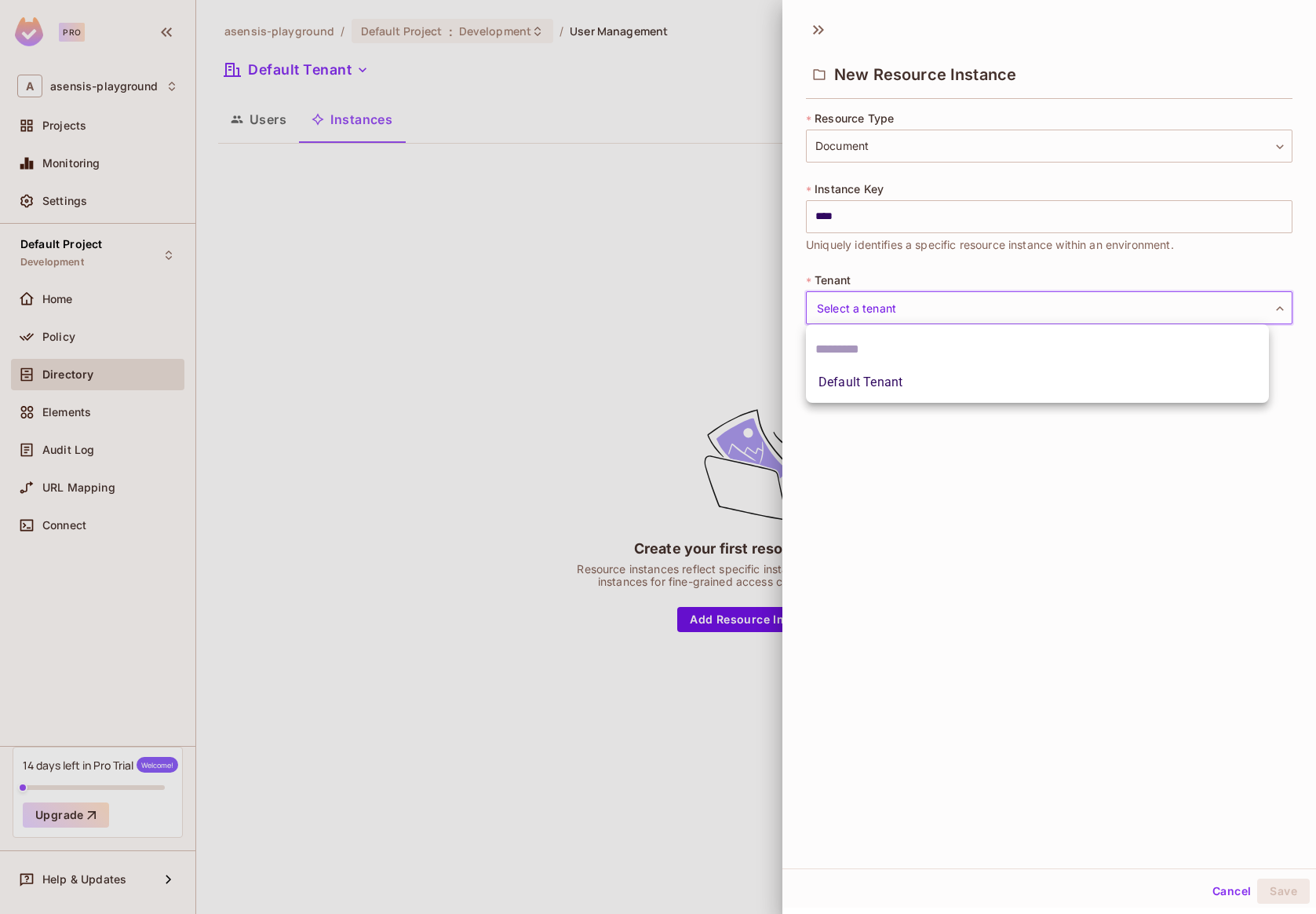
click at [923, 384] on li "Default Tenant" at bounding box center [1037, 382] width 463 height 28
type input "*******"
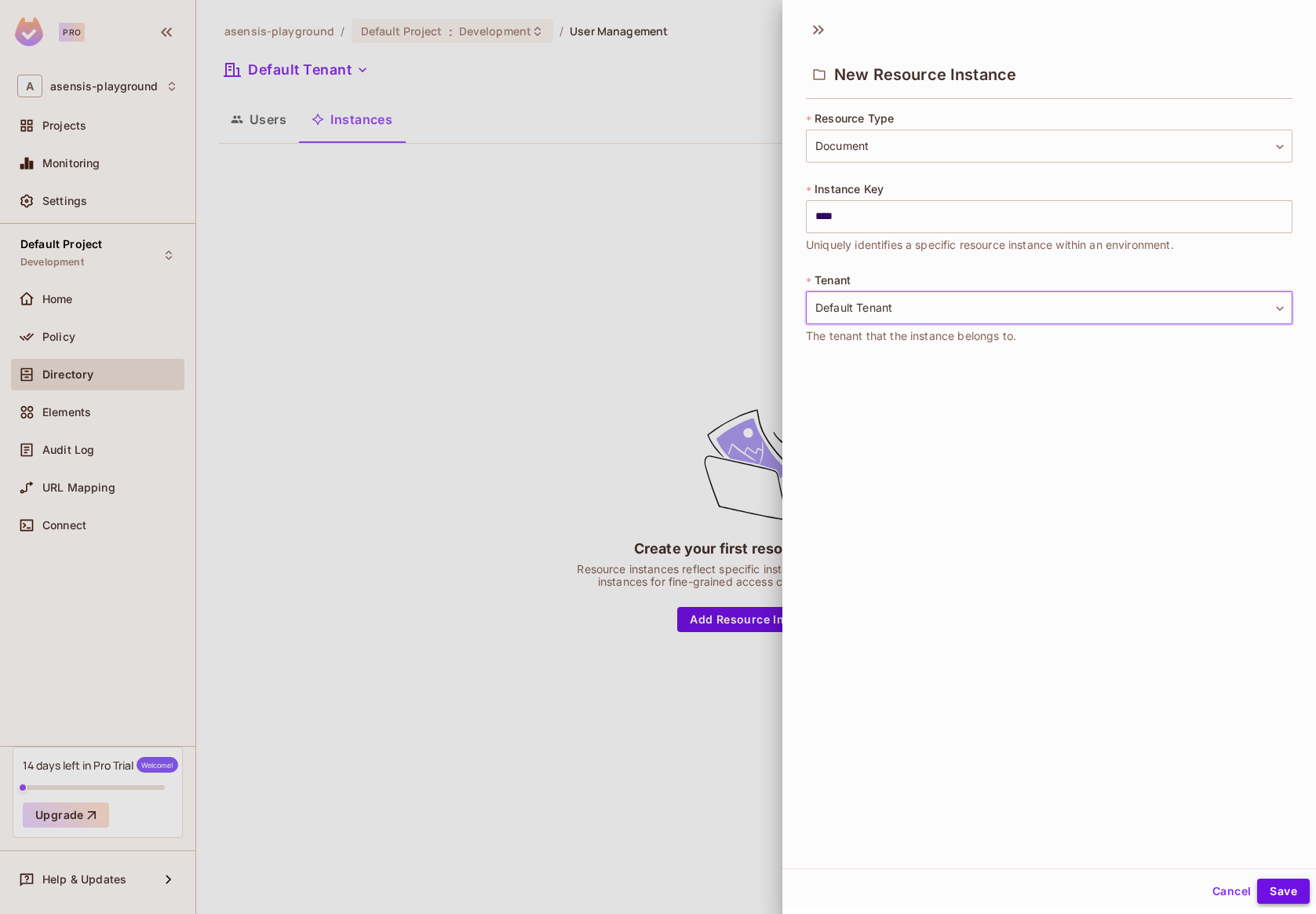
click at [1280, 892] on button "Save" at bounding box center [1283, 891] width 53 height 25
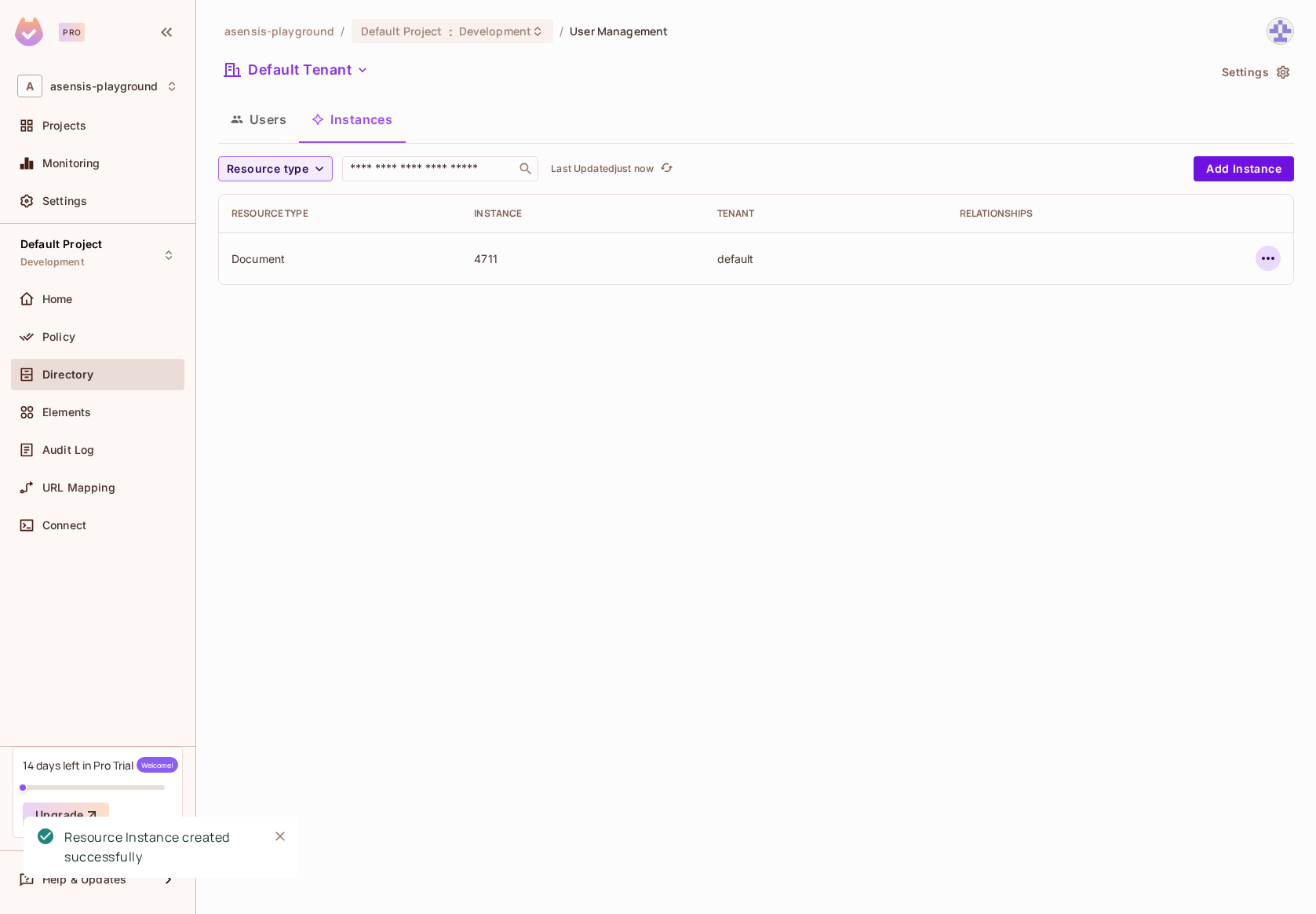
click at [1275, 259] on icon "button" at bounding box center [1267, 258] width 19 height 19
click at [1180, 330] on div "Edit Attributes" at bounding box center [1154, 329] width 78 height 16
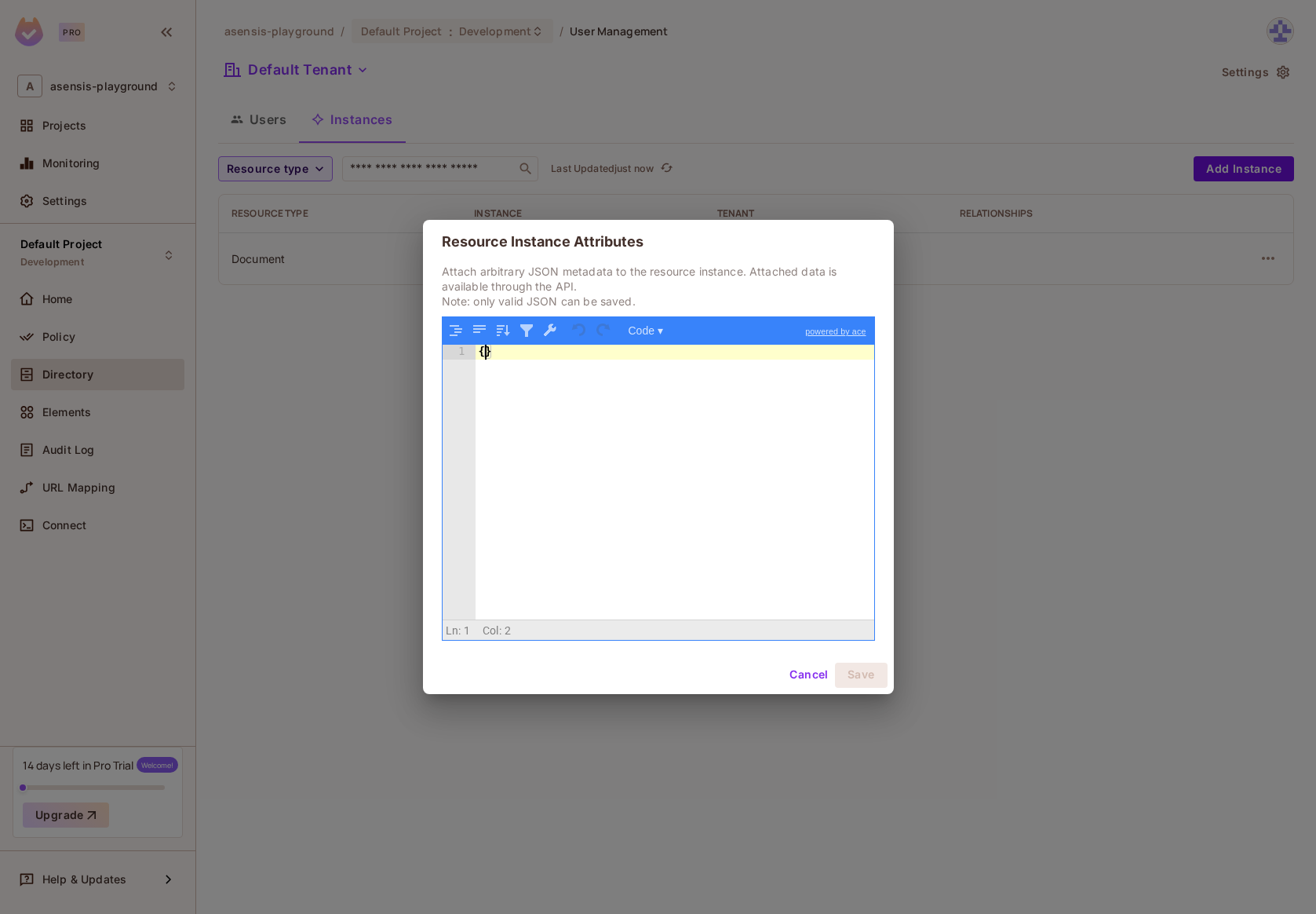
click at [485, 354] on div "{ }" at bounding box center [675, 496] width 399 height 304
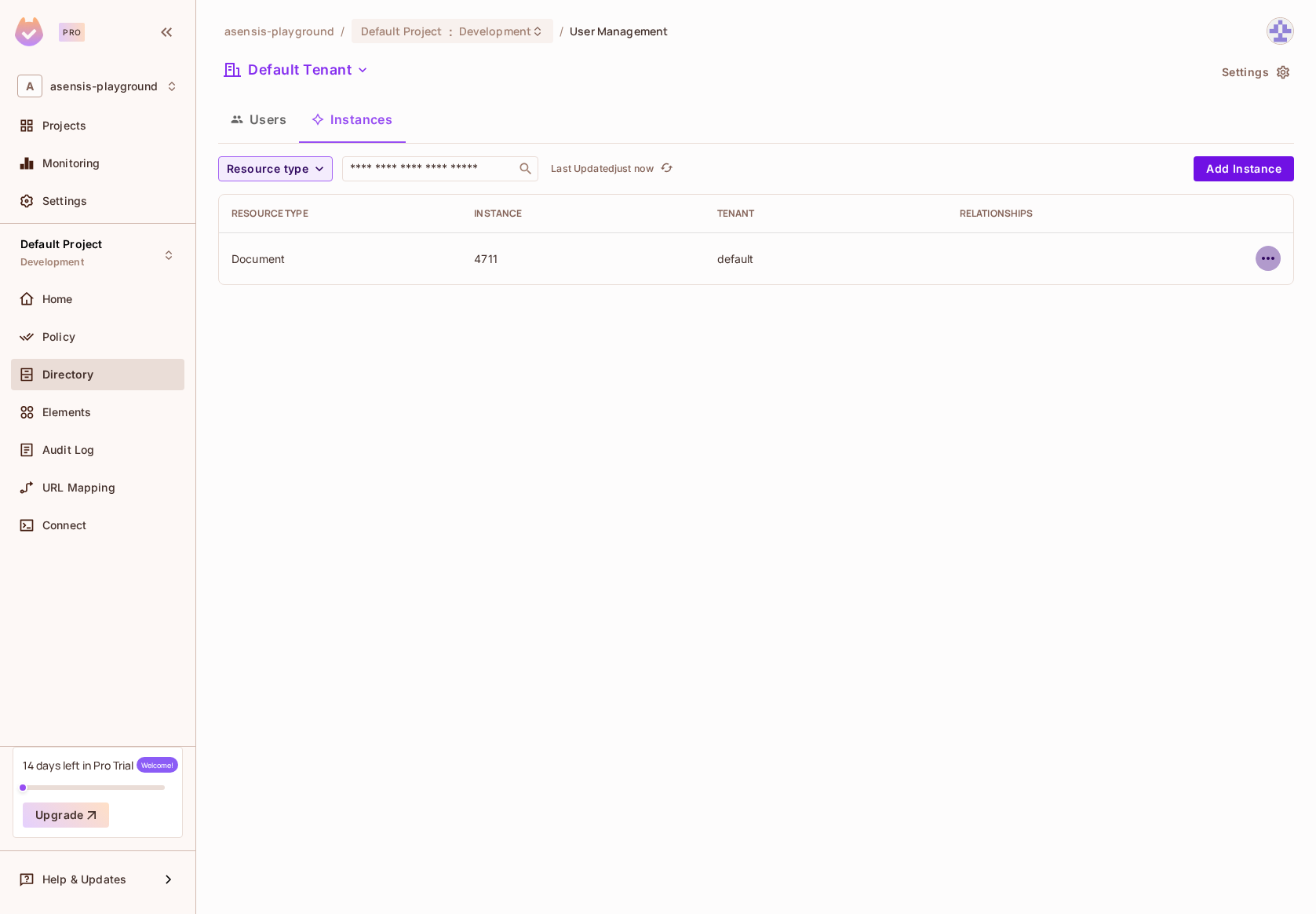
click at [1267, 256] on icon "button" at bounding box center [1267, 258] width 19 height 19
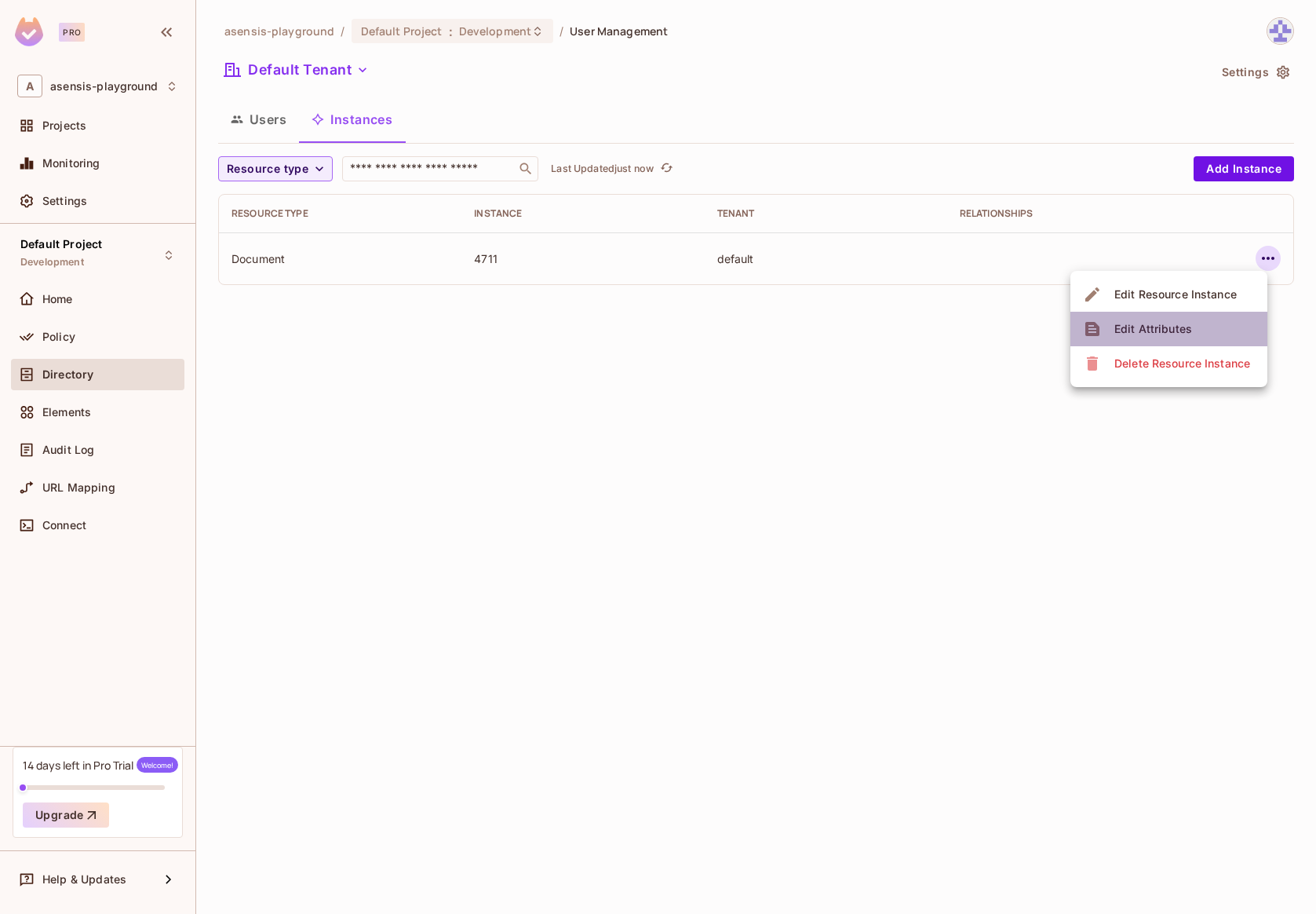
click at [1171, 318] on span "Edit Attributes" at bounding box center [1153, 329] width 87 height 25
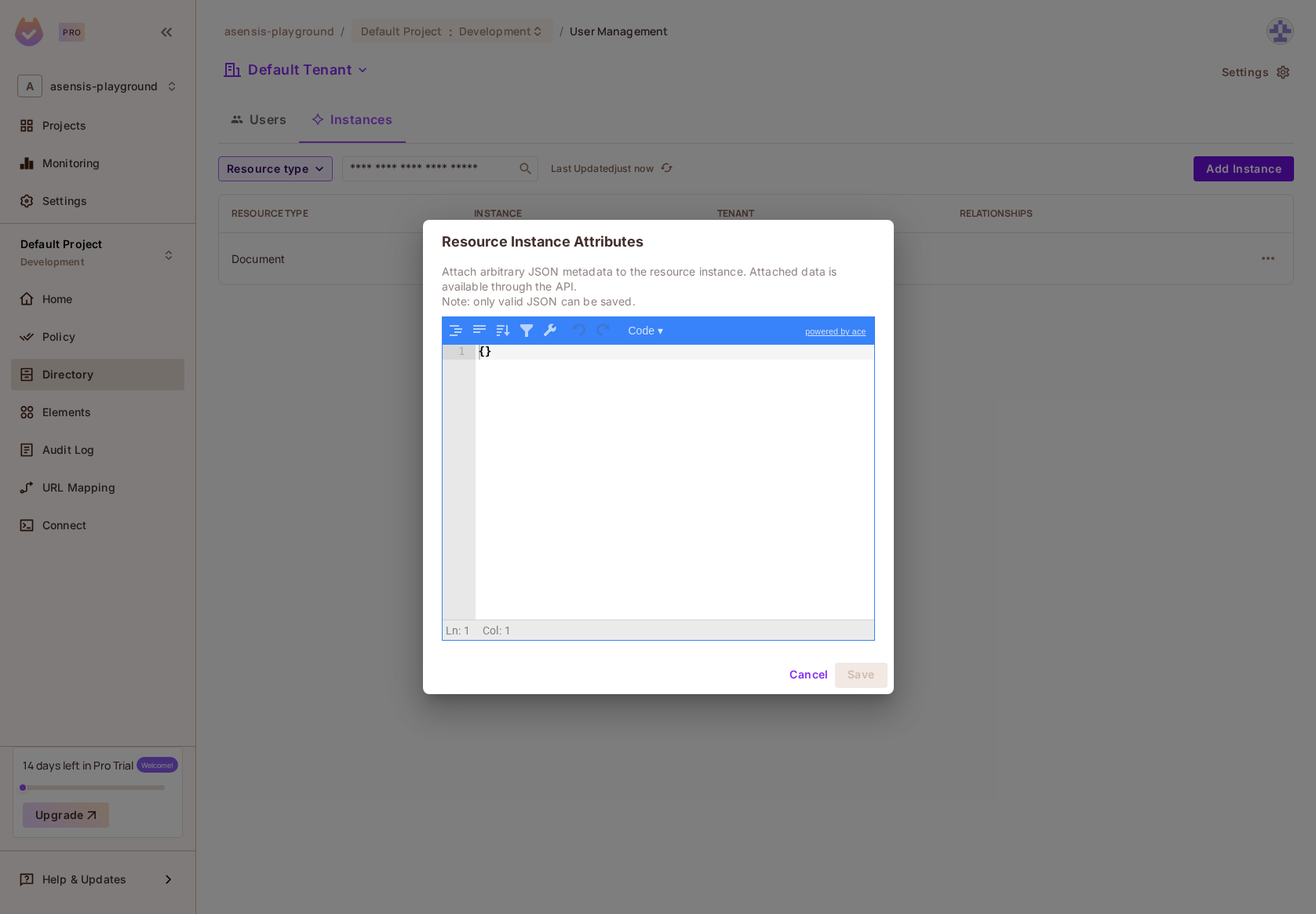
click at [533, 349] on div "{ }" at bounding box center [675, 496] width 399 height 304
click at [866, 675] on button "Save" at bounding box center [861, 675] width 53 height 25
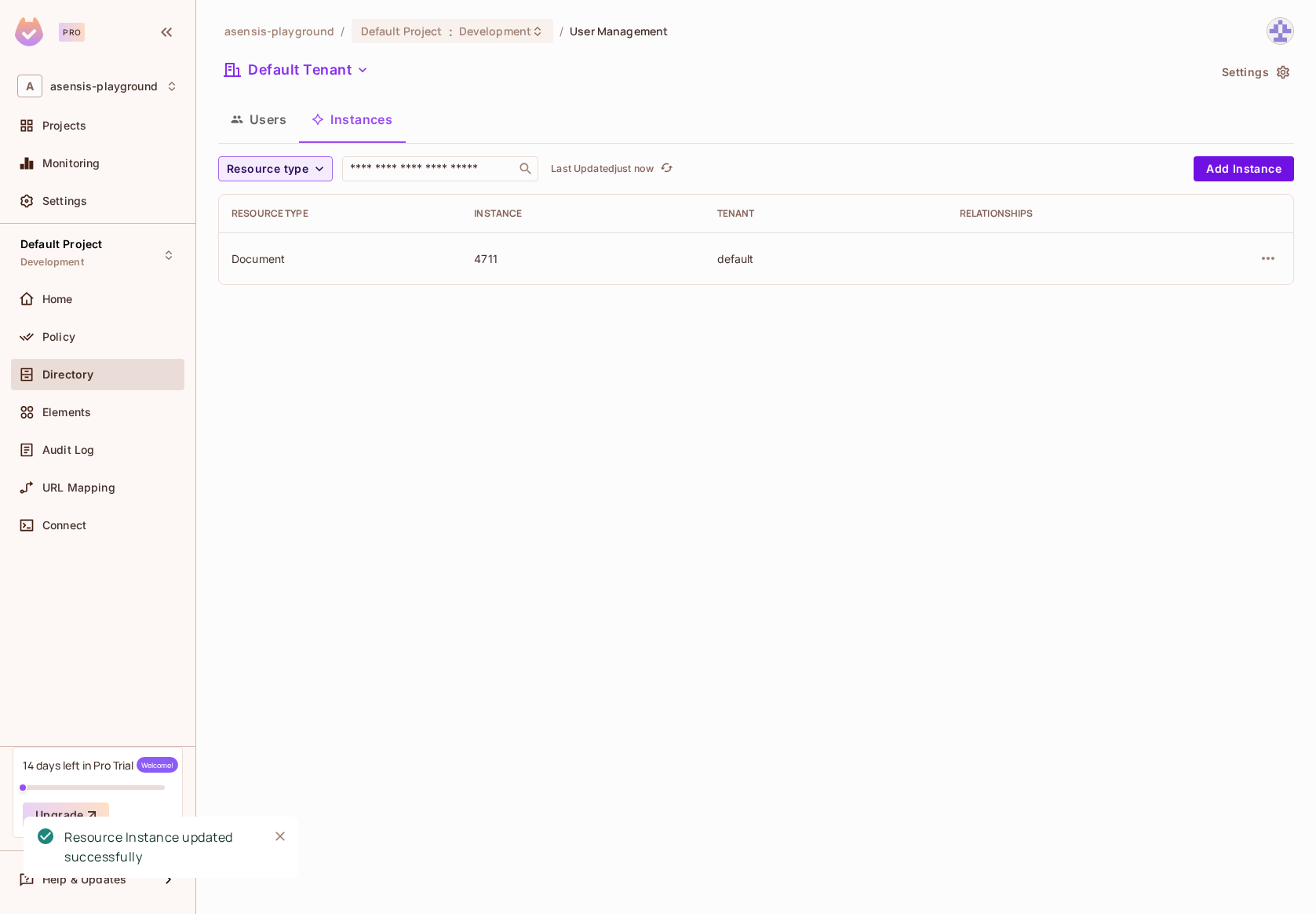
click at [246, 259] on div "Document" at bounding box center [340, 259] width 217 height 15
drag, startPoint x: 252, startPoint y: 260, endPoint x: 598, endPoint y: 260, distance: 346.0
click at [435, 261] on div "Document" at bounding box center [340, 259] width 217 height 15
drag, startPoint x: 917, startPoint y: 261, endPoint x: 1235, endPoint y: 251, distance: 318.2
click at [917, 261] on div "default" at bounding box center [826, 259] width 217 height 15
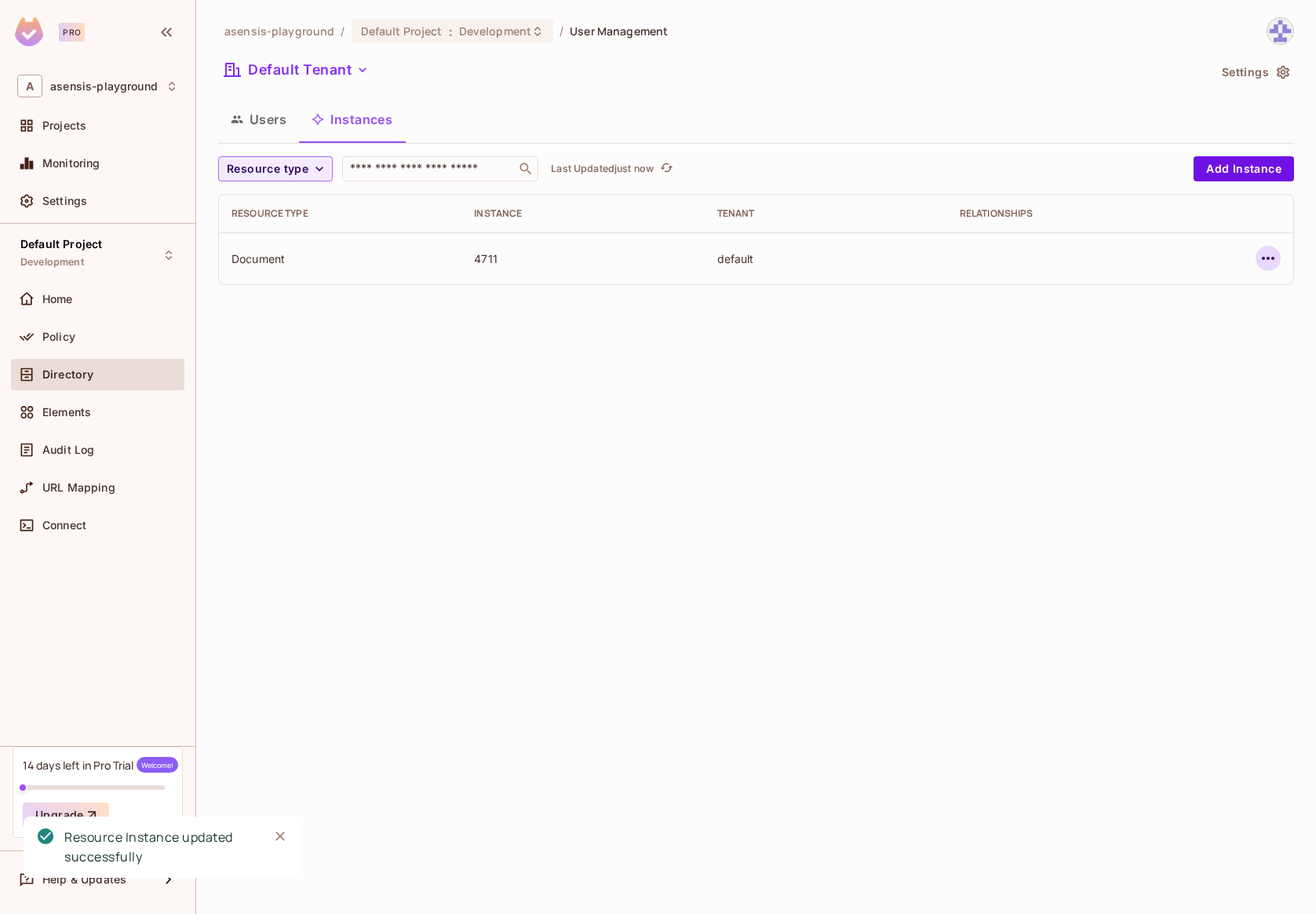
click at [1270, 256] on icon "button" at bounding box center [1267, 258] width 19 height 19
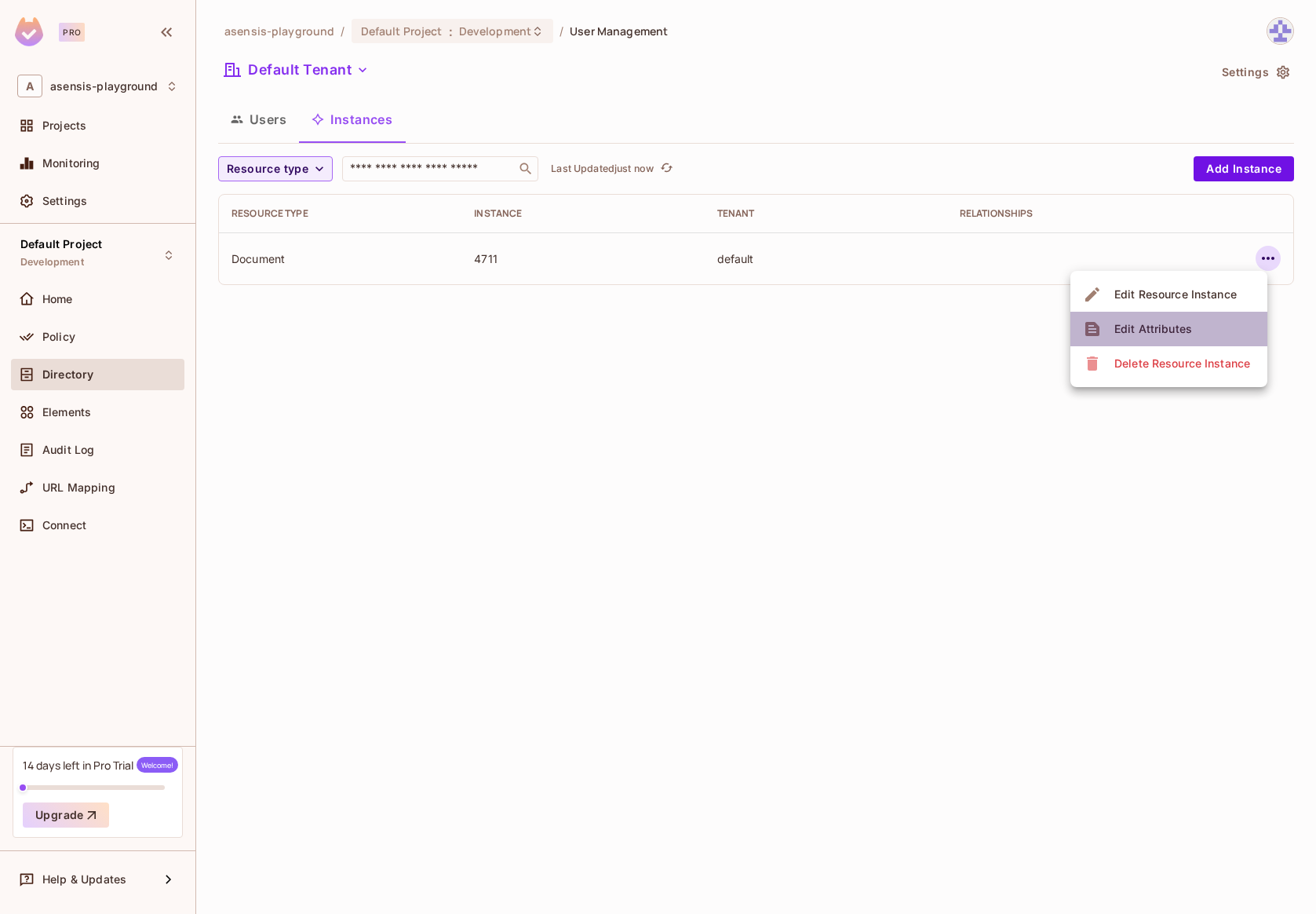
click at [1178, 337] on span "Edit Attributes" at bounding box center [1153, 329] width 87 height 25
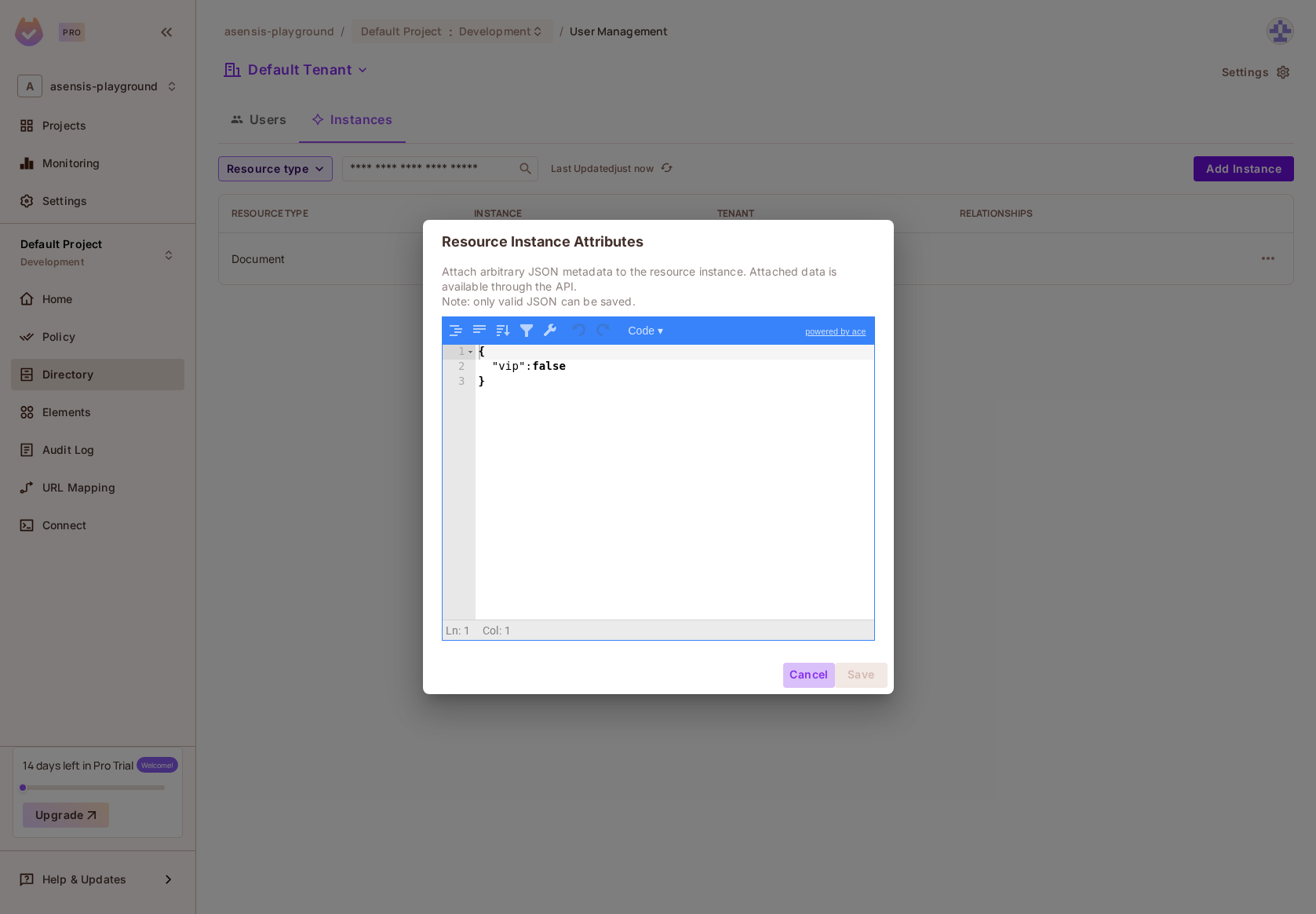
click at [790, 669] on button "Cancel" at bounding box center [808, 675] width 51 height 25
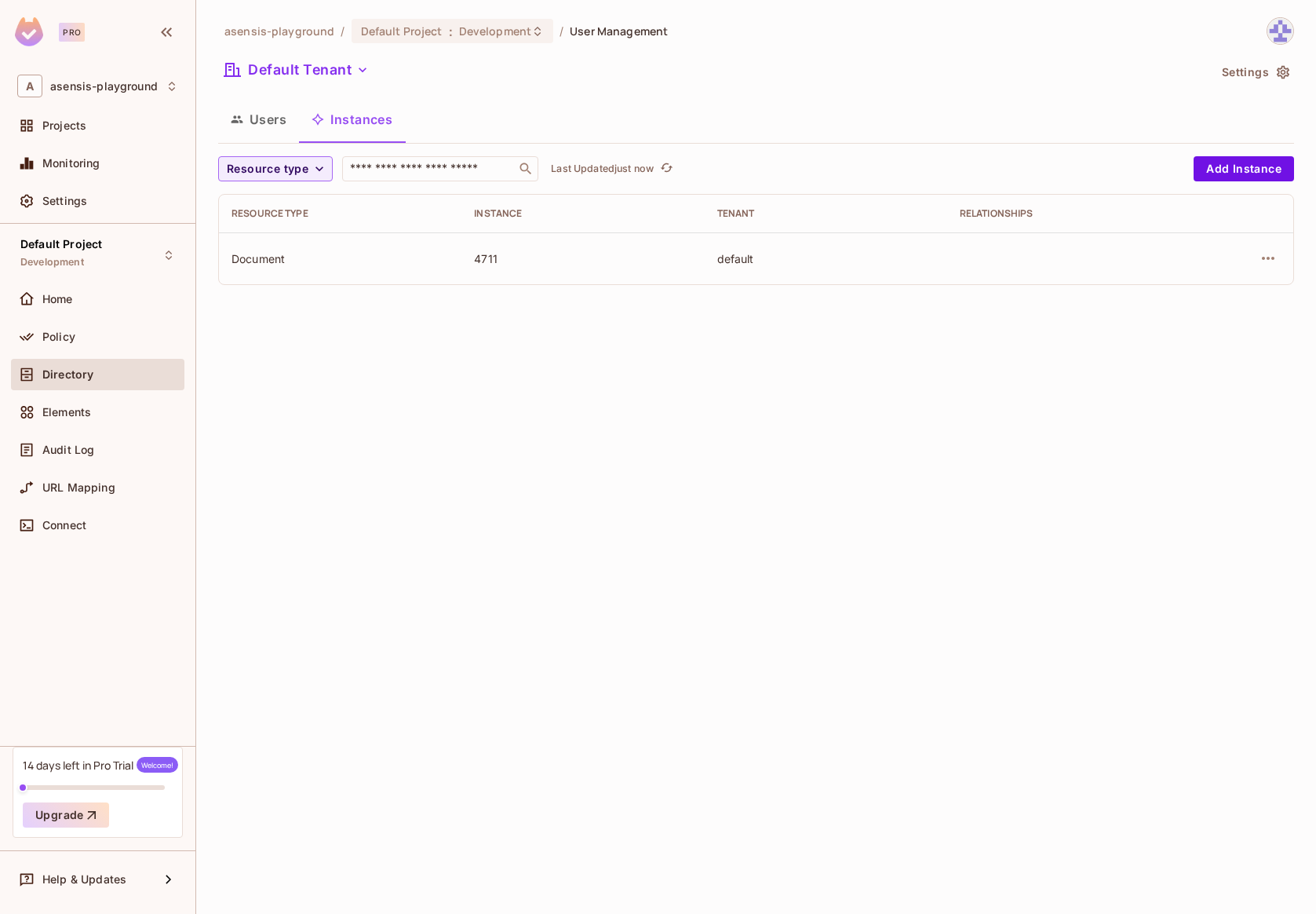
click at [767, 638] on div "asensis-playground / Default Project : Development / User Management Default Te…" at bounding box center [756, 457] width 1120 height 914
click at [269, 125] on button "Users" at bounding box center [259, 119] width 81 height 39
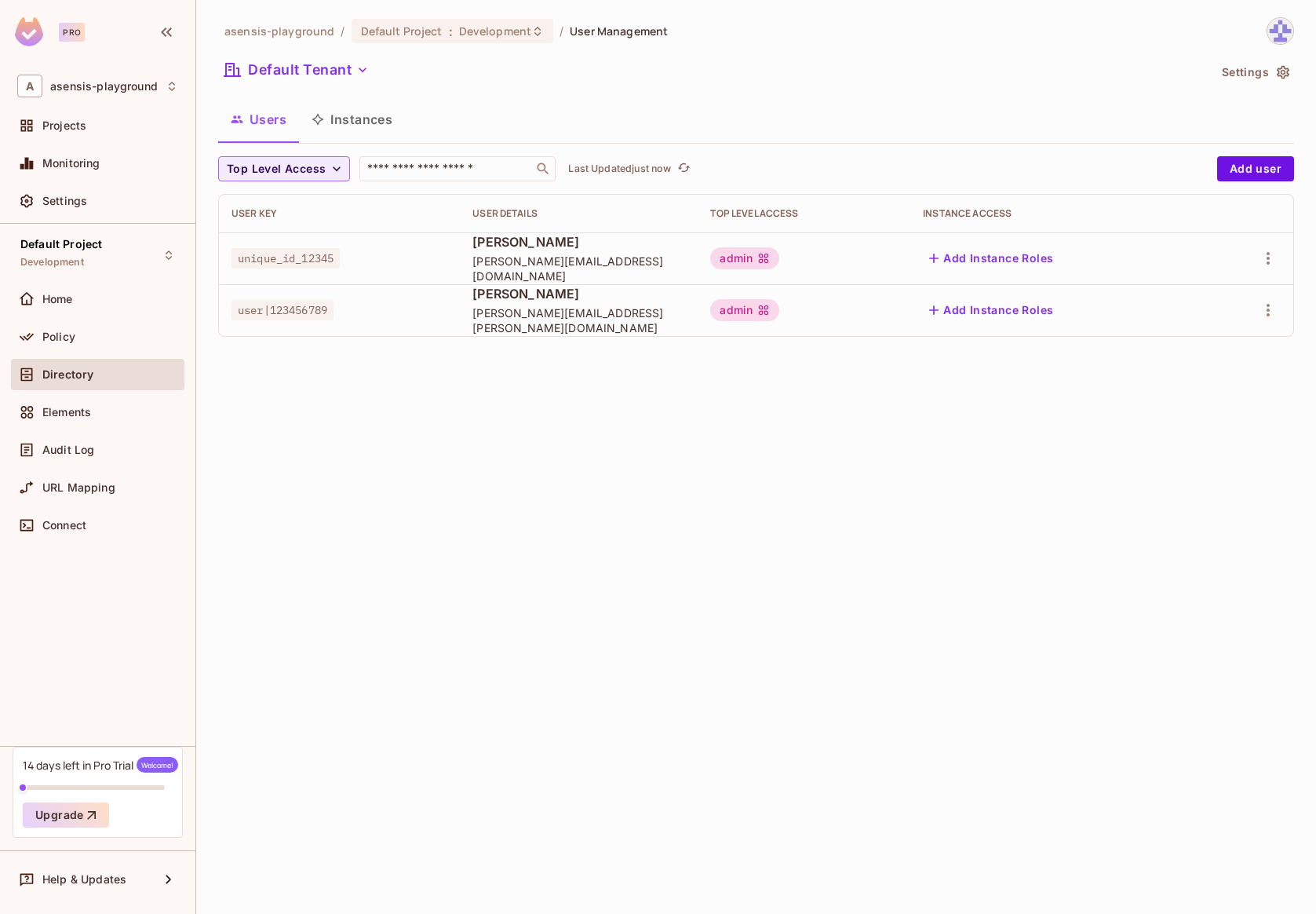
click at [353, 125] on button "Instances" at bounding box center [352, 119] width 106 height 39
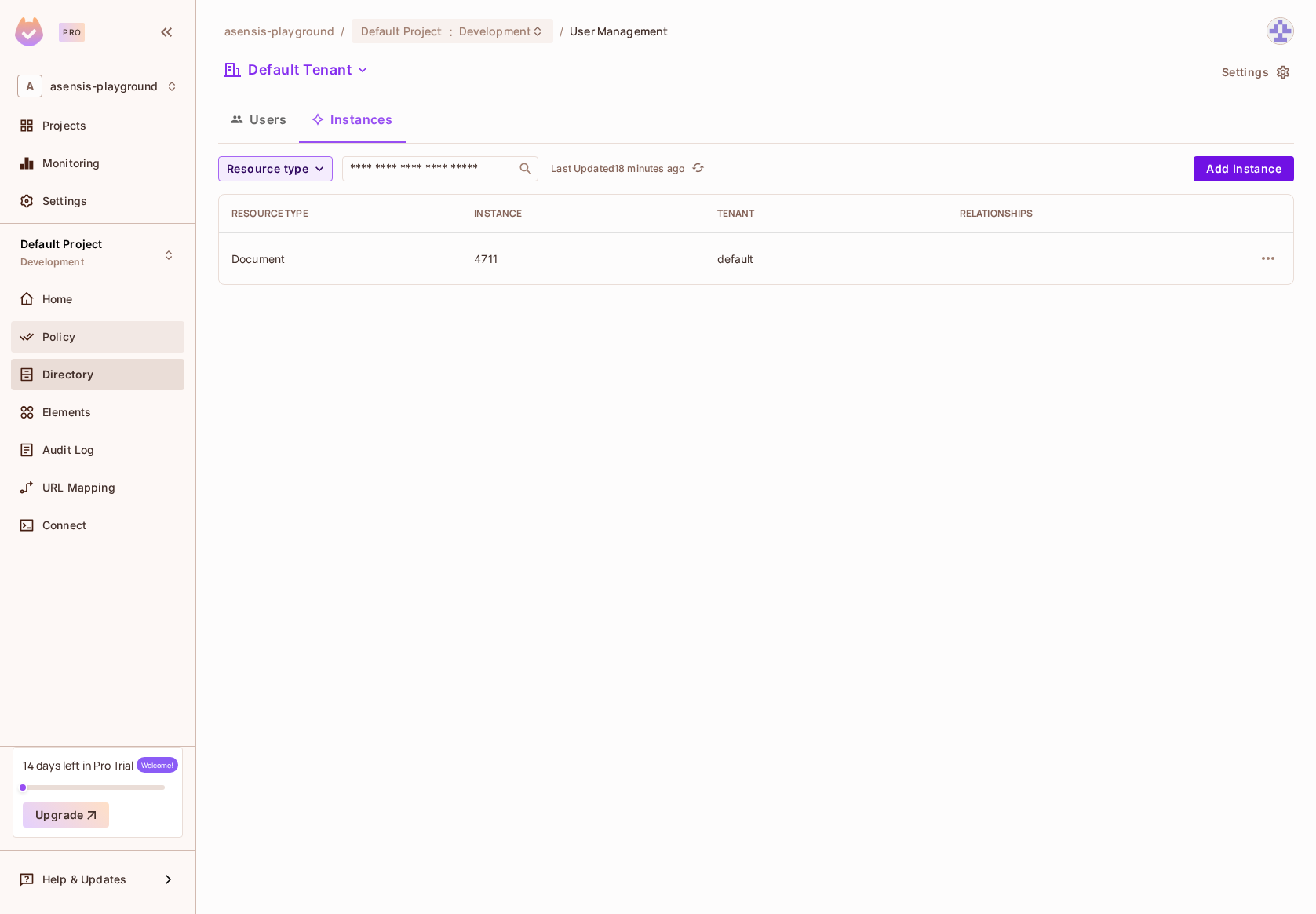
click at [95, 338] on div "Policy" at bounding box center [110, 336] width 136 height 12
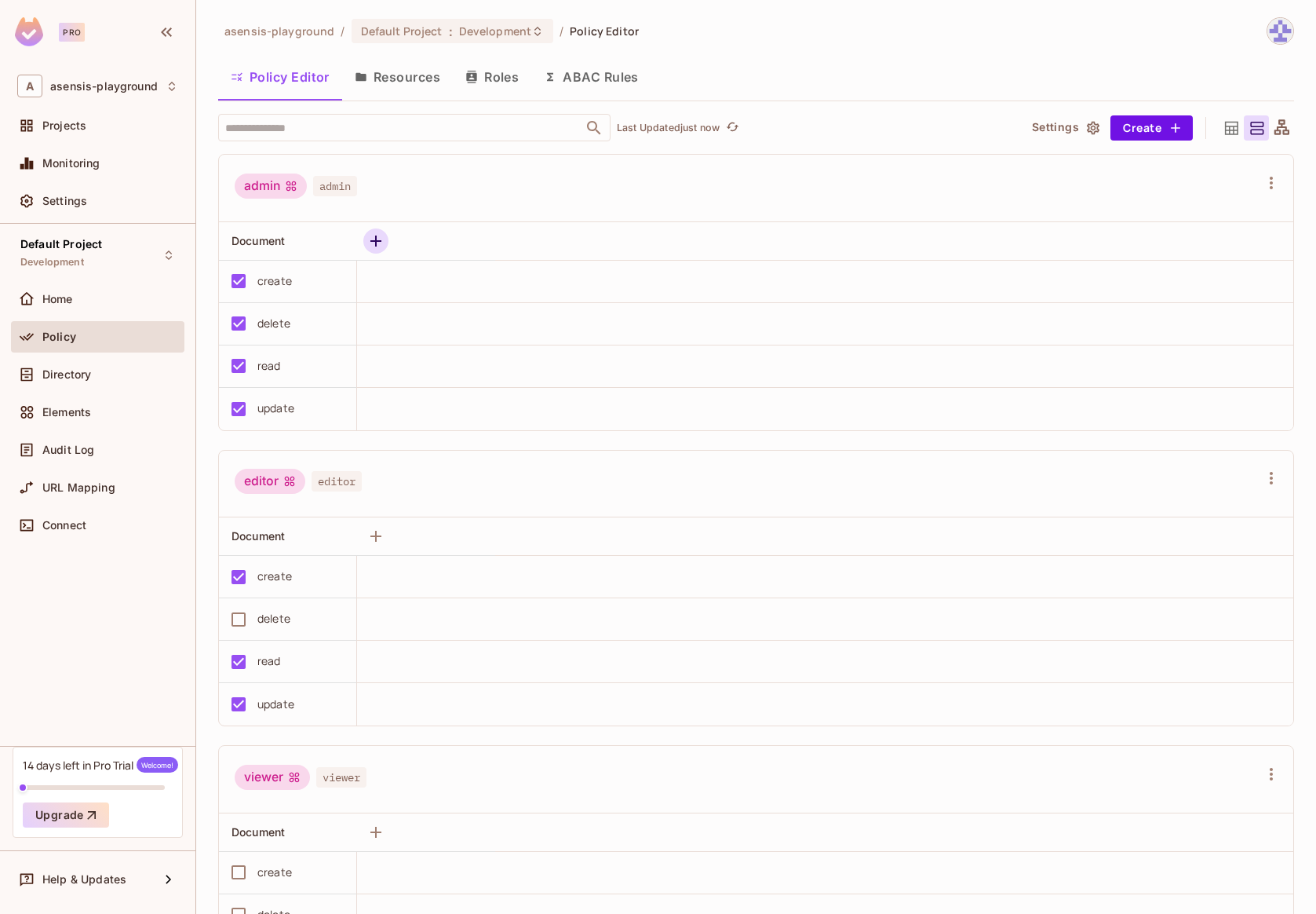
click at [378, 239] on icon "button" at bounding box center [376, 241] width 11 height 11
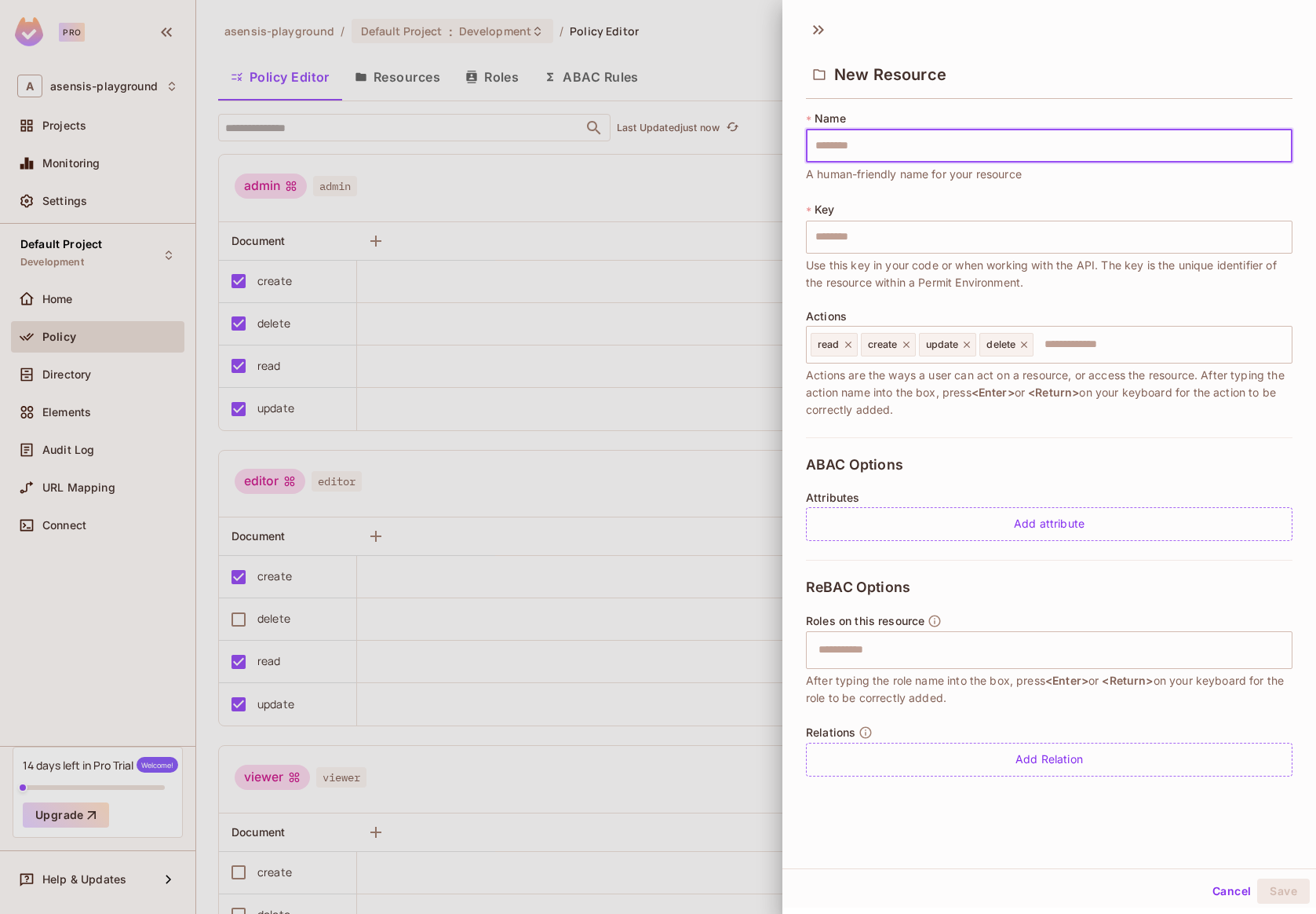
scroll to position [3, 0]
click at [1221, 887] on button "Cancel" at bounding box center [1232, 888] width 51 height 25
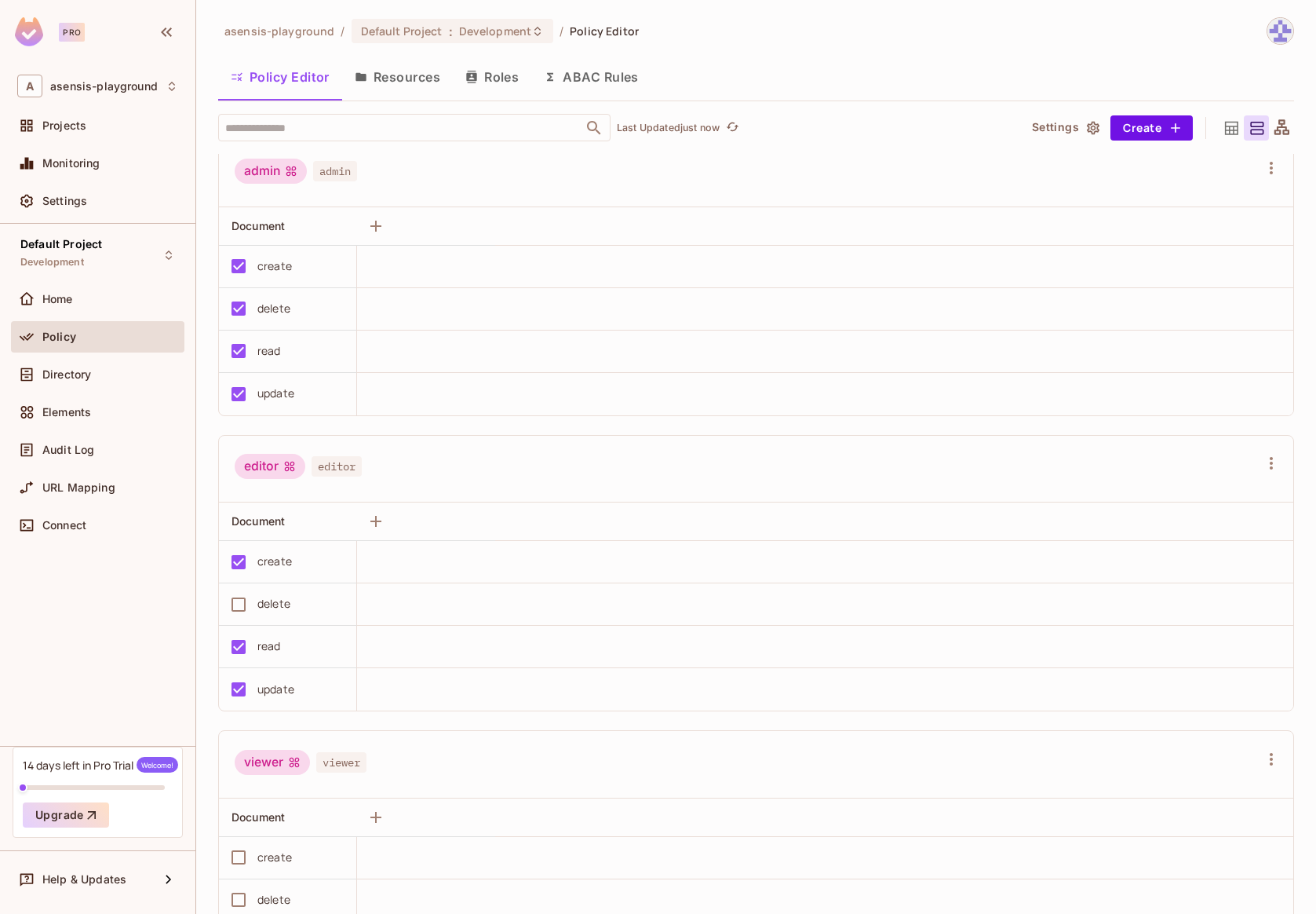
scroll to position [0, 0]
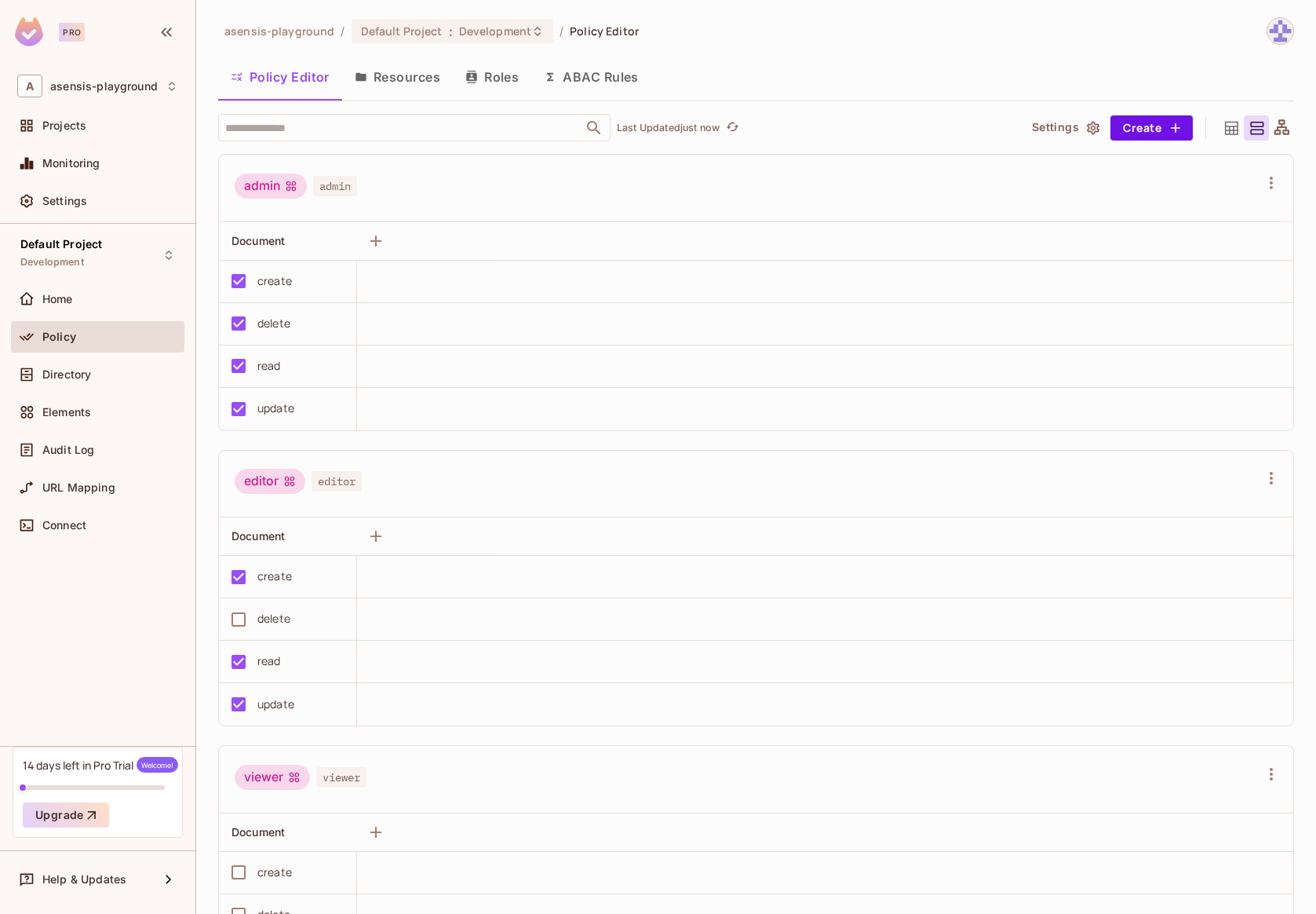
click at [1086, 127] on icon "button" at bounding box center [1094, 128] width 16 height 16
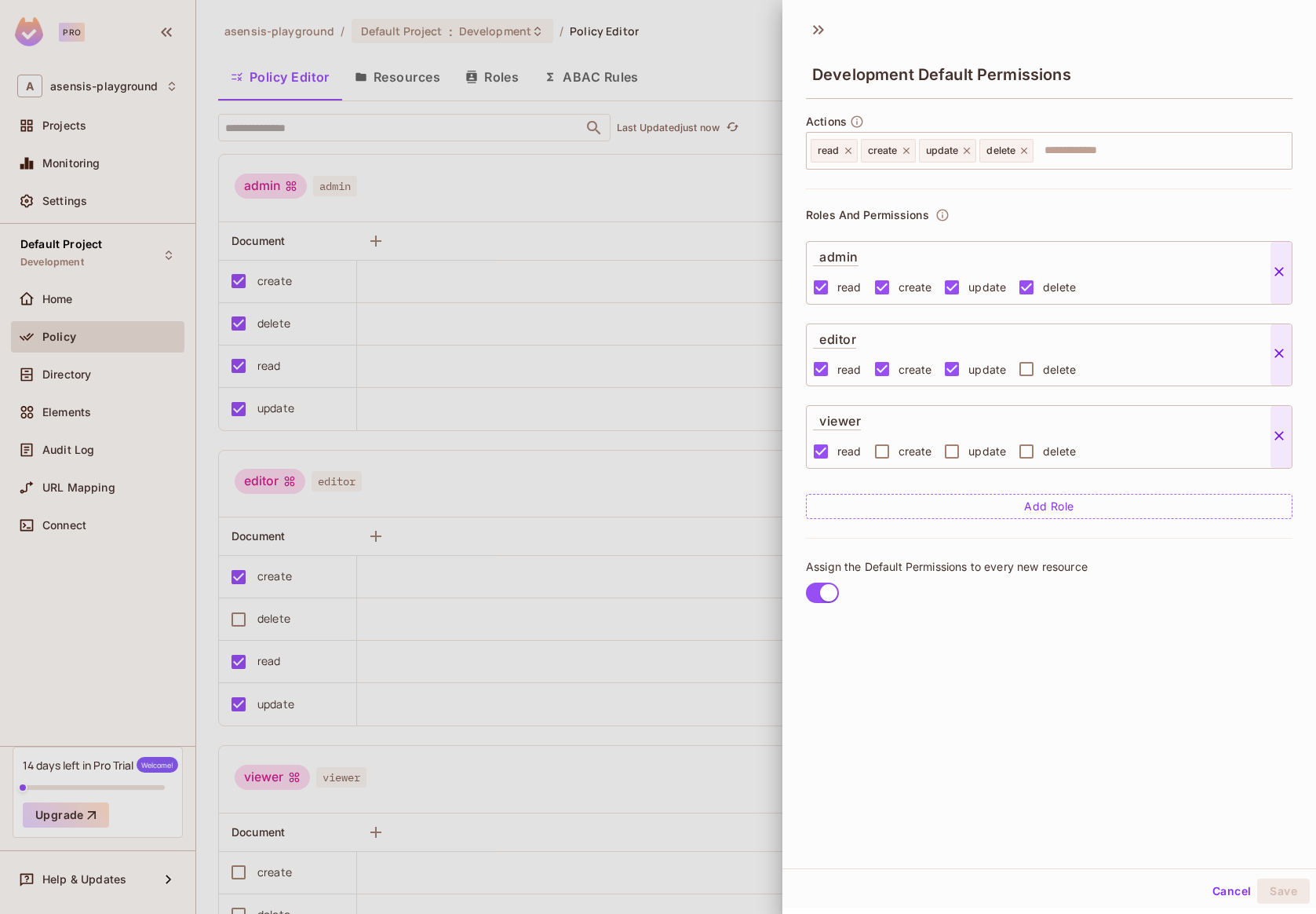
click at [1214, 892] on button "Cancel" at bounding box center [1232, 891] width 51 height 25
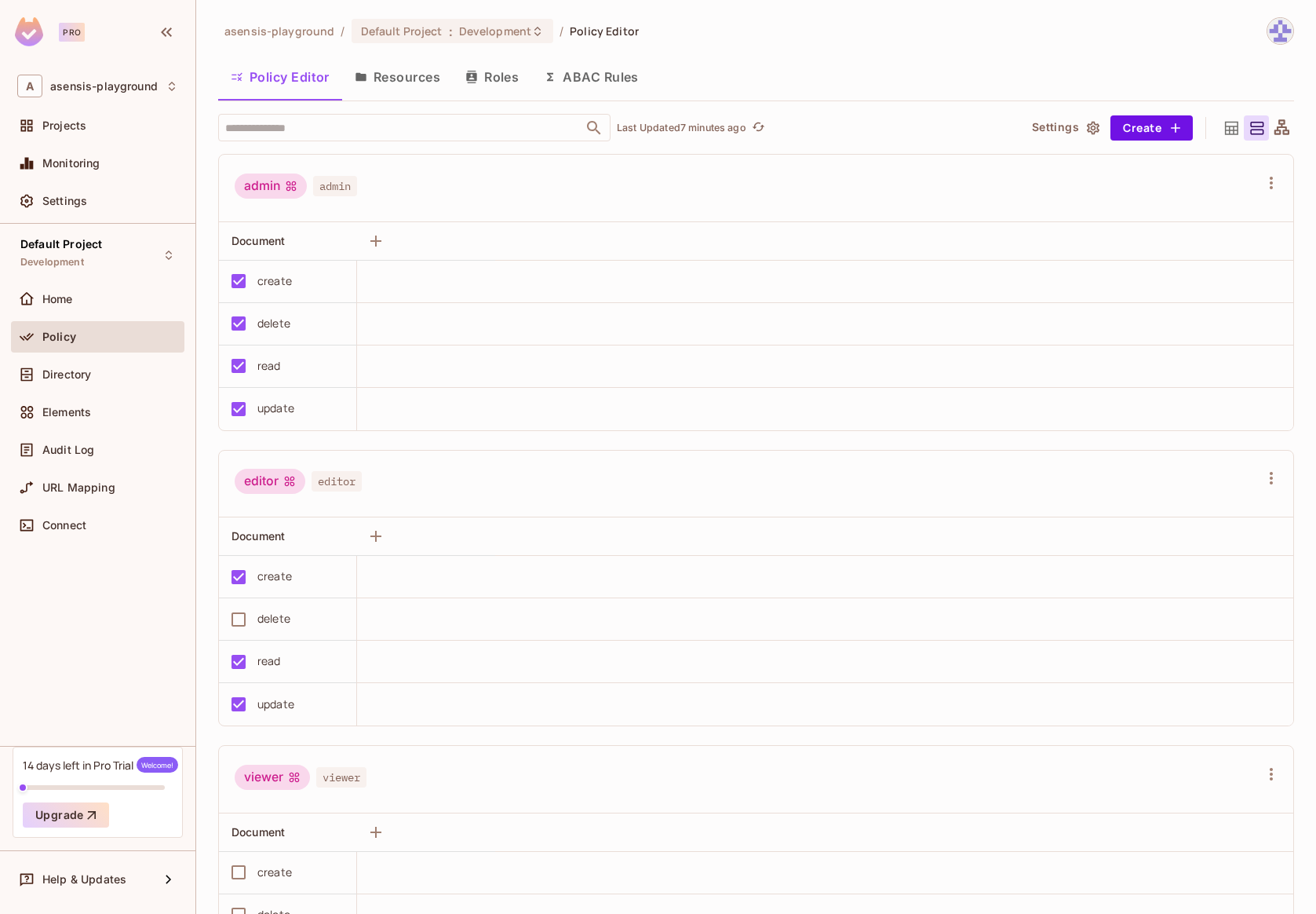
click at [381, 286] on td at bounding box center [825, 282] width 936 height 42
click at [93, 207] on div "Settings" at bounding box center [110, 200] width 136 height 12
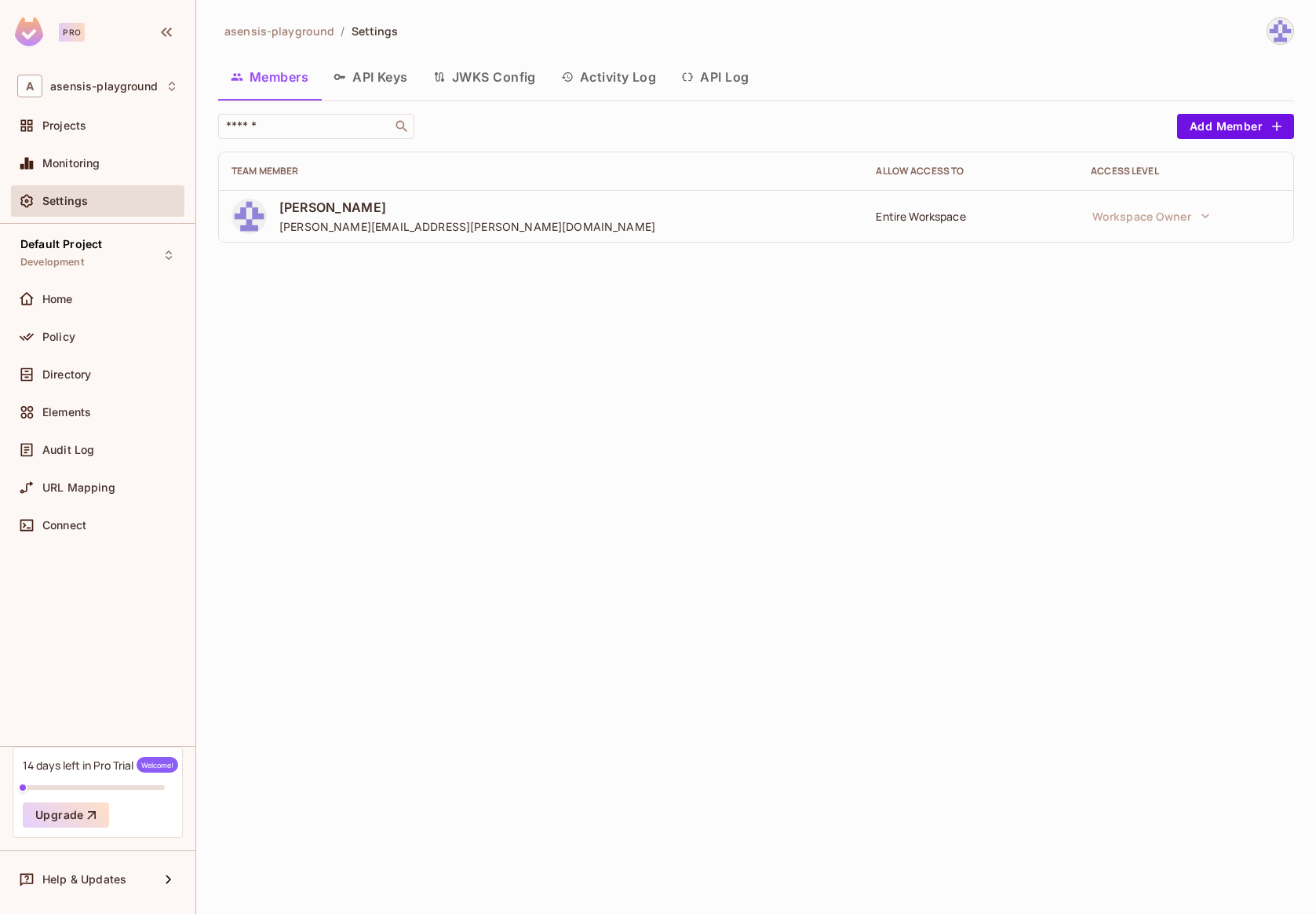
click at [372, 92] on button "API Keys" at bounding box center [371, 77] width 100 height 39
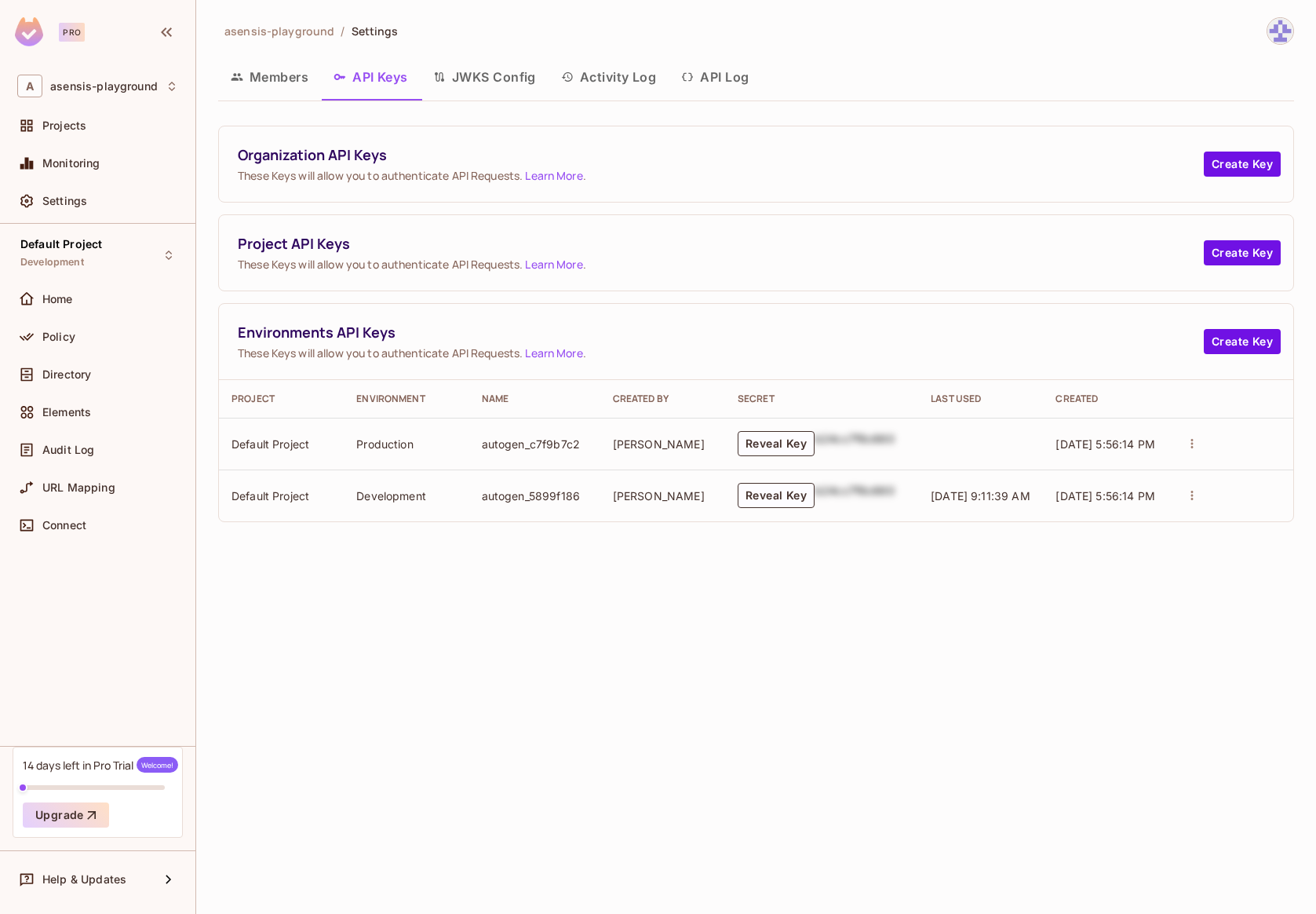
click at [517, 83] on button "JWKS Config" at bounding box center [485, 77] width 128 height 39
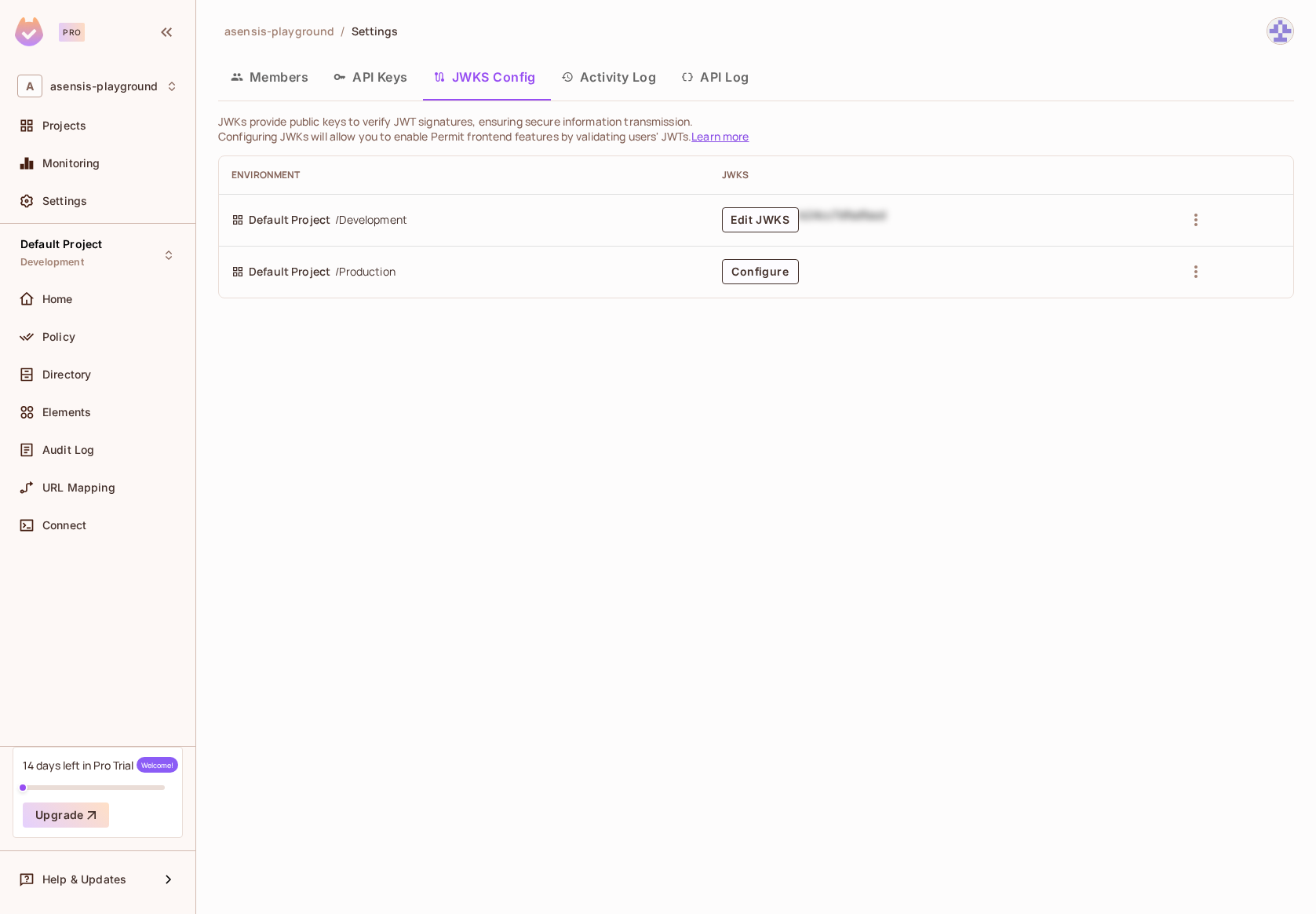
click at [754, 76] on button "API Log" at bounding box center [715, 77] width 93 height 39
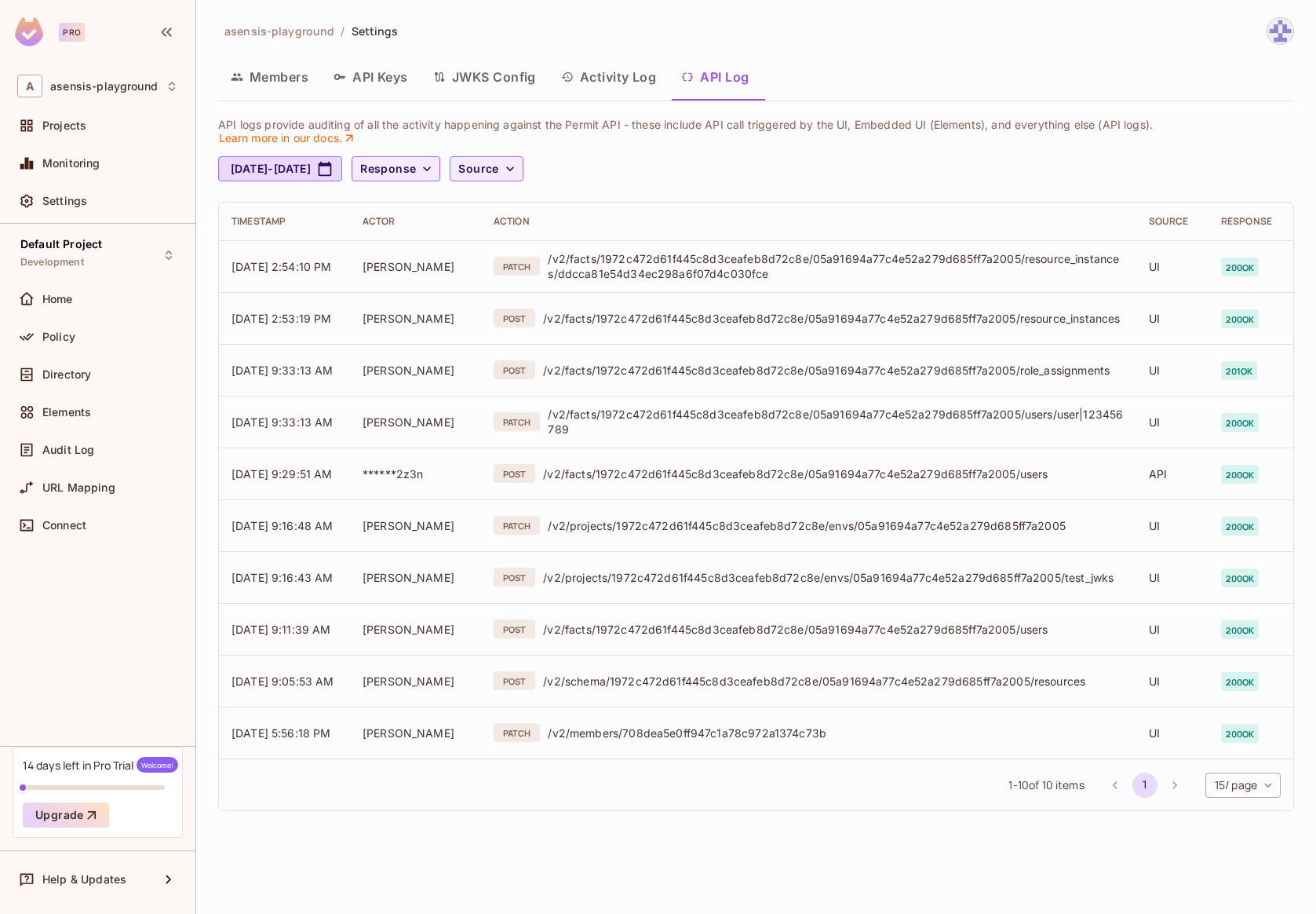
click at [264, 75] on button "Members" at bounding box center [269, 77] width 102 height 39
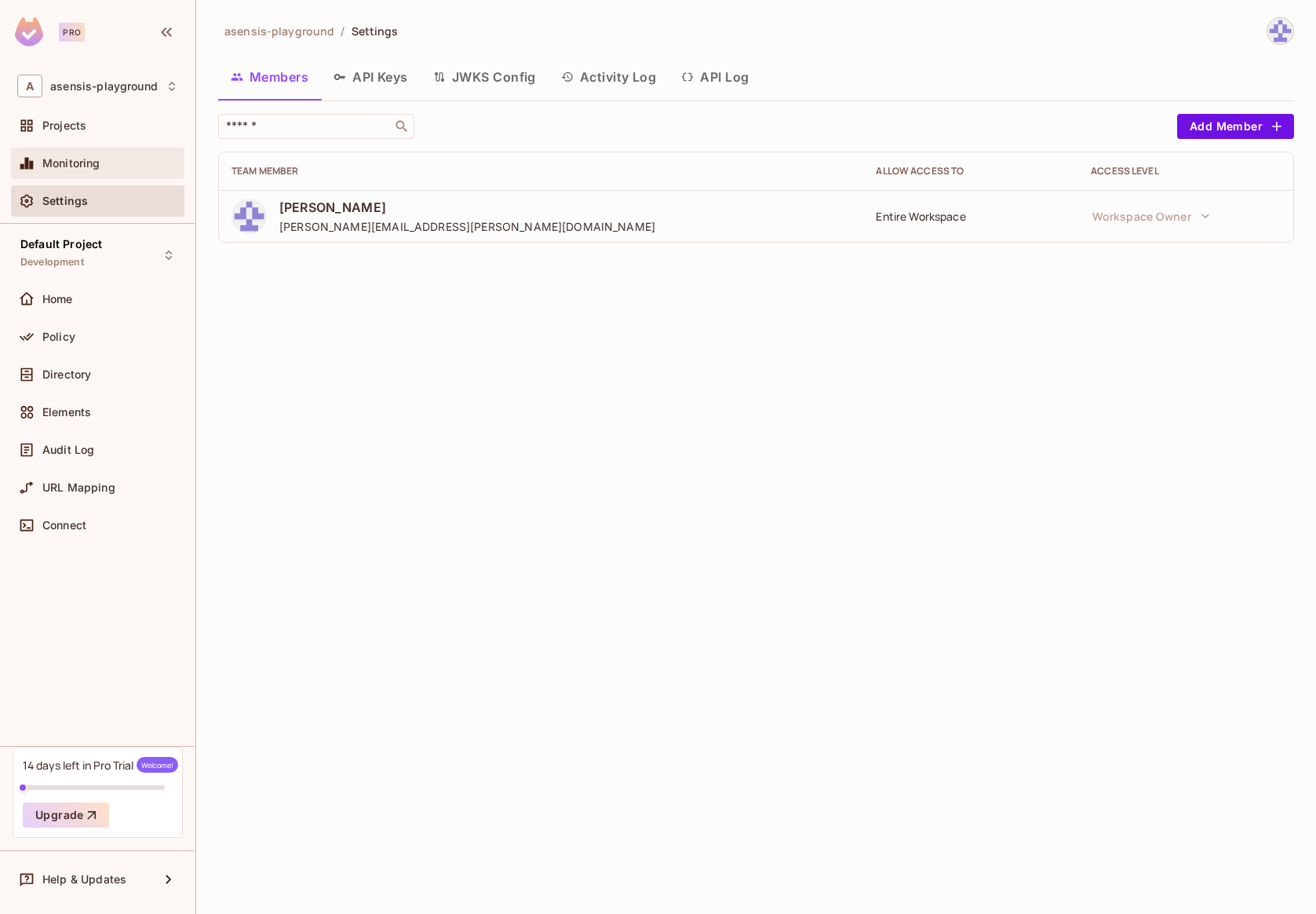
click at [74, 168] on span "Monitoring" at bounding box center [71, 163] width 58 height 12
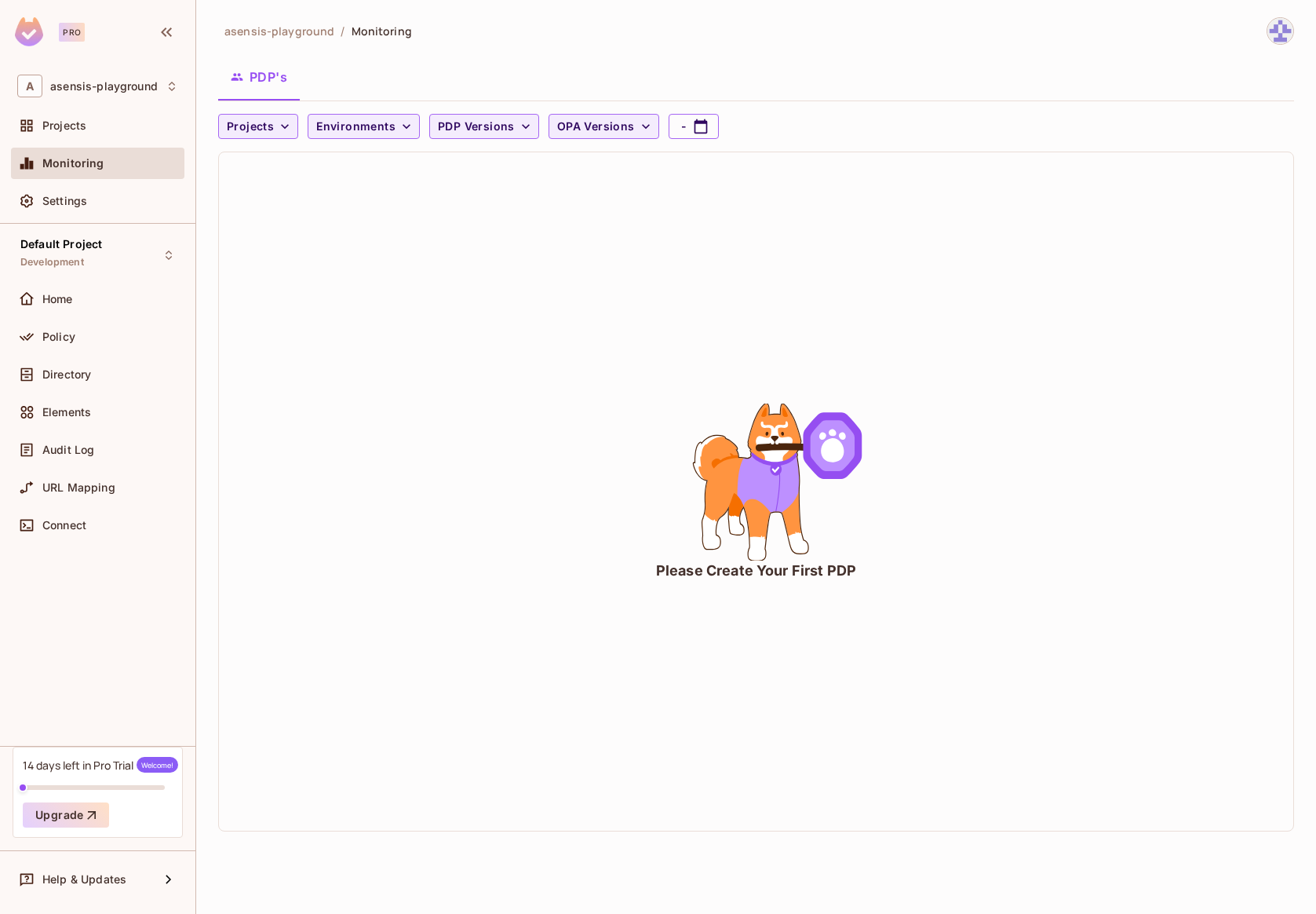
drag, startPoint x: 655, startPoint y: 570, endPoint x: 937, endPoint y: 570, distance: 282.0
click at [937, 570] on div "Please Create Your First PDP" at bounding box center [756, 491] width 1074 height 678
drag, startPoint x: 819, startPoint y: 567, endPoint x: 726, endPoint y: 568, distance: 93.0
click at [819, 567] on div "Please Create Your First PDP" at bounding box center [756, 570] width 200 height 19
drag, startPoint x: 655, startPoint y: 572, endPoint x: 851, endPoint y: 570, distance: 196.0
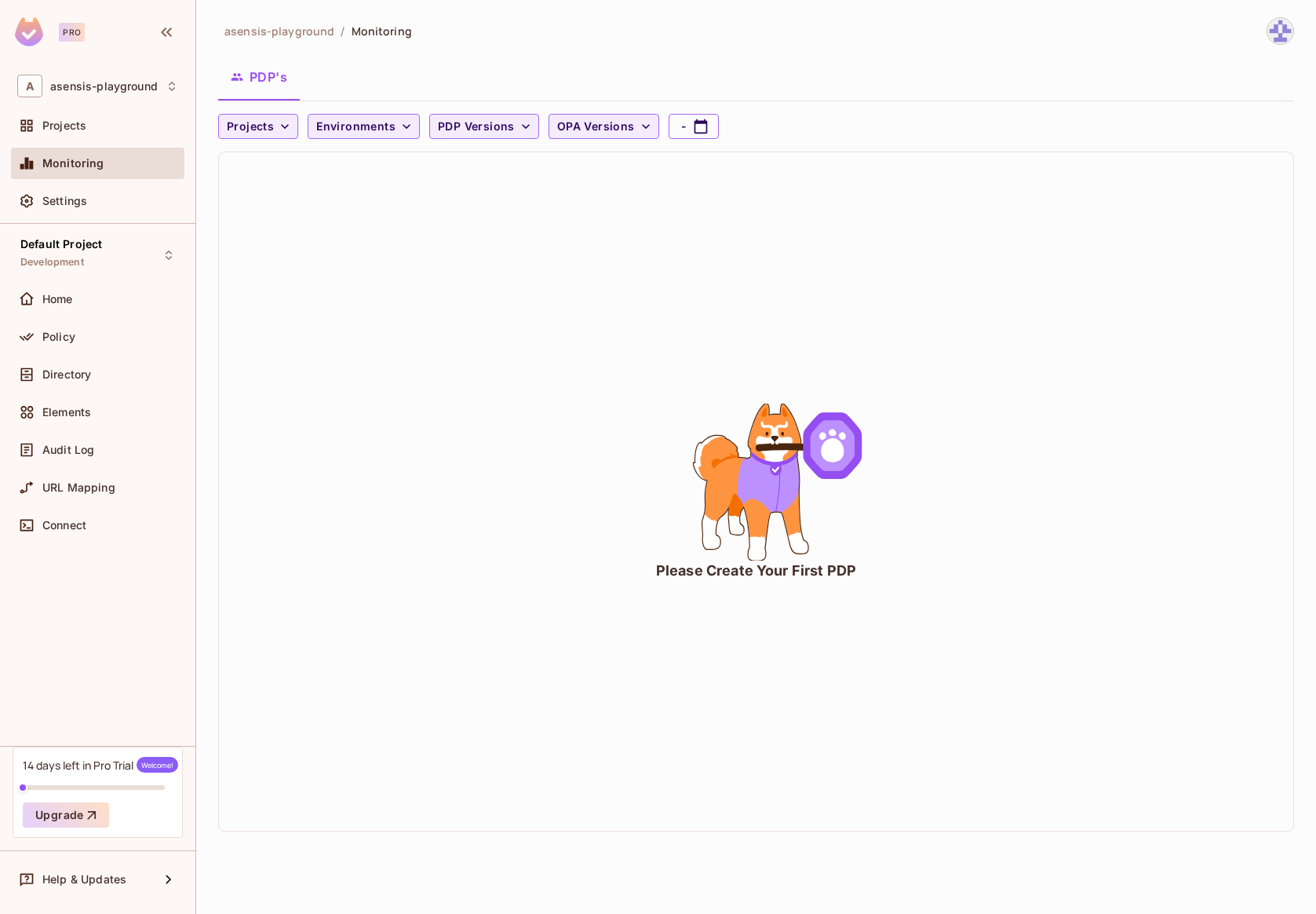
click at [891, 571] on div "Please Create Your First PDP" at bounding box center [756, 491] width 1074 height 678
click at [836, 571] on div "Please Create Your First PDP" at bounding box center [756, 570] width 200 height 19
click at [69, 526] on span "Connect" at bounding box center [64, 525] width 44 height 12
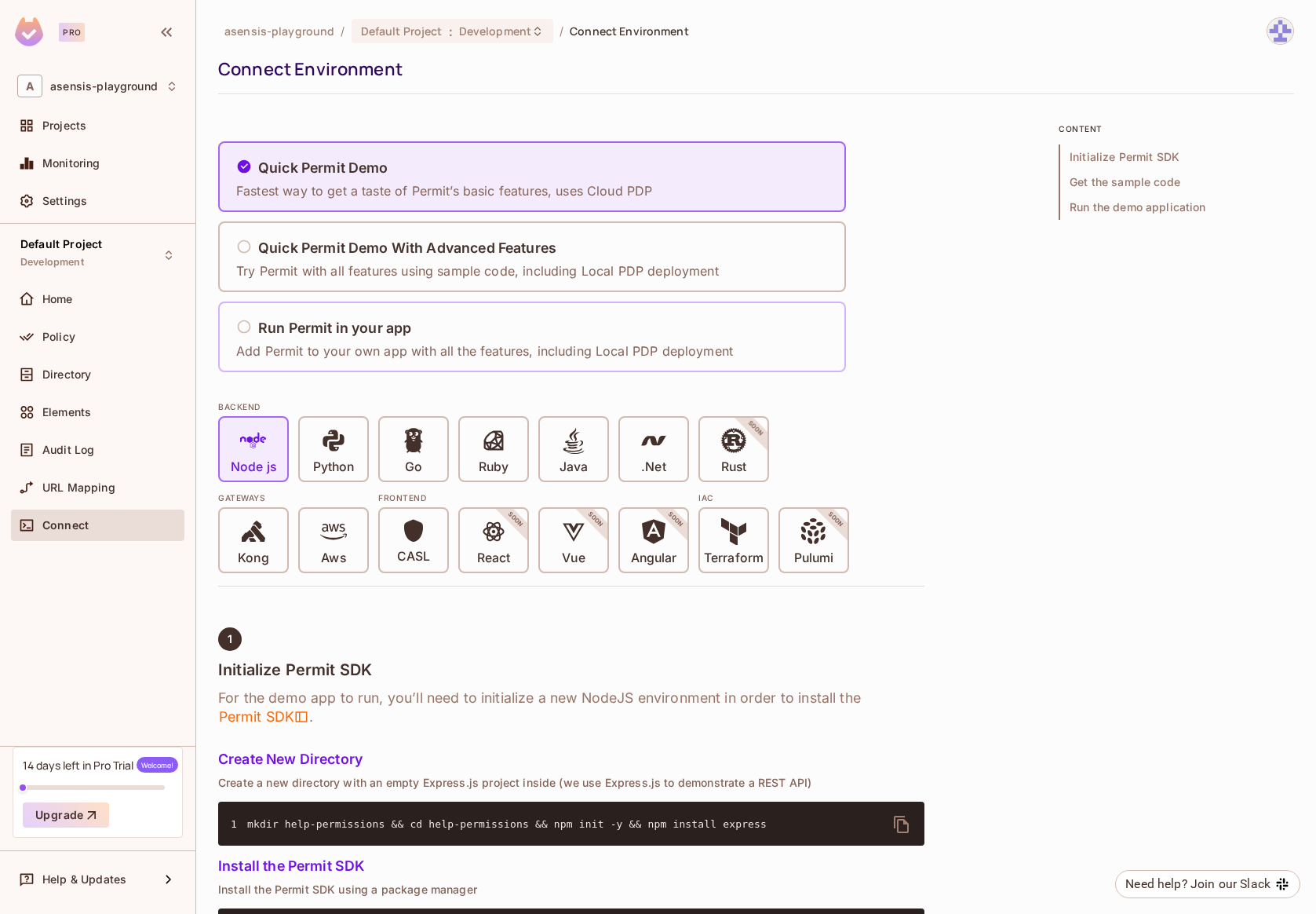
click at [341, 331] on h5 "Run Permit in your app" at bounding box center [335, 329] width 153 height 16
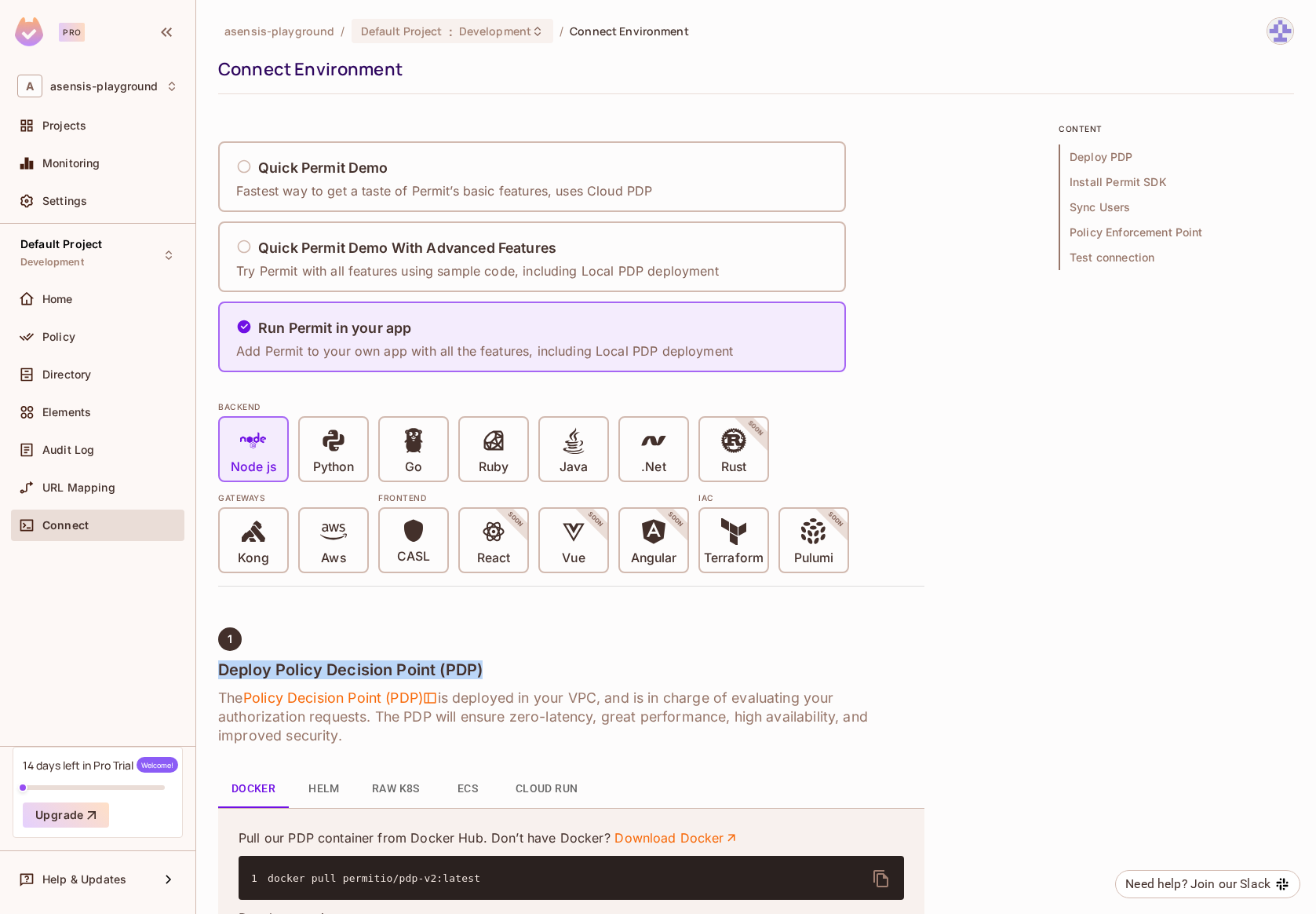
drag, startPoint x: 220, startPoint y: 669, endPoint x: 481, endPoint y: 669, distance: 261.0
click at [481, 669] on h4 "Deploy Policy Decision Point (PDP)" at bounding box center [571, 669] width 706 height 19
drag, startPoint x: 467, startPoint y: 700, endPoint x: 592, endPoint y: 700, distance: 125.0
click at [592, 700] on h6 "The Policy Decision Point (PDP) is deployed in your VPC, and is in charge of ev…" at bounding box center [571, 717] width 706 height 57
drag, startPoint x: 636, startPoint y: 699, endPoint x: 782, endPoint y: 700, distance: 146.0
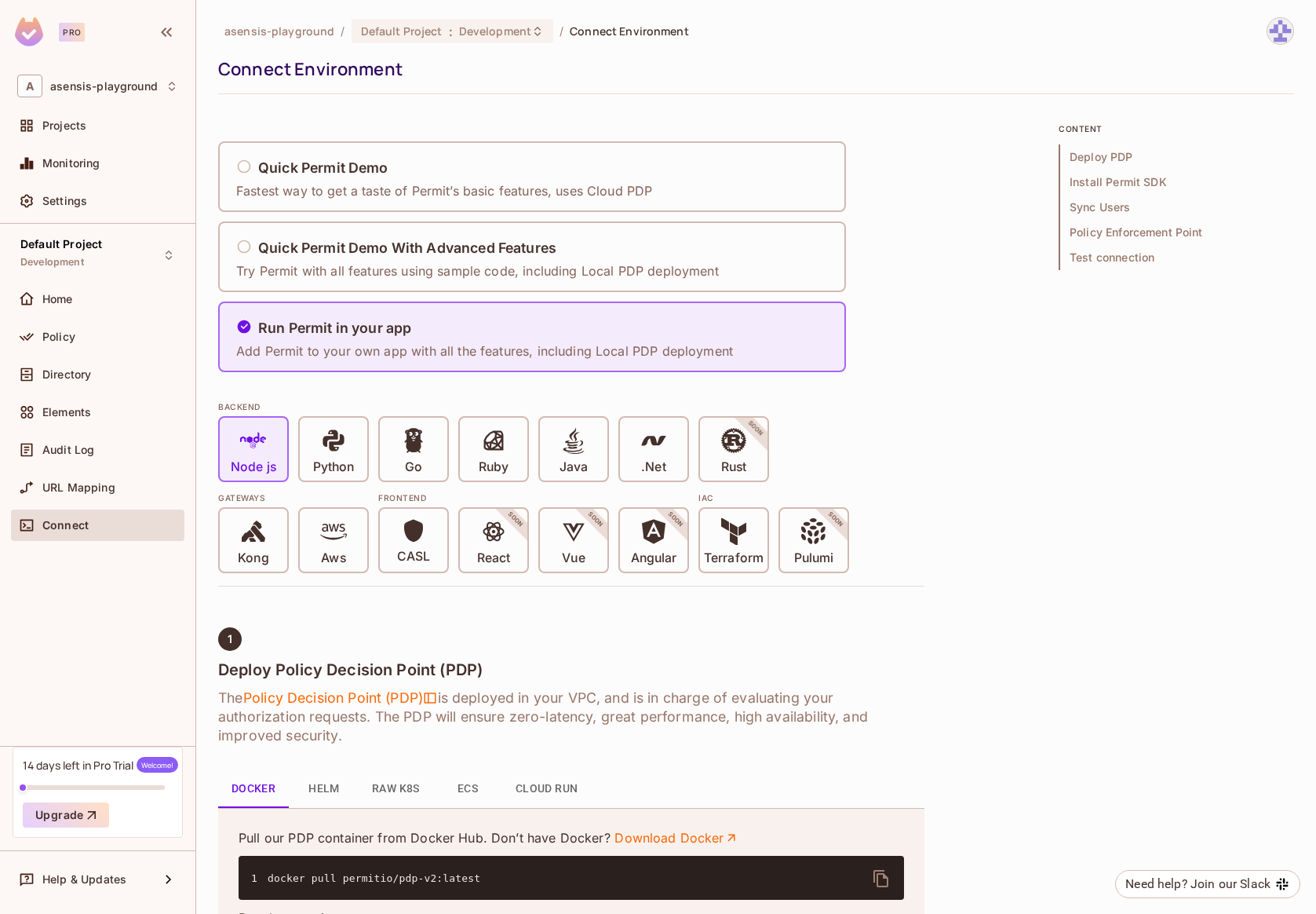
click at [782, 700] on h6 "The Policy Decision Point (PDP) is deployed in your VPC, and is in charge of ev…" at bounding box center [571, 717] width 706 height 57
drag, startPoint x: 834, startPoint y: 698, endPoint x: 742, endPoint y: 691, distance: 92.3
click at [742, 691] on h6 "The Policy Decision Point (PDP) is deployed in your VPC, and is in charge of ev…" at bounding box center [571, 717] width 706 height 57
drag, startPoint x: 379, startPoint y: 716, endPoint x: 587, endPoint y: 721, distance: 208.1
click at [587, 721] on h6 "The Policy Decision Point (PDP) is deployed in your VPC, and is in charge of ev…" at bounding box center [571, 717] width 706 height 57
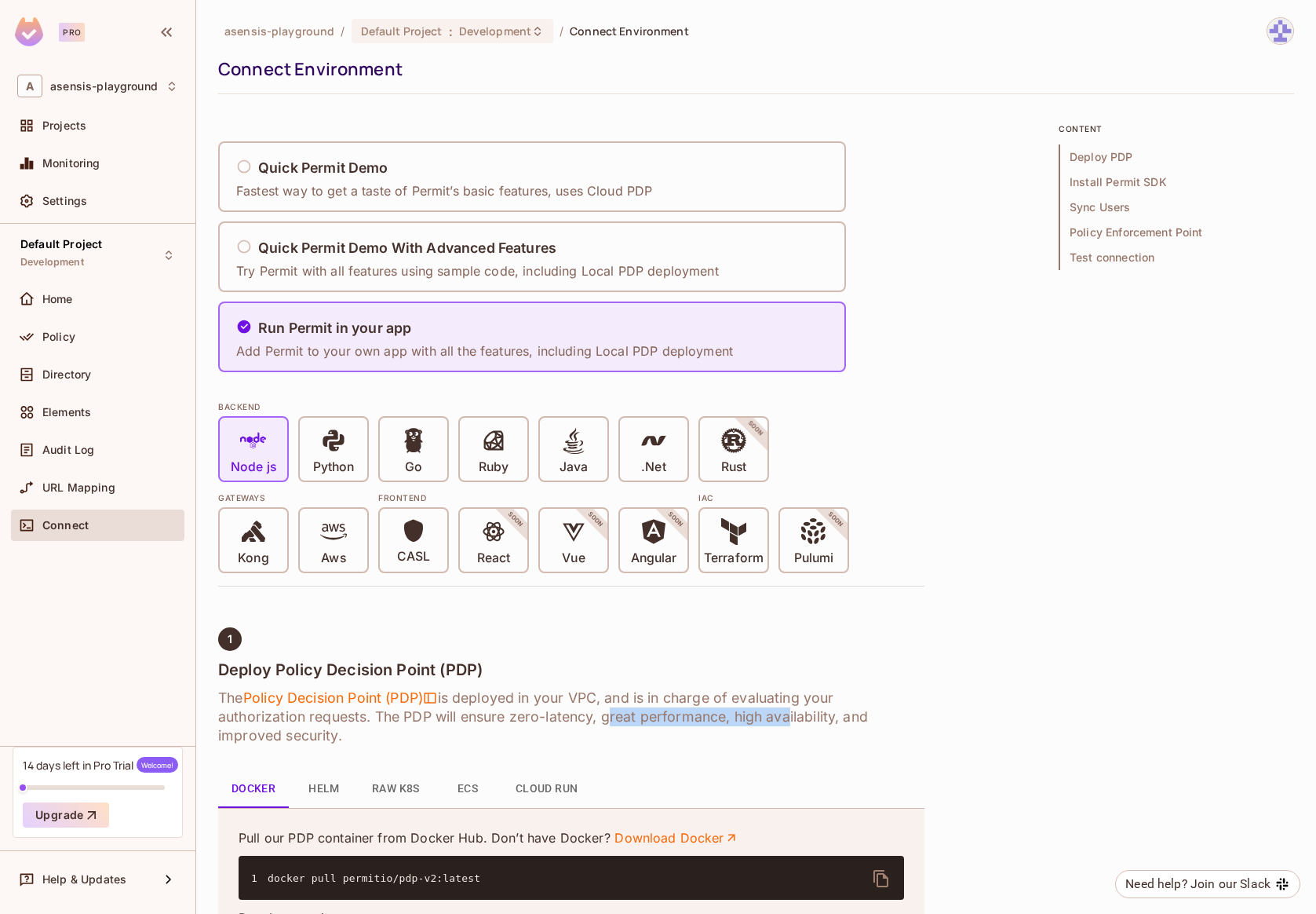
drag, startPoint x: 605, startPoint y: 718, endPoint x: 801, endPoint y: 720, distance: 196.0
click at [782, 720] on h6 "The Policy Decision Point (PDP) is deployed in your VPC, and is in charge of ev…" at bounding box center [571, 717] width 706 height 57
click at [804, 720] on h6 "The Policy Decision Point (PDP) is deployed in your VPC, and is in charge of ev…" at bounding box center [571, 717] width 706 height 57
drag, startPoint x: 859, startPoint y: 720, endPoint x: 614, endPoint y: 715, distance: 245.1
click at [621, 715] on h6 "The Policy Decision Point (PDP) is deployed in your VPC, and is in charge of ev…" at bounding box center [571, 717] width 706 height 57
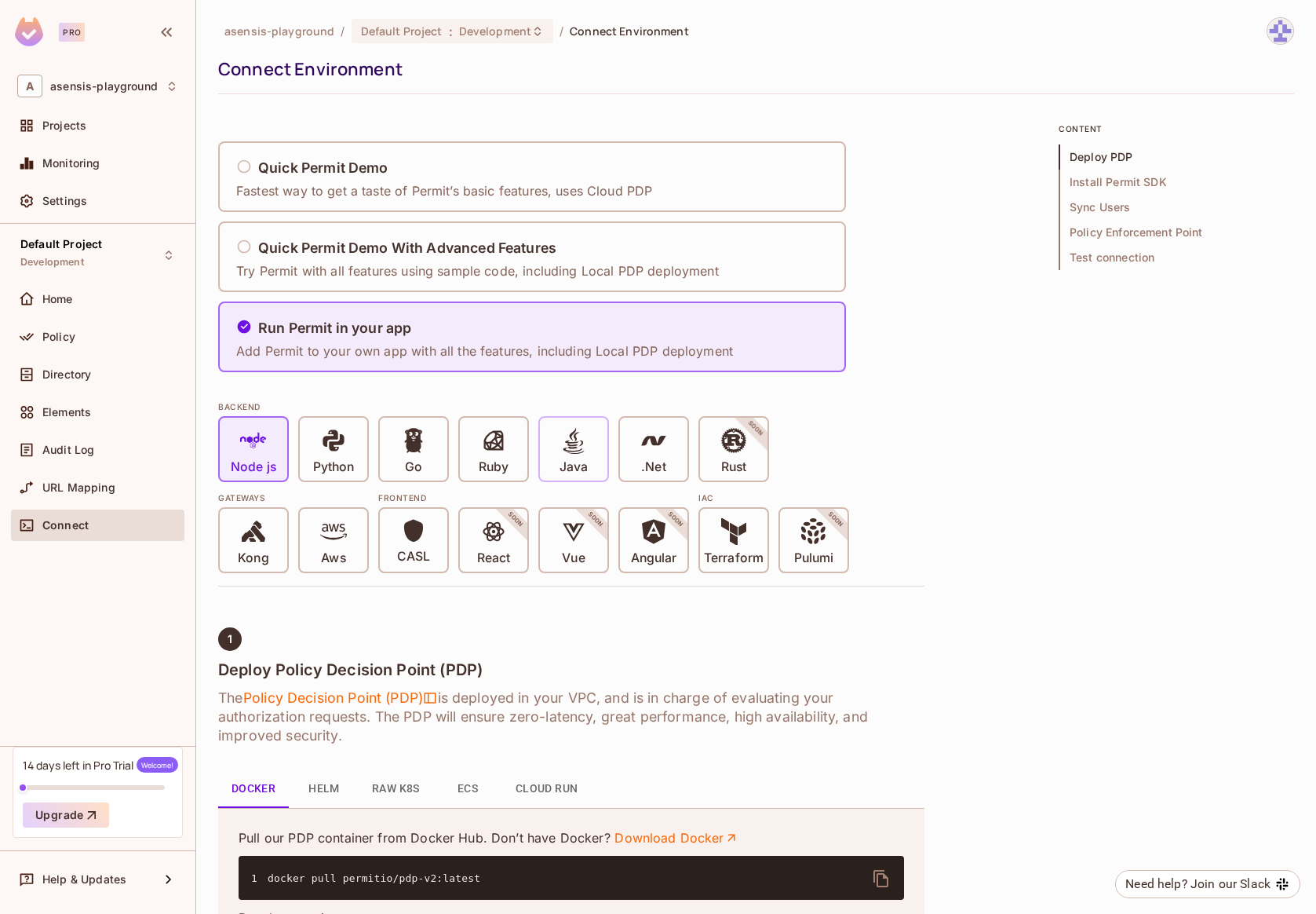
click at [579, 452] on icon at bounding box center [574, 441] width 21 height 26
click at [274, 459] on p "Node js" at bounding box center [253, 467] width 46 height 16
click at [579, 449] on icon at bounding box center [574, 441] width 26 height 26
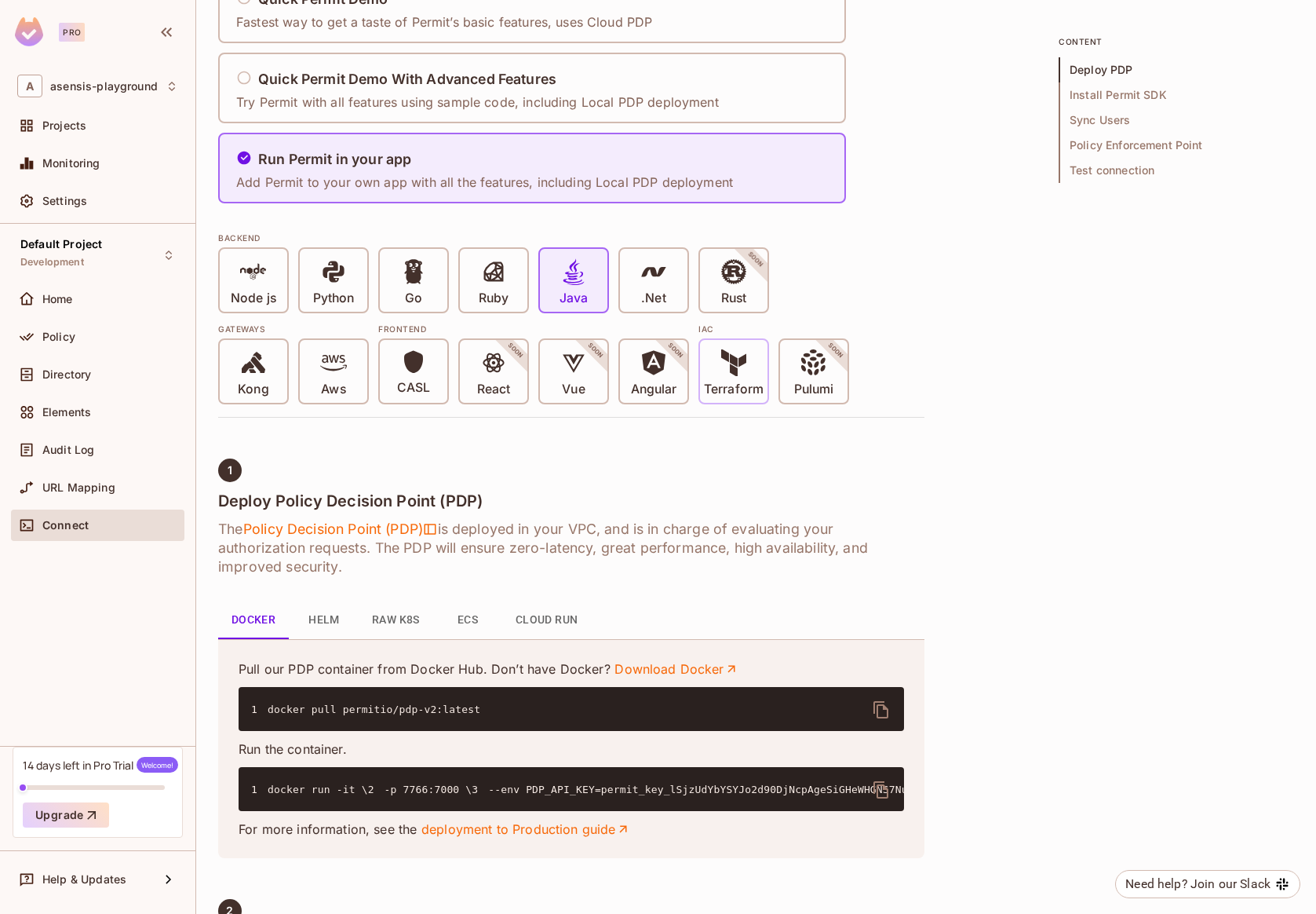
click at [740, 384] on p "Terraform" at bounding box center [734, 389] width 60 height 16
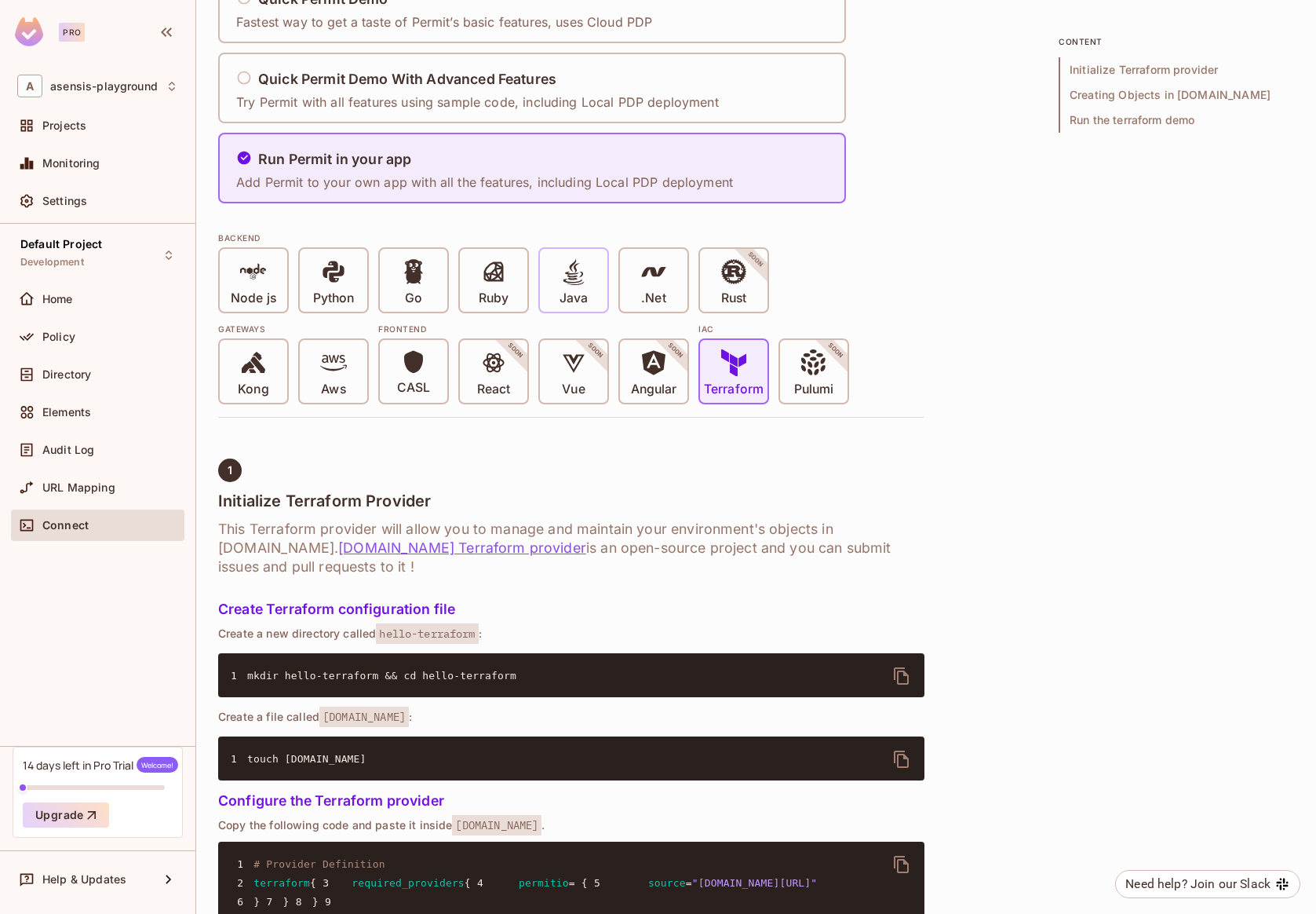
click at [562, 291] on p "Java" at bounding box center [574, 298] width 28 height 16
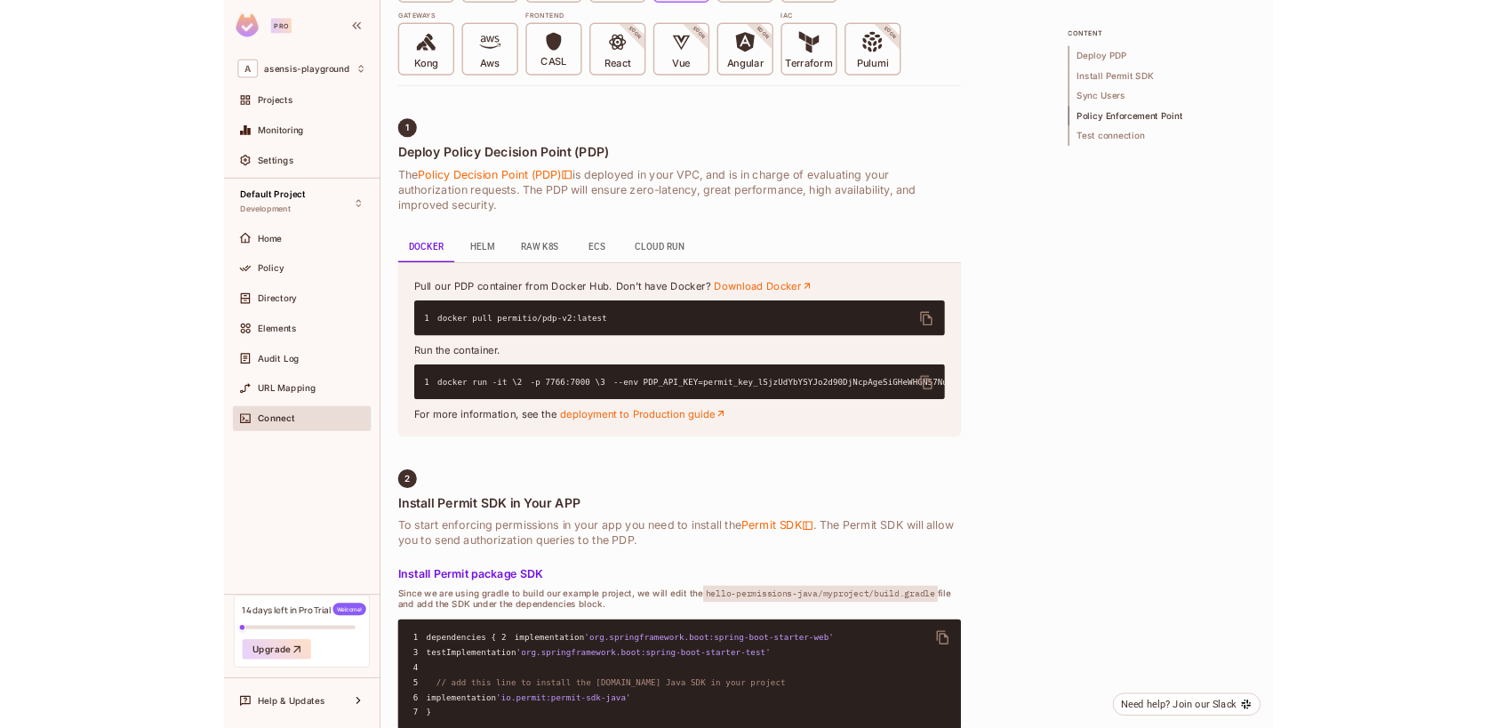
scroll to position [0, 0]
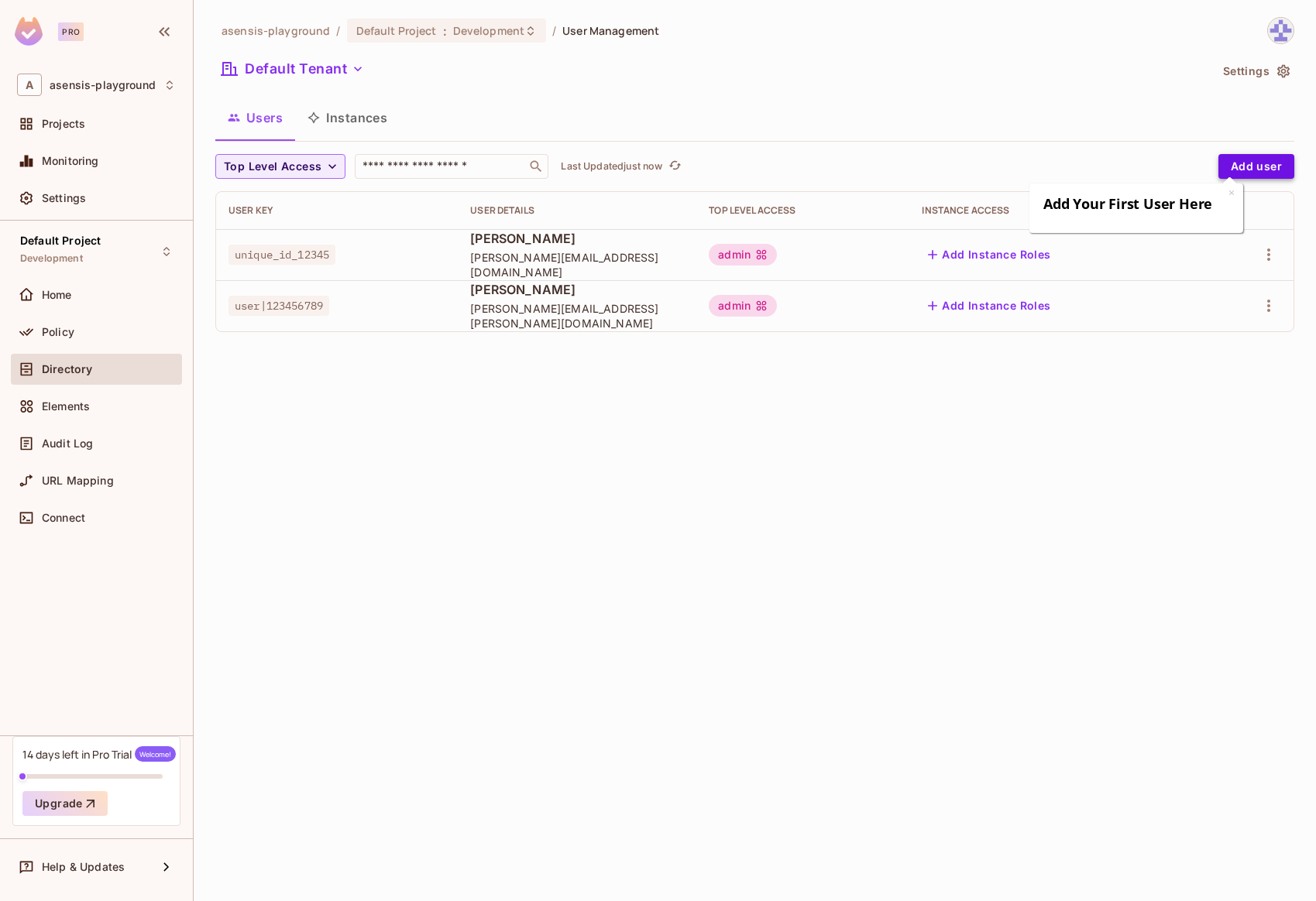
click at [1253, 167] on button "Add user" at bounding box center [1256, 166] width 76 height 24
